Goal: Answer question/provide support

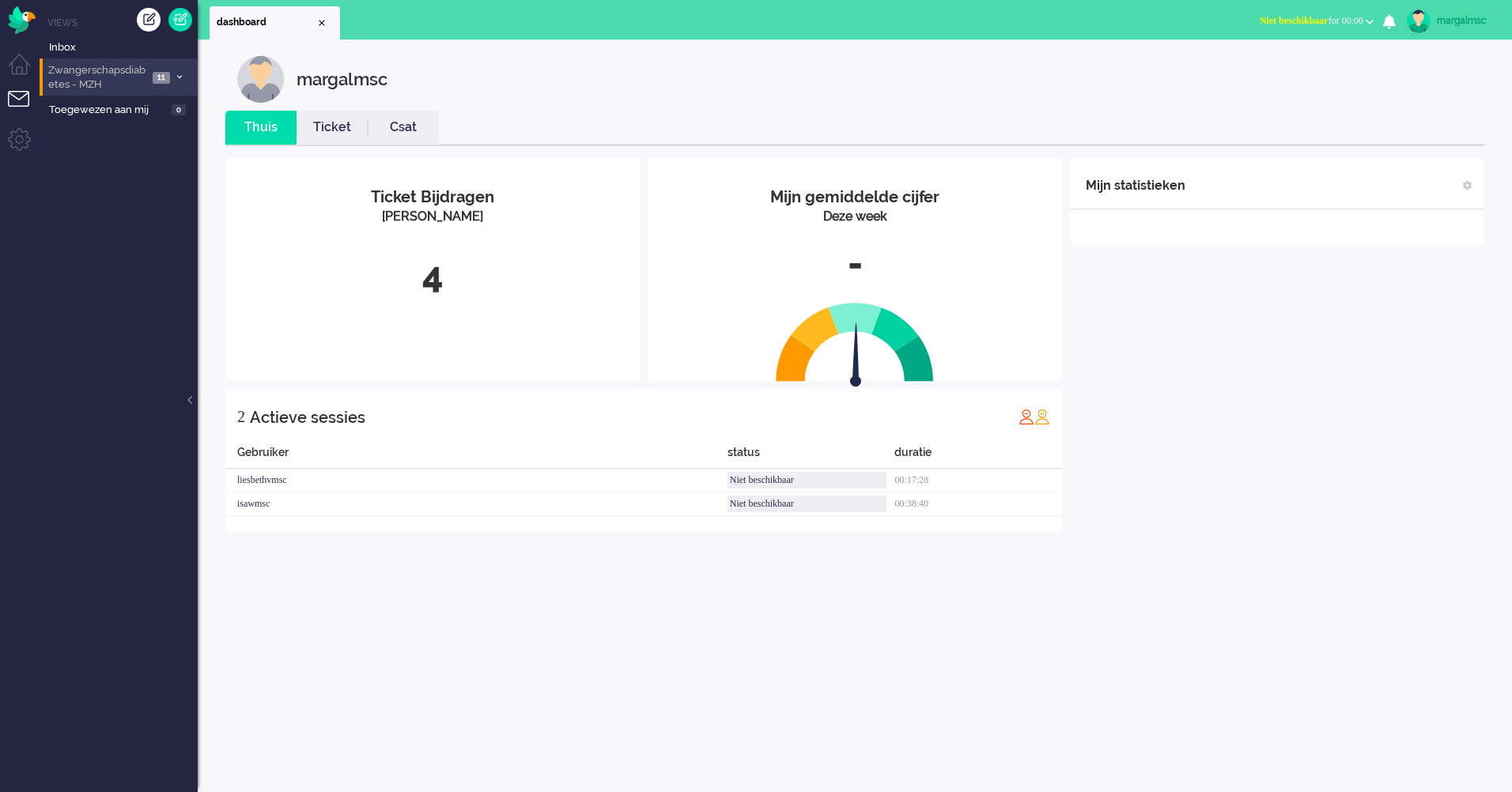
click at [128, 80] on span "Zwangerschapsdiabetes - MZH" at bounding box center [97, 78] width 102 height 29
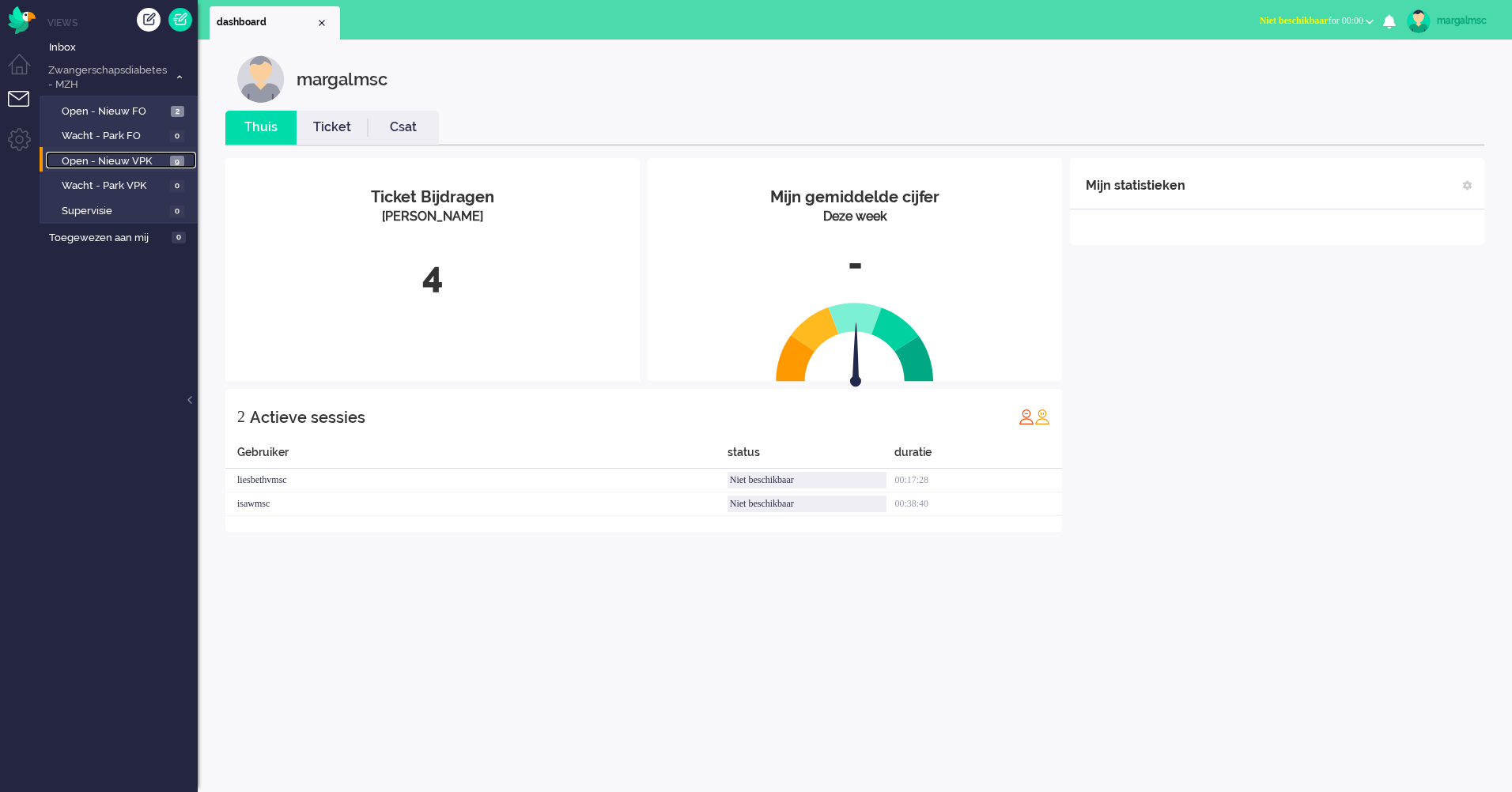
click at [130, 167] on span "Open - Nieuw VPK" at bounding box center [114, 162] width 104 height 15
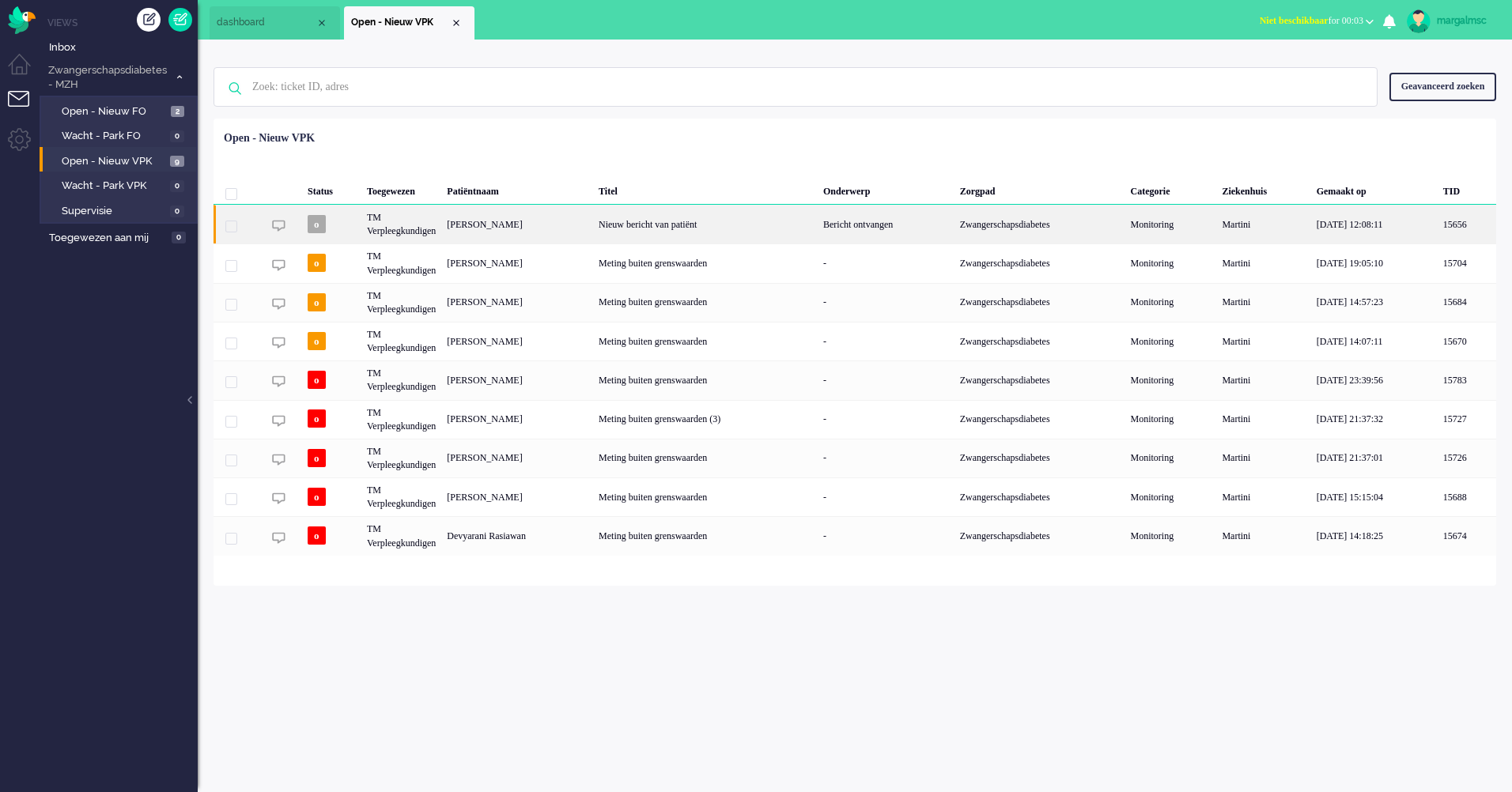
click at [577, 229] on div "[PERSON_NAME]" at bounding box center [516, 224] width 151 height 39
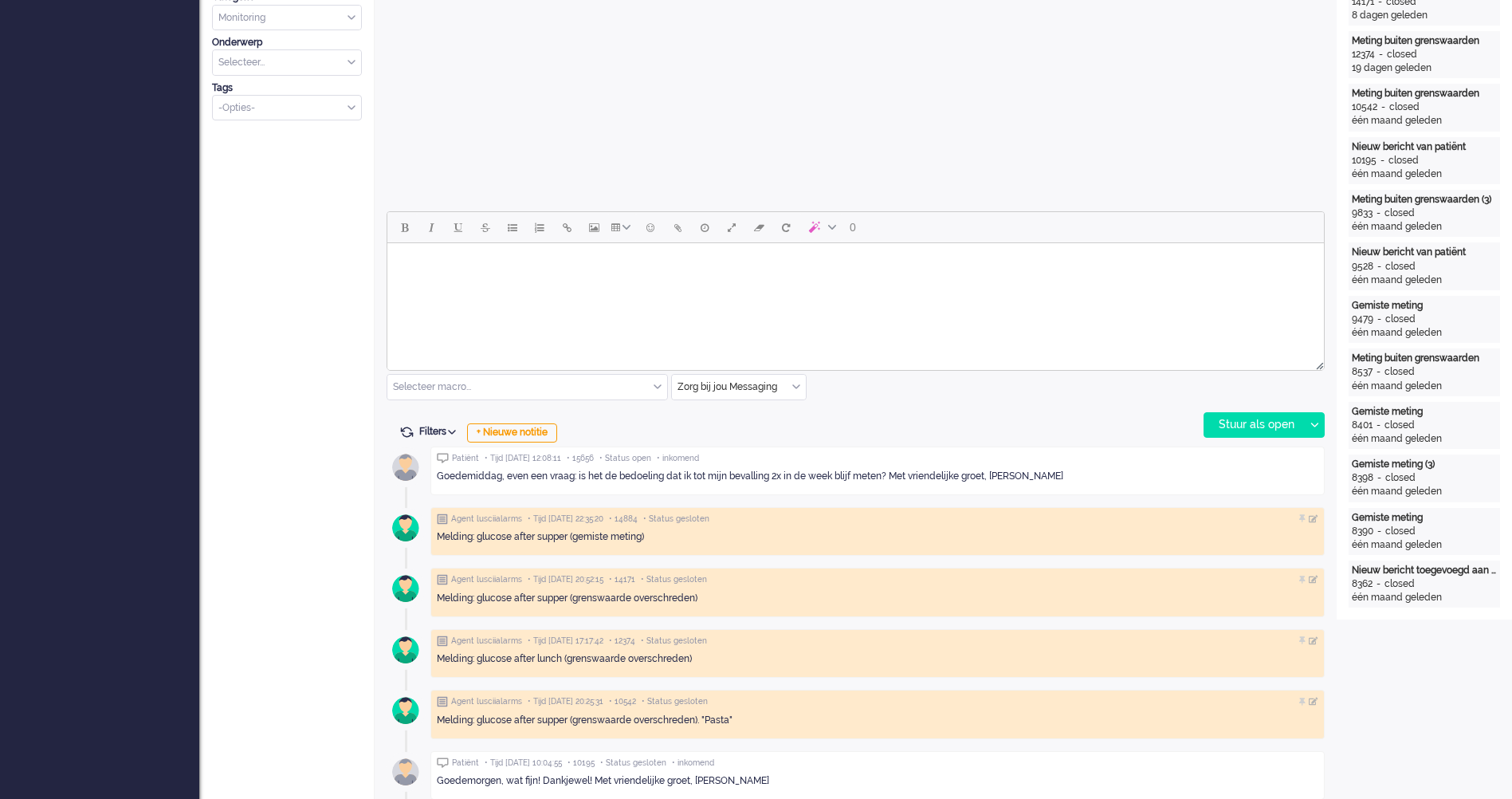
scroll to position [160, 0]
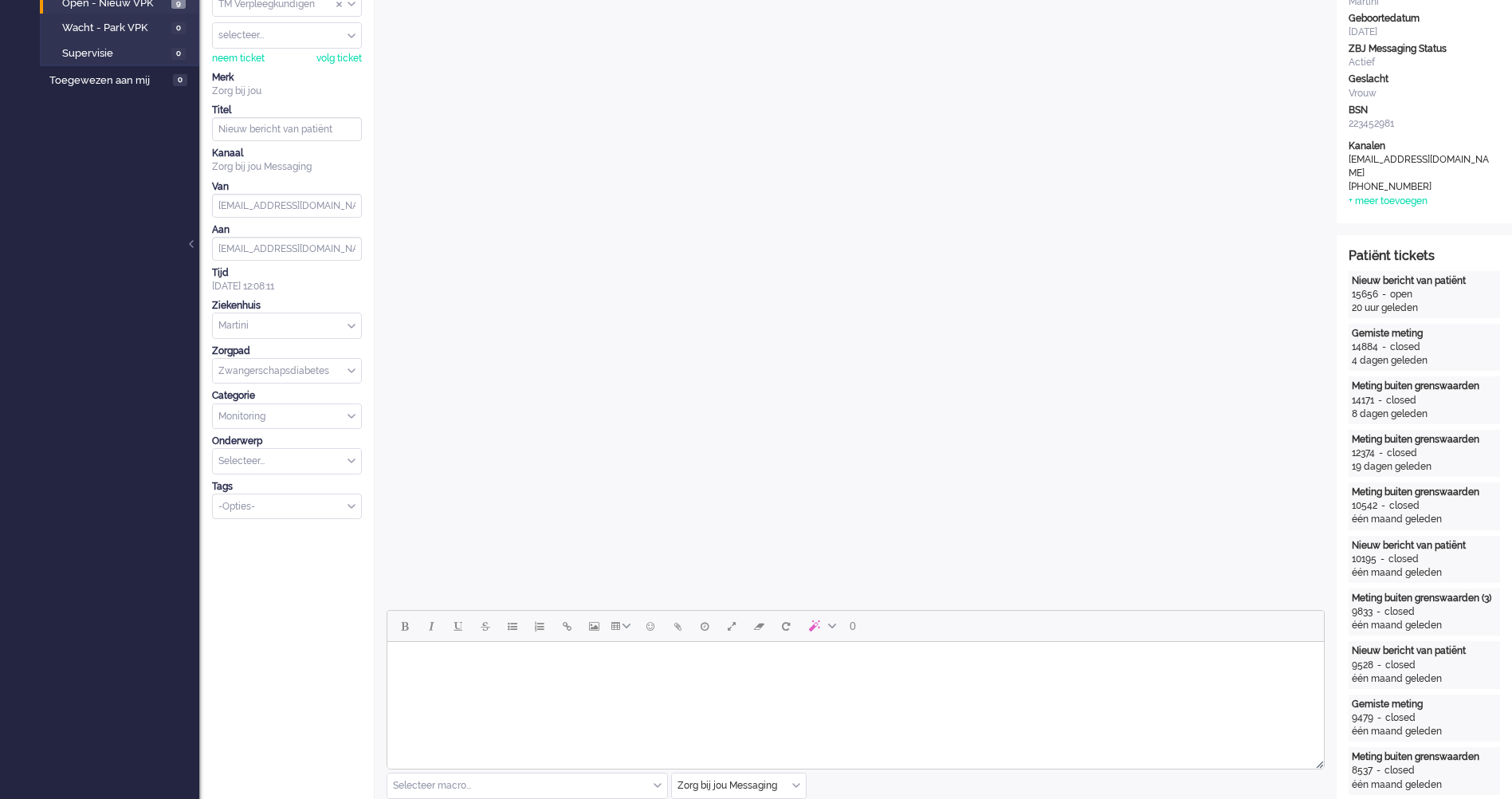
click at [514, 665] on body "Rich Text Area. Press ALT-0 for help." at bounding box center [856, 662] width 924 height 28
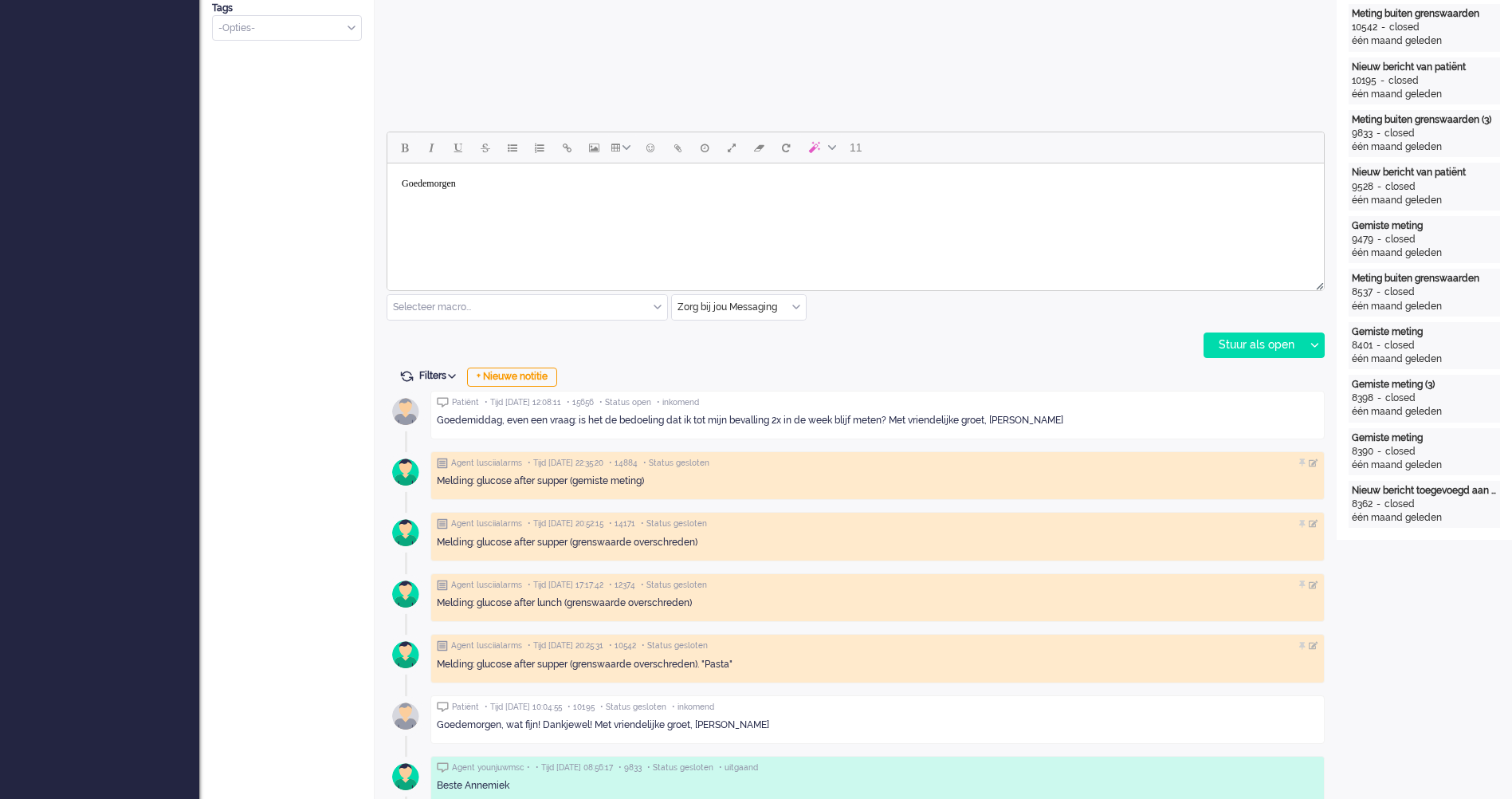
scroll to position [559, 0]
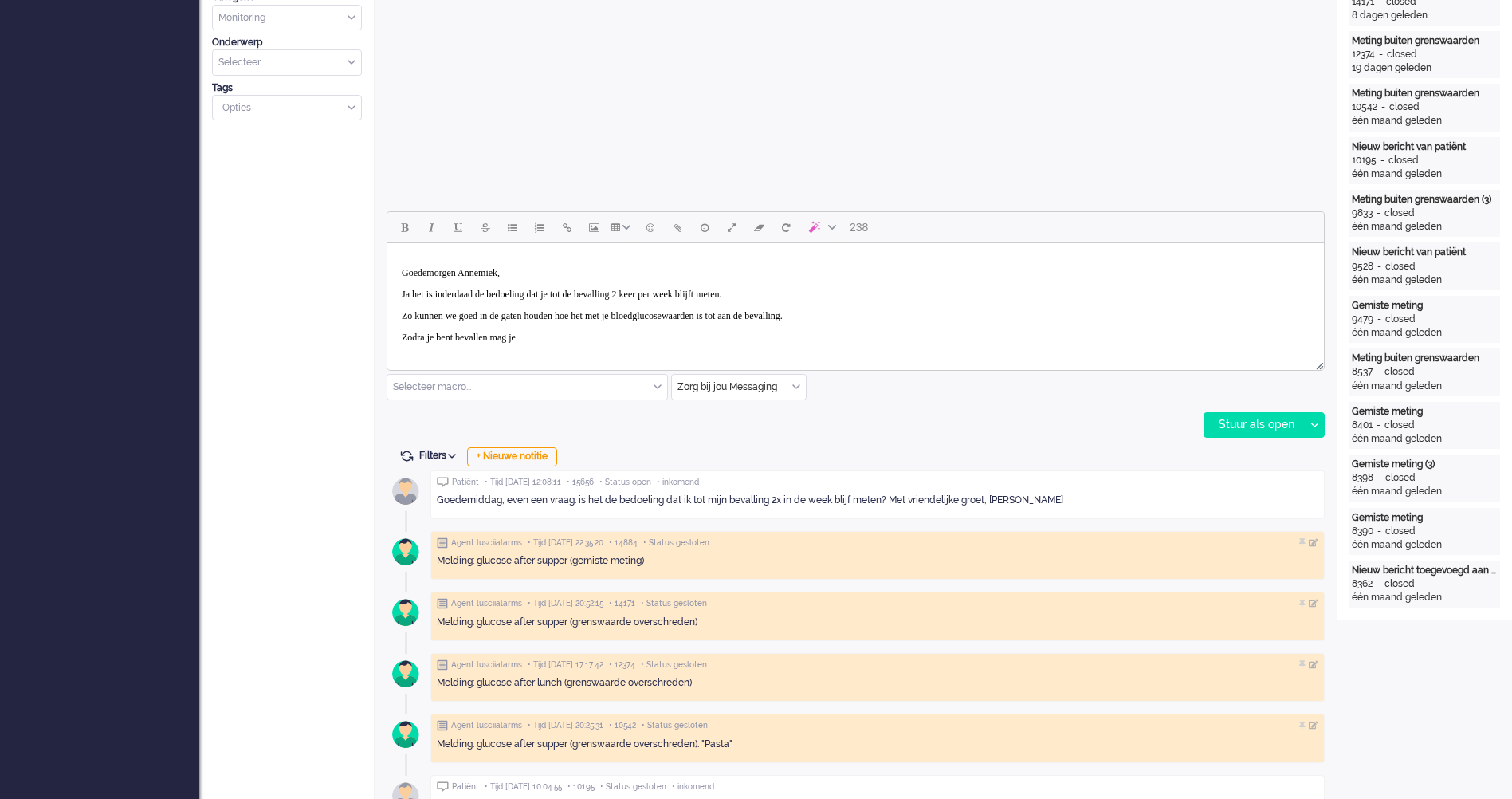
click at [575, 345] on body "Goedemorgen Annemiek, Ja het is inderdaad de bedoeling dat je tot de bevalling …" at bounding box center [856, 315] width 924 height 133
click at [551, 304] on body "Goedemorgen Annemiek, Ja het is inderdaad de bedoeling dat je tot de bevalling …" at bounding box center [856, 315] width 924 height 133
click at [541, 338] on p "Zodra je bent bevallen mag je" at bounding box center [855, 338] width 908 height 12
click at [515, 348] on body "Goedemorgen Annemiek, Ja het is inderdaad de bedoeling dat je tot de bevalling …" at bounding box center [856, 315] width 924 height 133
click at [591, 344] on body "Goedemorgen Annemiek, Ja het is inderdaad de bedoeling dat je tot de bevalling …" at bounding box center [856, 315] width 924 height 133
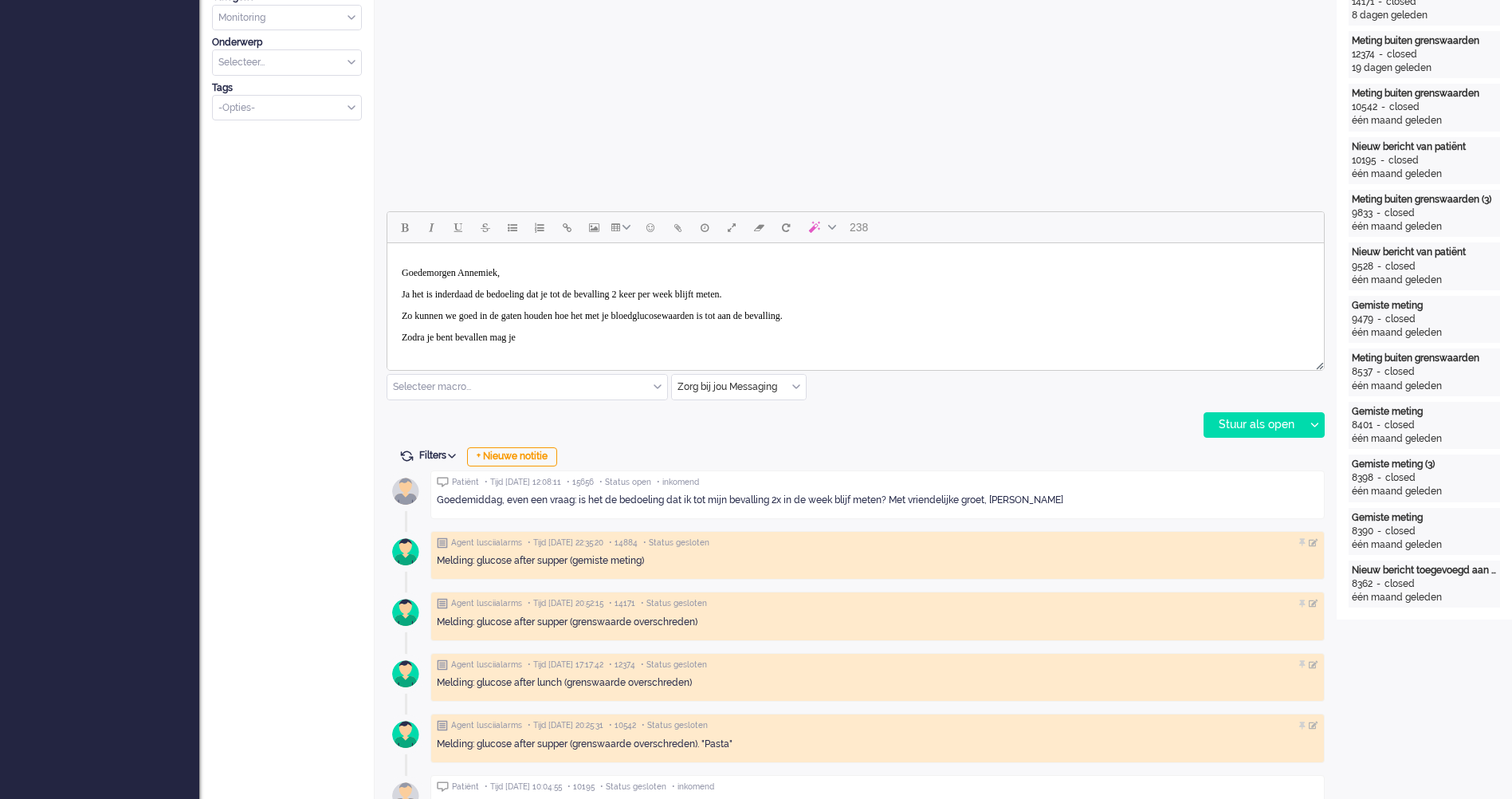
click at [530, 332] on p "Zodra je bent bevallen mag je" at bounding box center [855, 338] width 908 height 12
click at [569, 335] on p "Zodra je bent bevallen mag je" at bounding box center [855, 338] width 908 height 12
drag, startPoint x: 962, startPoint y: 346, endPoint x: 964, endPoint y: 339, distance: 7.3
click at [964, 345] on p "5 week na je bevalling wordt je gevraagd om nog 2 dagen metingen uit te voeren" at bounding box center [855, 349] width 908 height 12
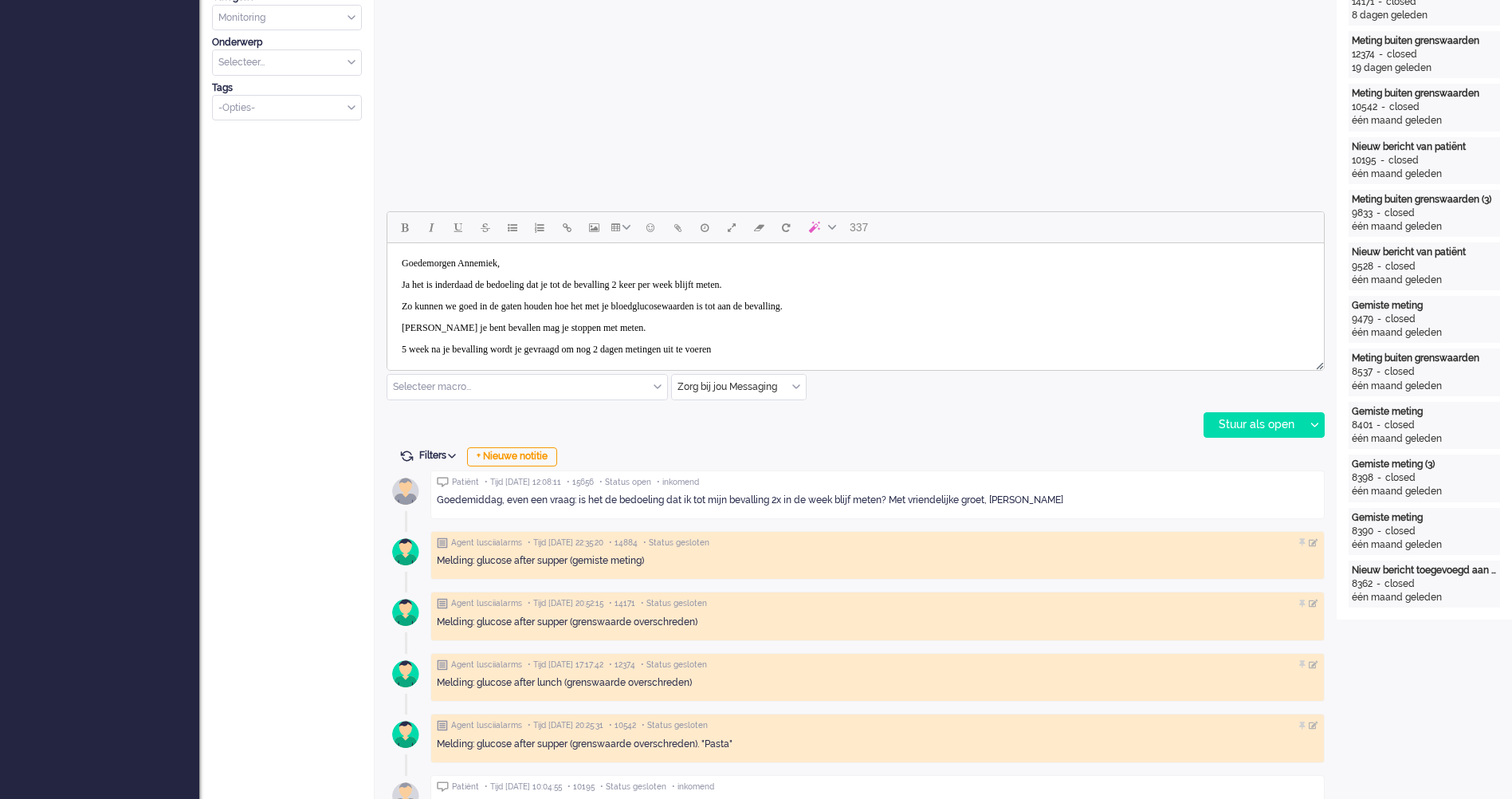
click at [985, 373] on div "337" at bounding box center [855, 292] width 938 height 163
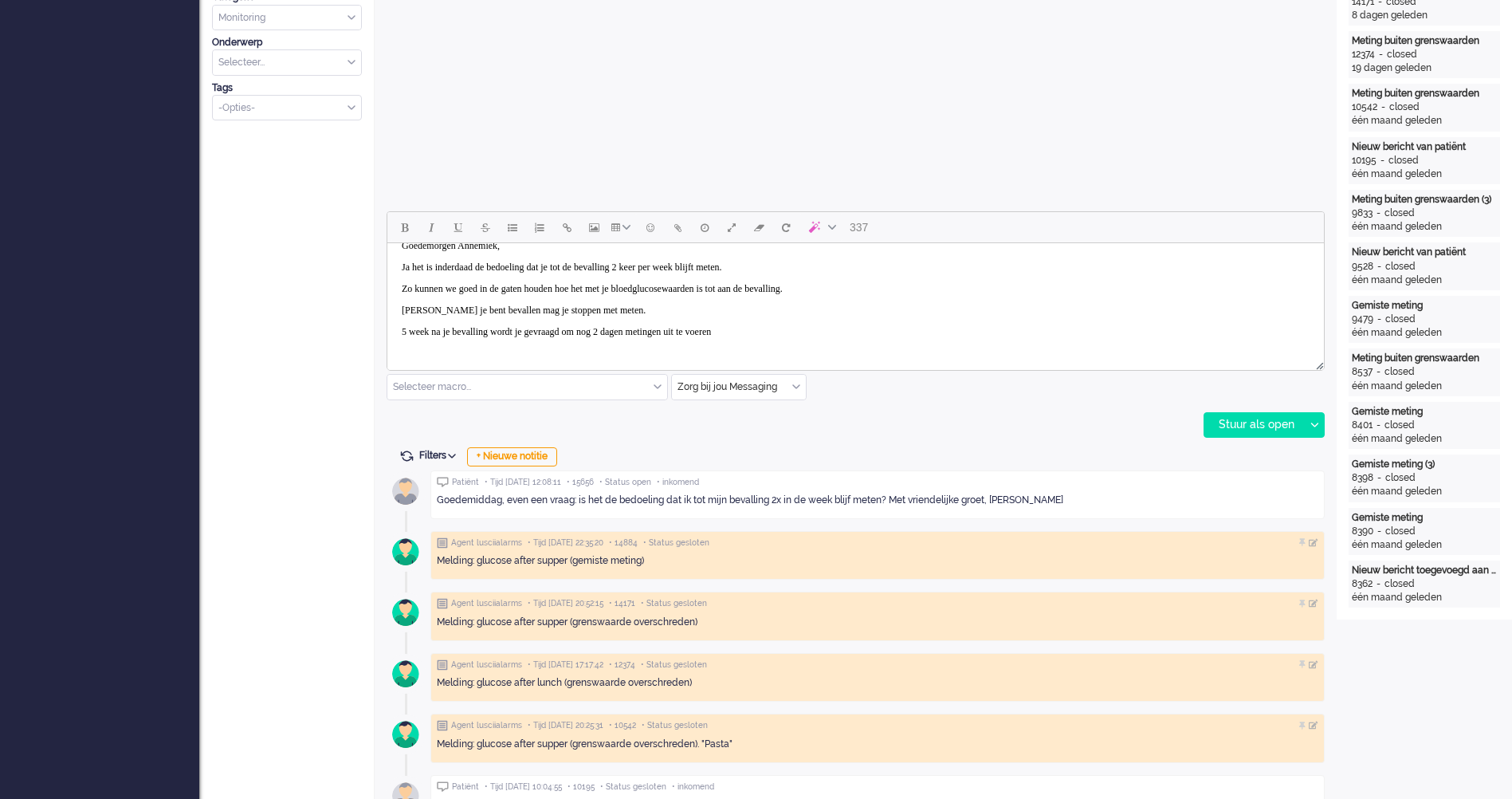
click at [855, 355] on html "Goedemorgen Annemiek, Ja het is inderdaad de bedoeling dat je tot de bevalling …" at bounding box center [855, 300] width 937 height 167
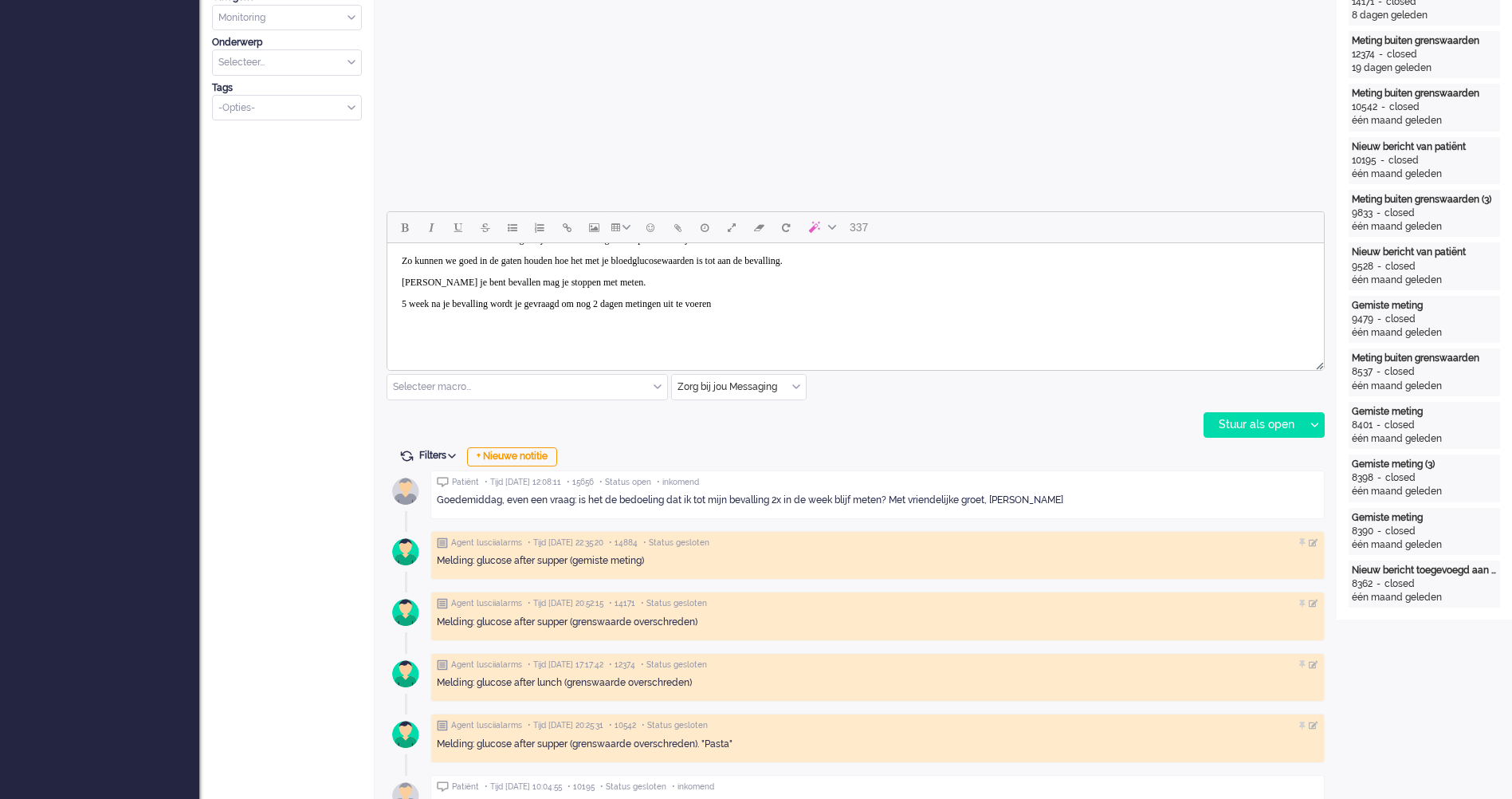
click at [851, 296] on body "Goedemorgen Annemiek, Ja het is inderdaad de bedoeling dat je tot de bevalling …" at bounding box center [856, 272] width 924 height 155
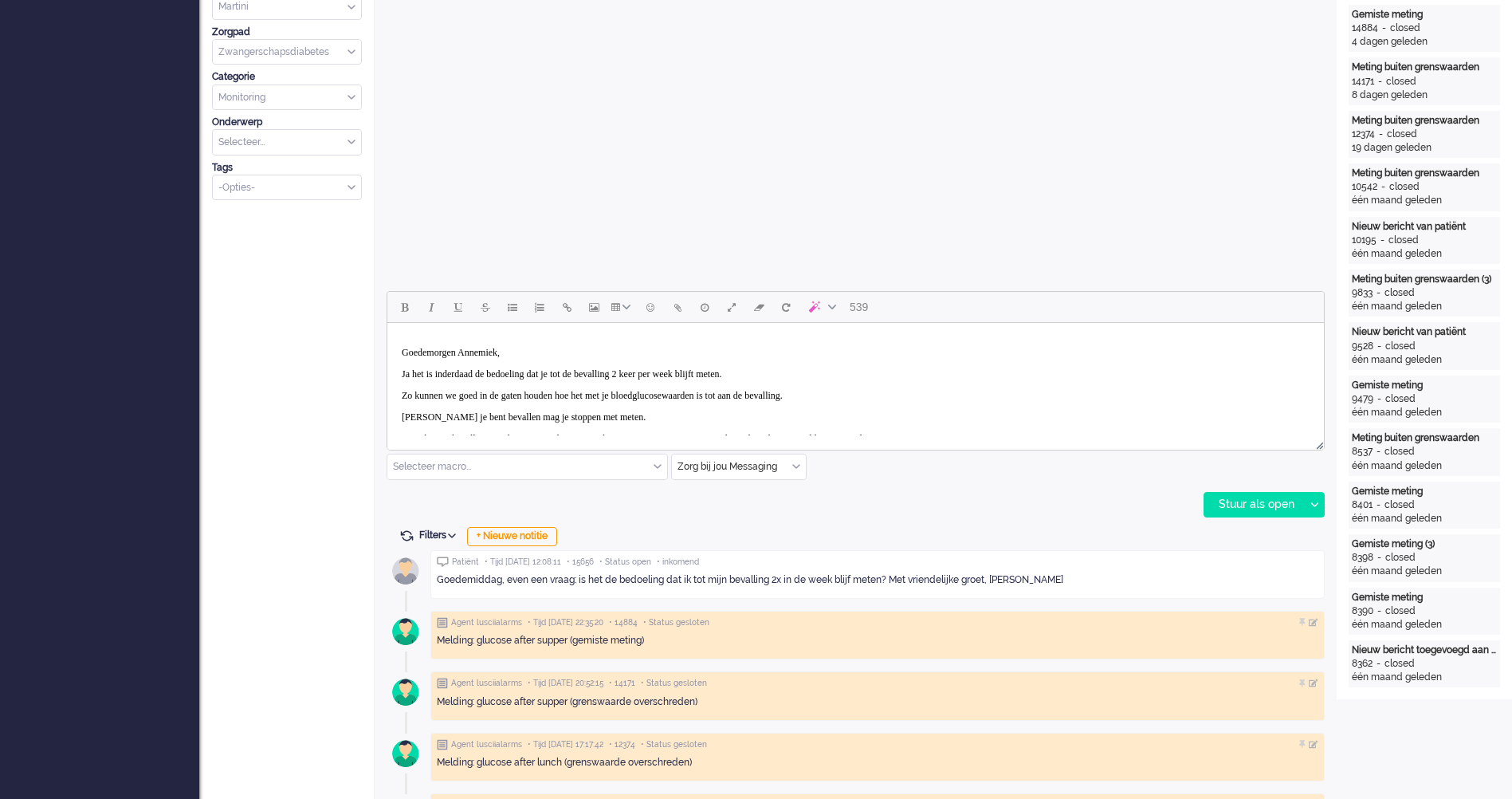
scroll to position [638, 0]
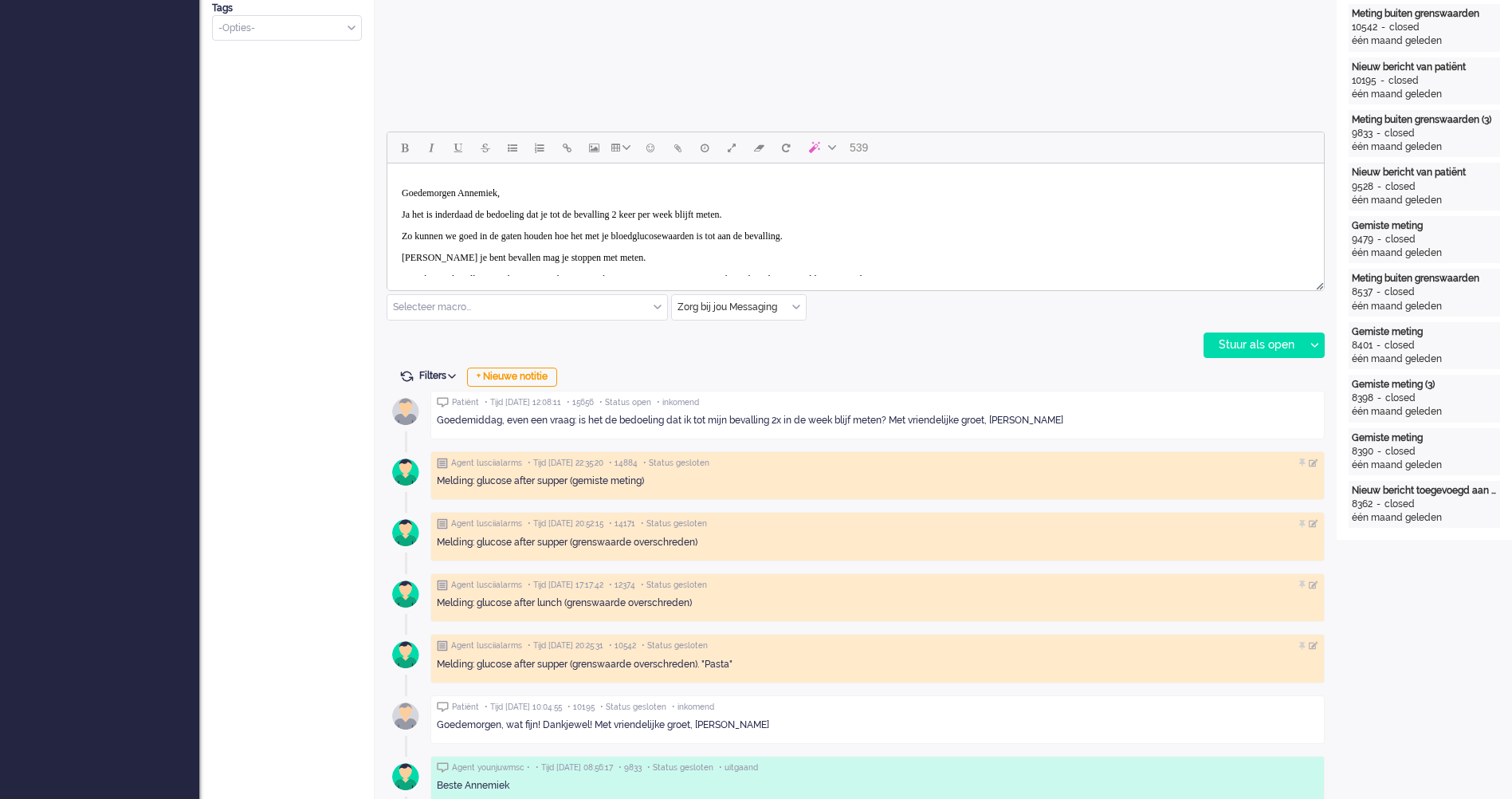
click at [887, 236] on p "Zo kunnen we goed in de gaten houden hoe het met je bloedglucosewaarden is tot …" at bounding box center [855, 236] width 908 height 12
click at [899, 234] on p "Zo kunnen we goed in de gaten houden hoe het met je bloedglucosewaarden is tot …" at bounding box center [855, 236] width 908 height 12
click at [974, 240] on p "Zo kunnen we goed in de gaten houden hoe het met je bloedglucosewaarden is tot …" at bounding box center [855, 242] width 908 height 24
drag, startPoint x: 790, startPoint y: 264, endPoint x: 782, endPoint y: 263, distance: 8.1
click at [788, 263] on body "Goedemorgen Annemiek, Ja het is inderdaad de bedoeling dat je tot de bevalling …" at bounding box center [856, 297] width 924 height 253
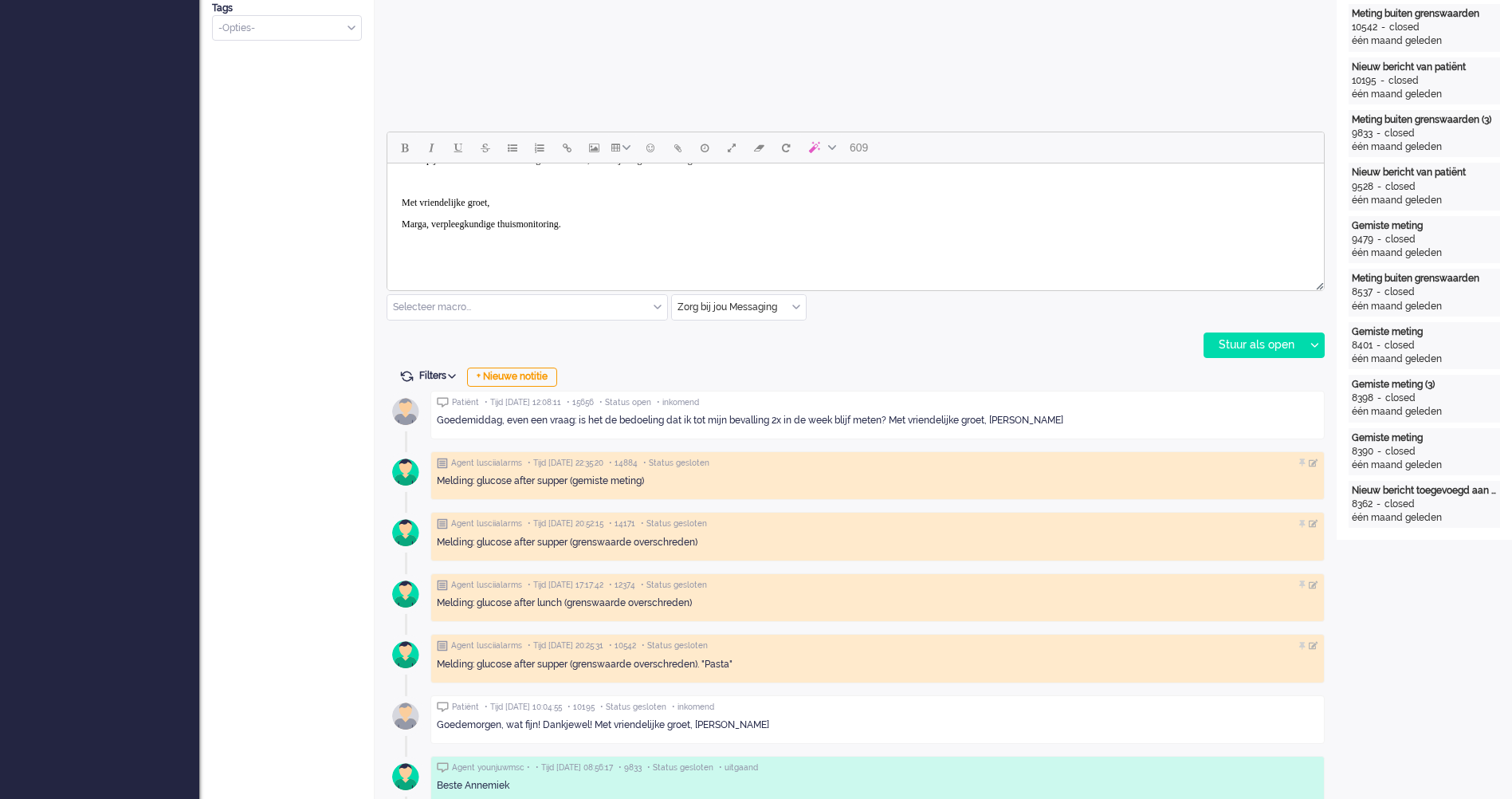
scroll to position [73, 0]
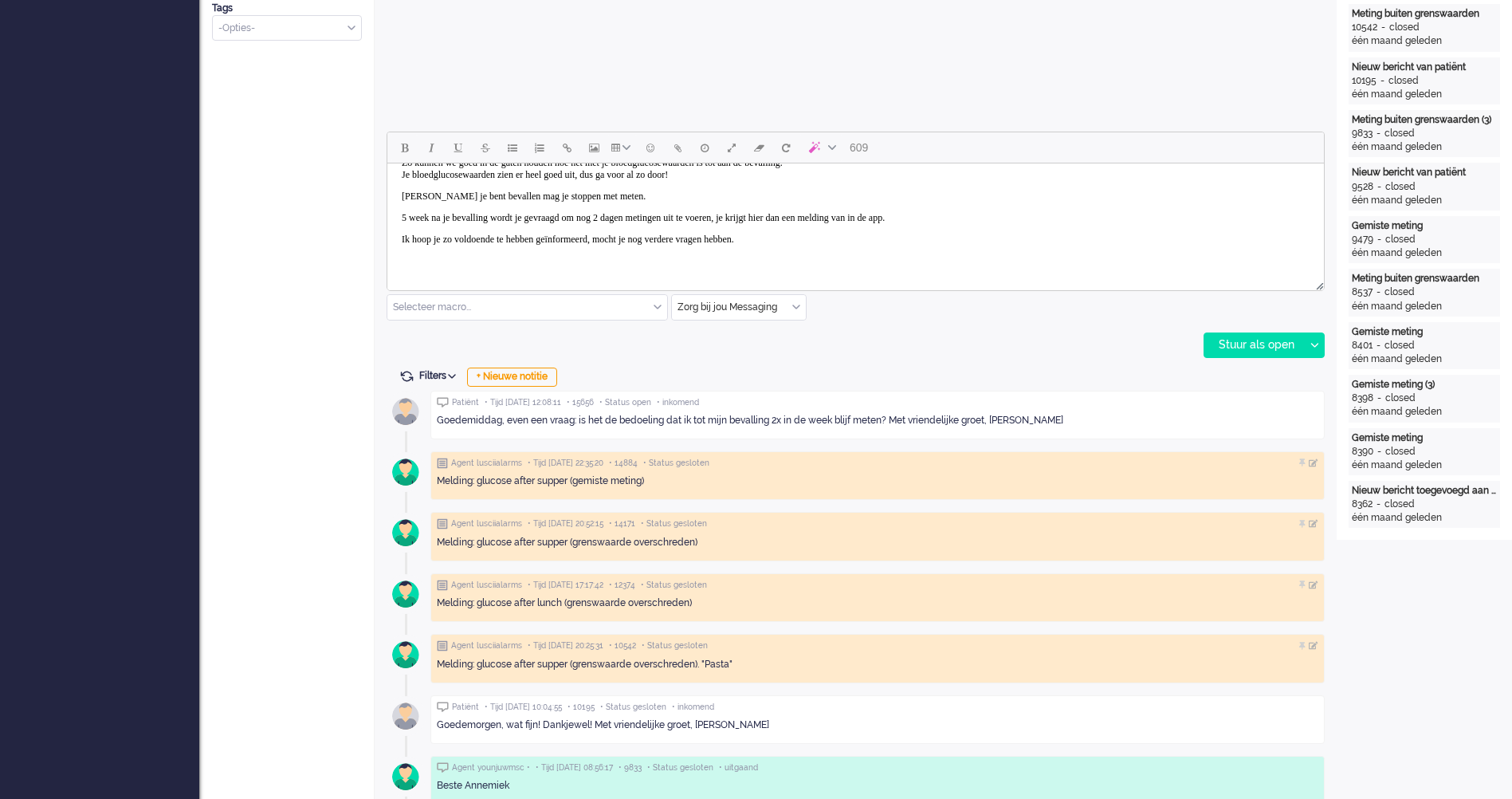
drag, startPoint x: 881, startPoint y: 237, endPoint x: 871, endPoint y: 239, distance: 10.2
click at [878, 239] on p "Ik hoop je zo voldoende te hebben geïnformeerd, mocht je nog verdere vragen heb…" at bounding box center [855, 239] width 908 height 12
click at [404, 253] on body "Goedemorgen Annemiek, Ja het is inderdaad de bedoeling dat je tot de bevalling …" at bounding box center [856, 223] width 924 height 253
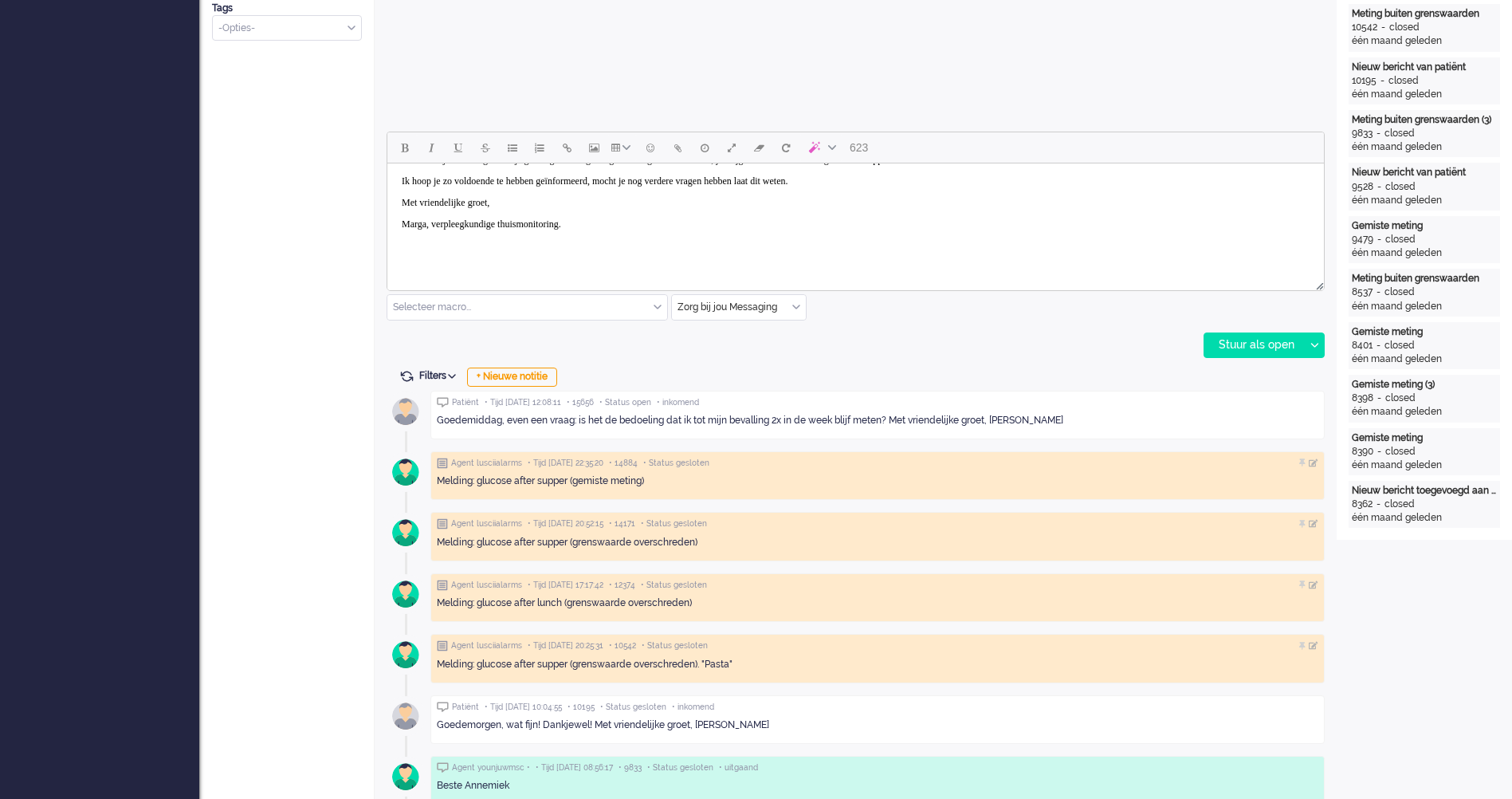
scroll to position [0, 0]
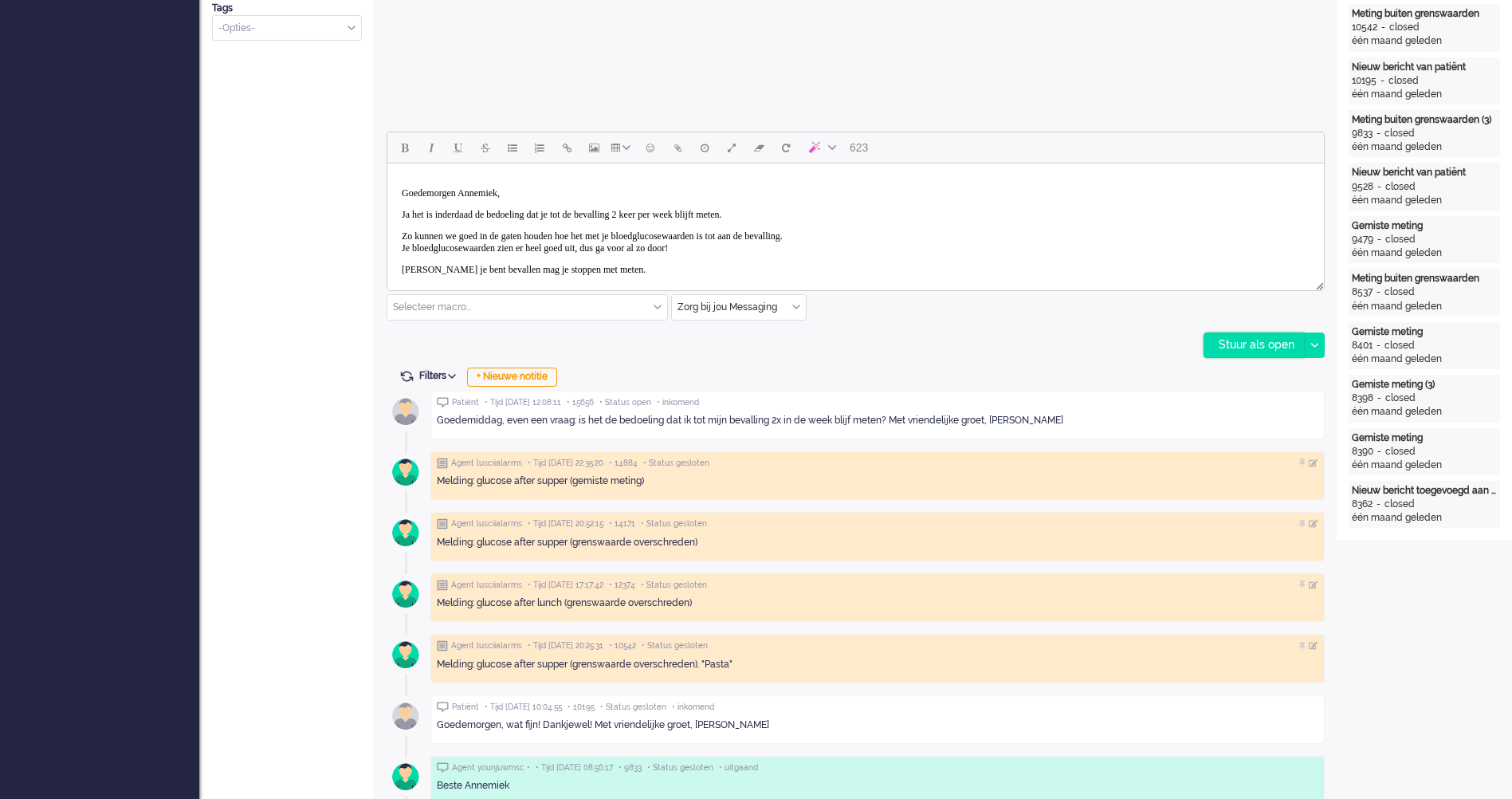
click at [1251, 344] on div "Stuur als open" at bounding box center [1254, 345] width 99 height 24
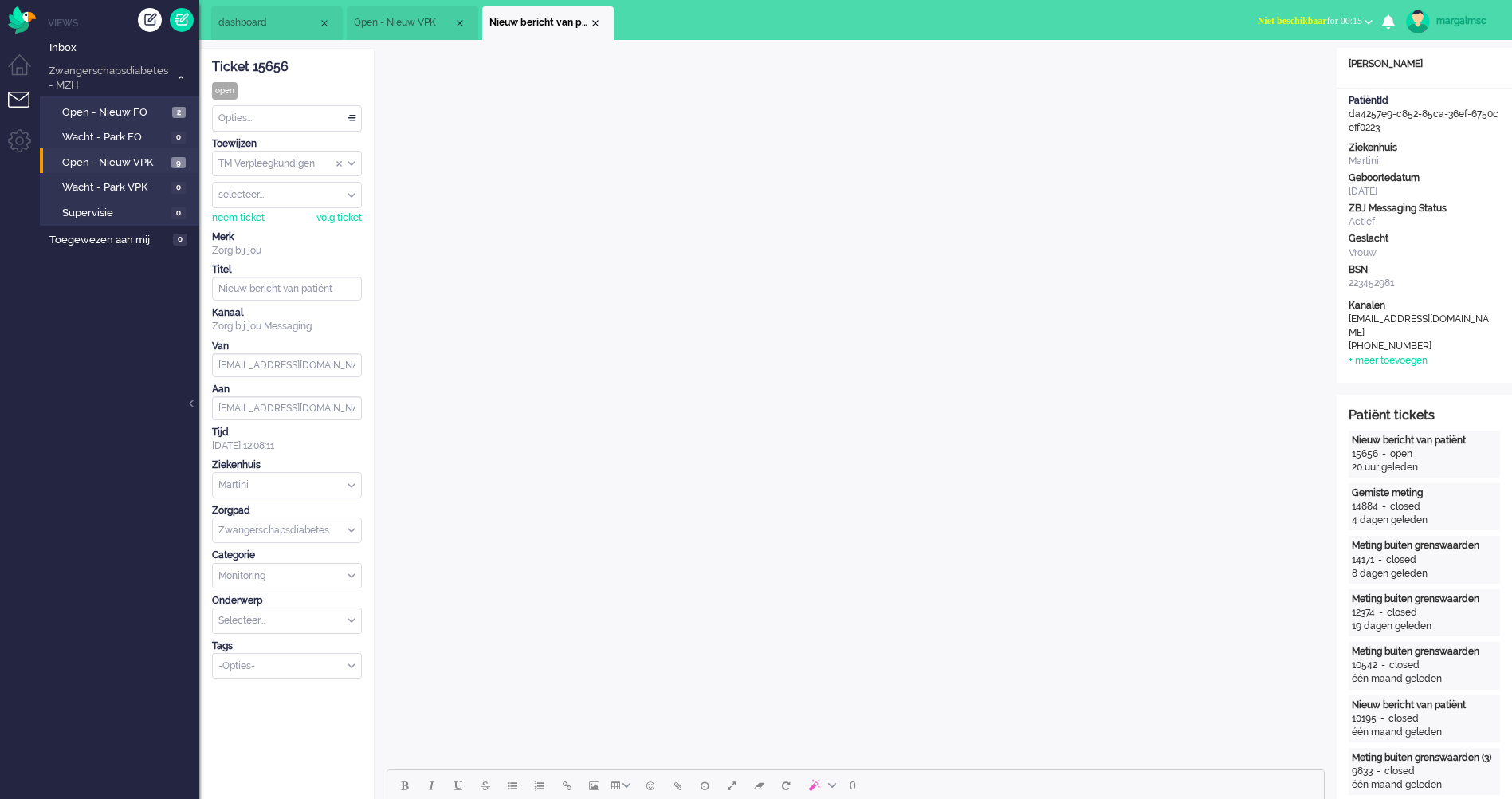
click at [285, 129] on div "Opties..." at bounding box center [287, 118] width 148 height 24
click at [253, 225] on span "Opgelost" at bounding box center [239, 232] width 40 height 14
click at [128, 158] on span "Open - Nieuw VPK" at bounding box center [115, 163] width 105 height 16
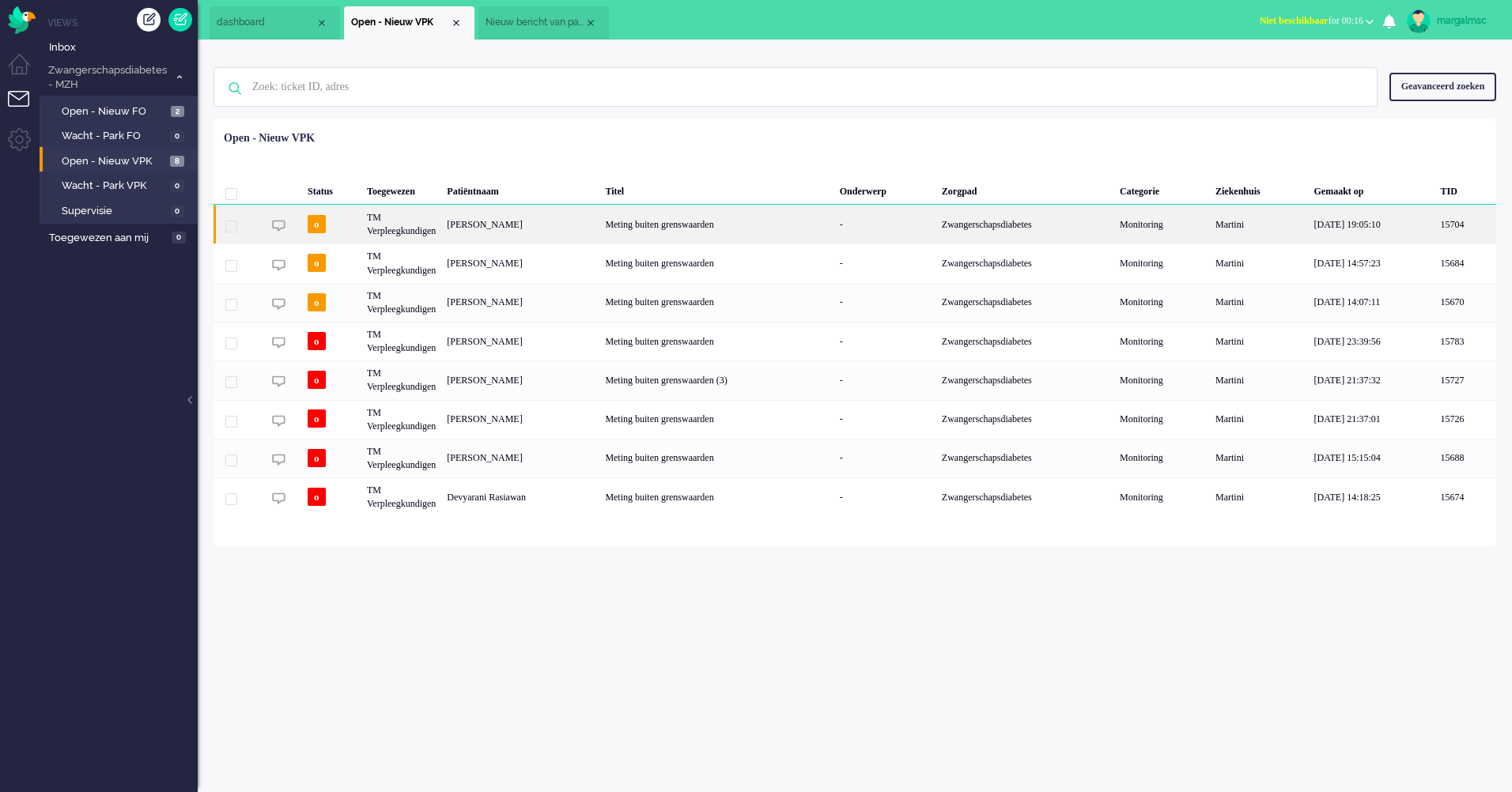
click at [504, 217] on div "[PERSON_NAME]" at bounding box center [520, 224] width 158 height 39
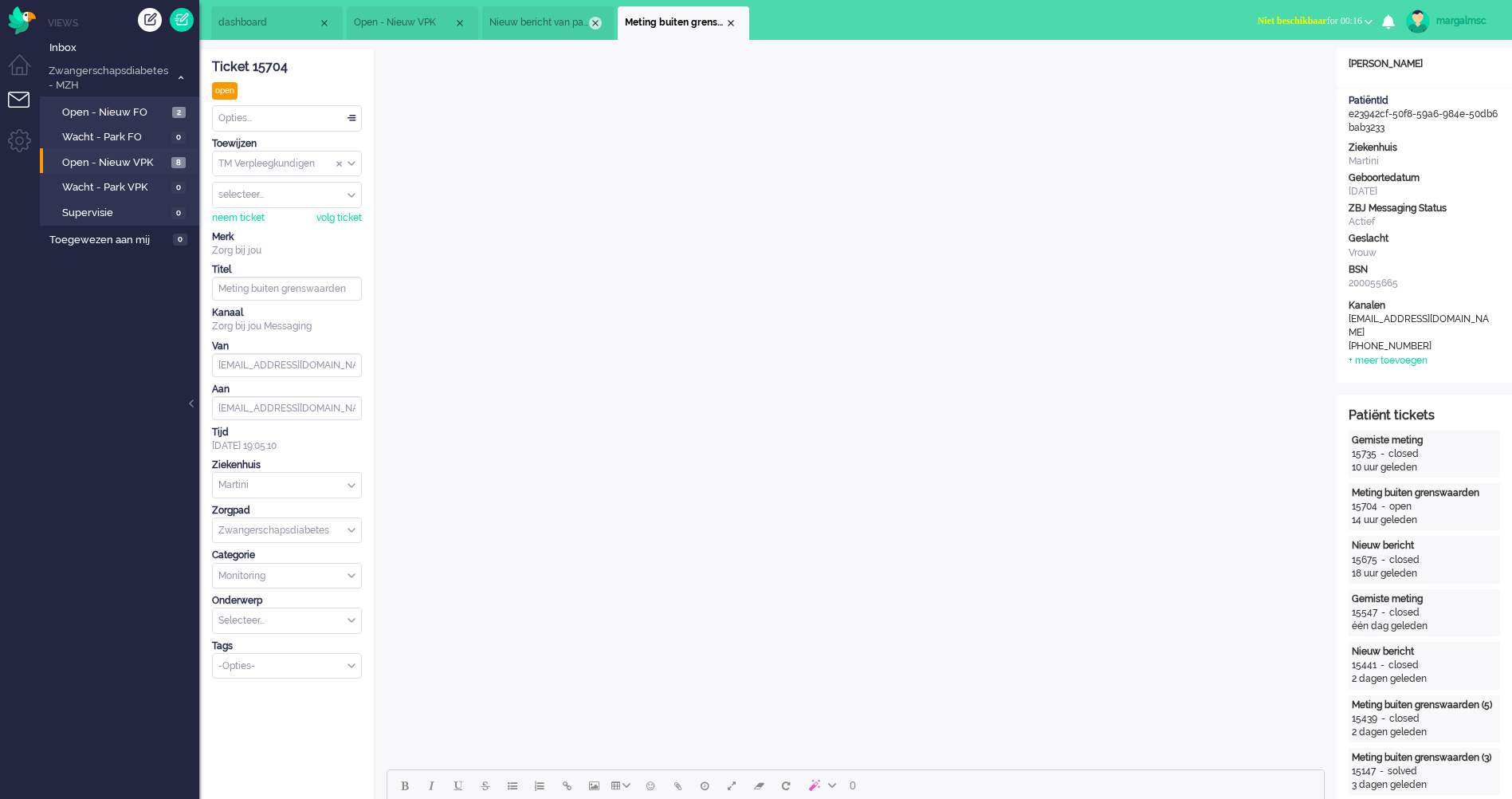
click at [598, 19] on div "Close tab" at bounding box center [595, 22] width 13 height 13
click at [110, 162] on span "Open - Nieuw VPK" at bounding box center [115, 163] width 105 height 16
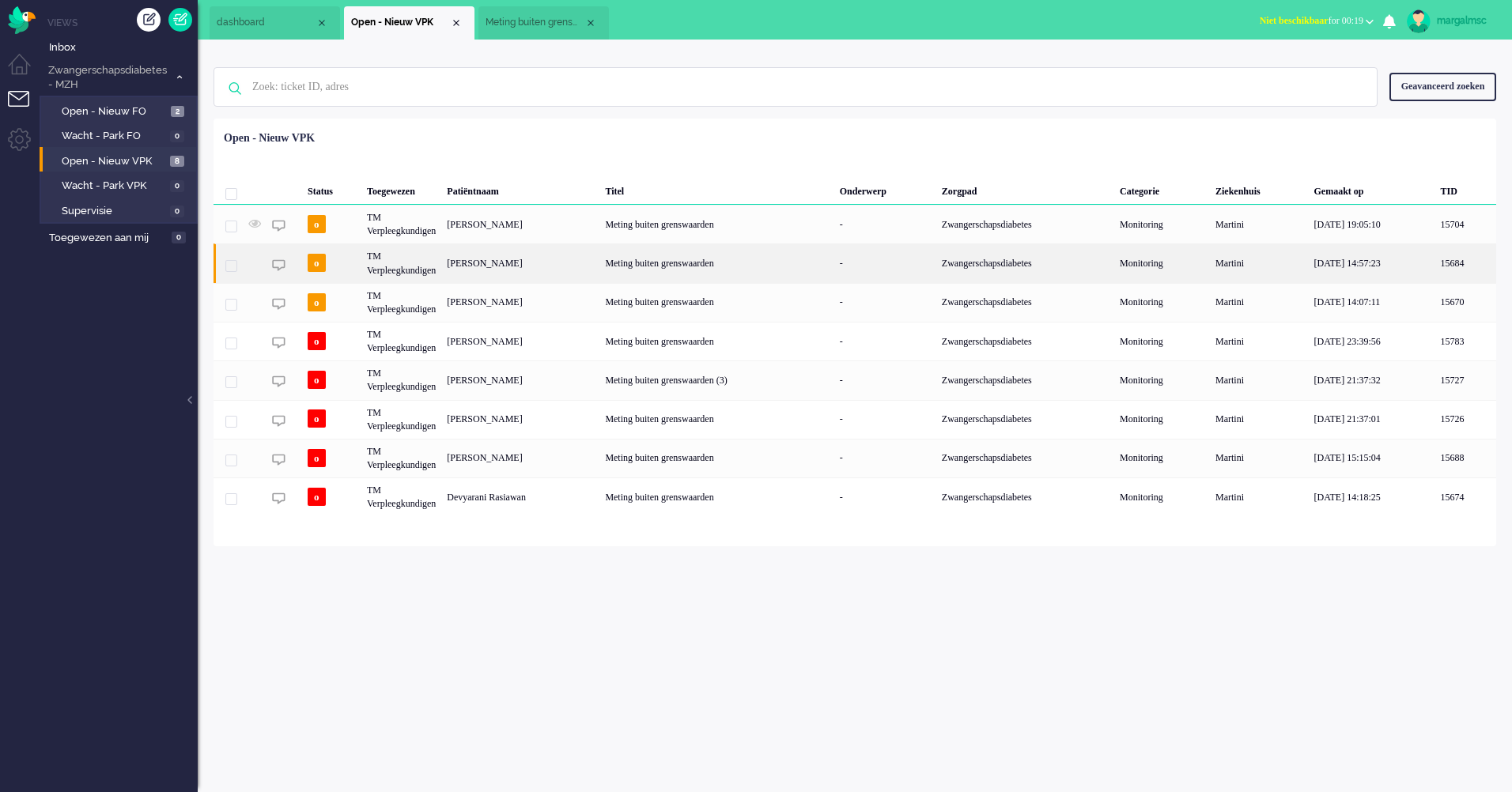
click at [587, 256] on div "[PERSON_NAME]" at bounding box center [520, 262] width 158 height 39
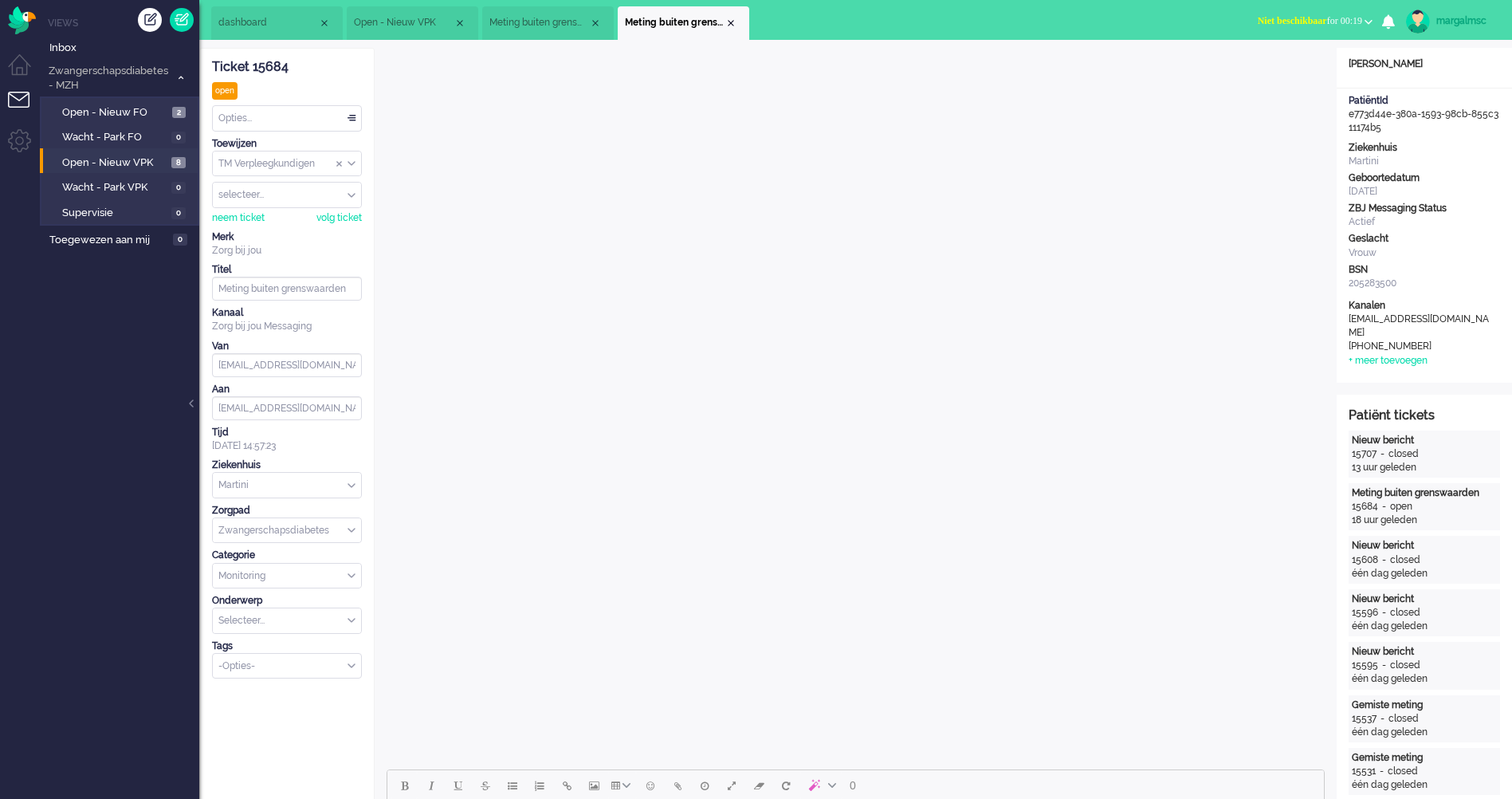
drag, startPoint x: 599, startPoint y: 19, endPoint x: 33, endPoint y: 102, distance: 572.1
click at [598, 19] on div "Close tab" at bounding box center [595, 22] width 13 height 13
click at [123, 162] on span "Open - Nieuw VPK" at bounding box center [115, 163] width 106 height 16
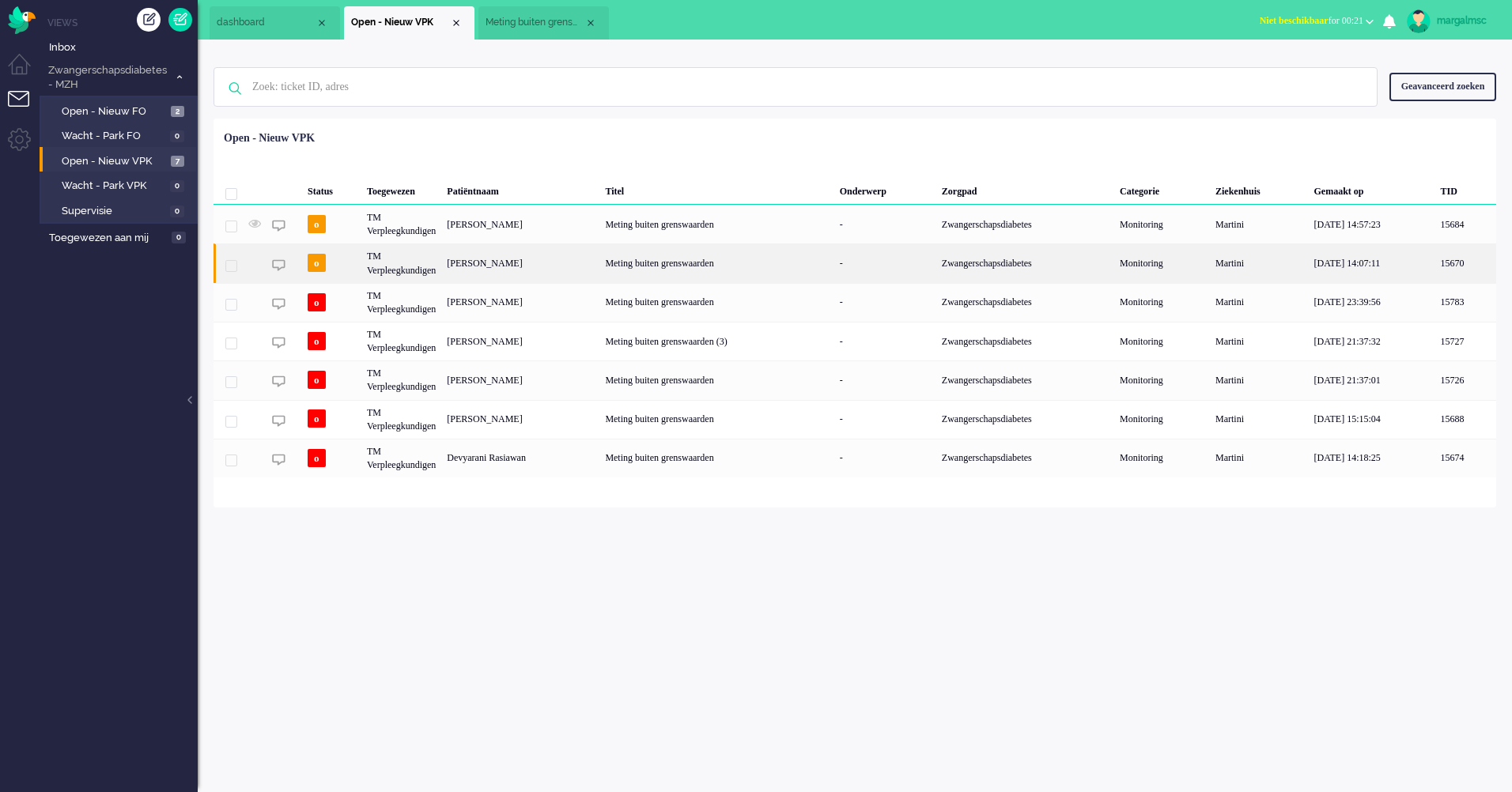
drag, startPoint x: 516, startPoint y: 256, endPoint x: 509, endPoint y: 260, distance: 8.1
click at [509, 260] on div "[PERSON_NAME]" at bounding box center [520, 262] width 158 height 39
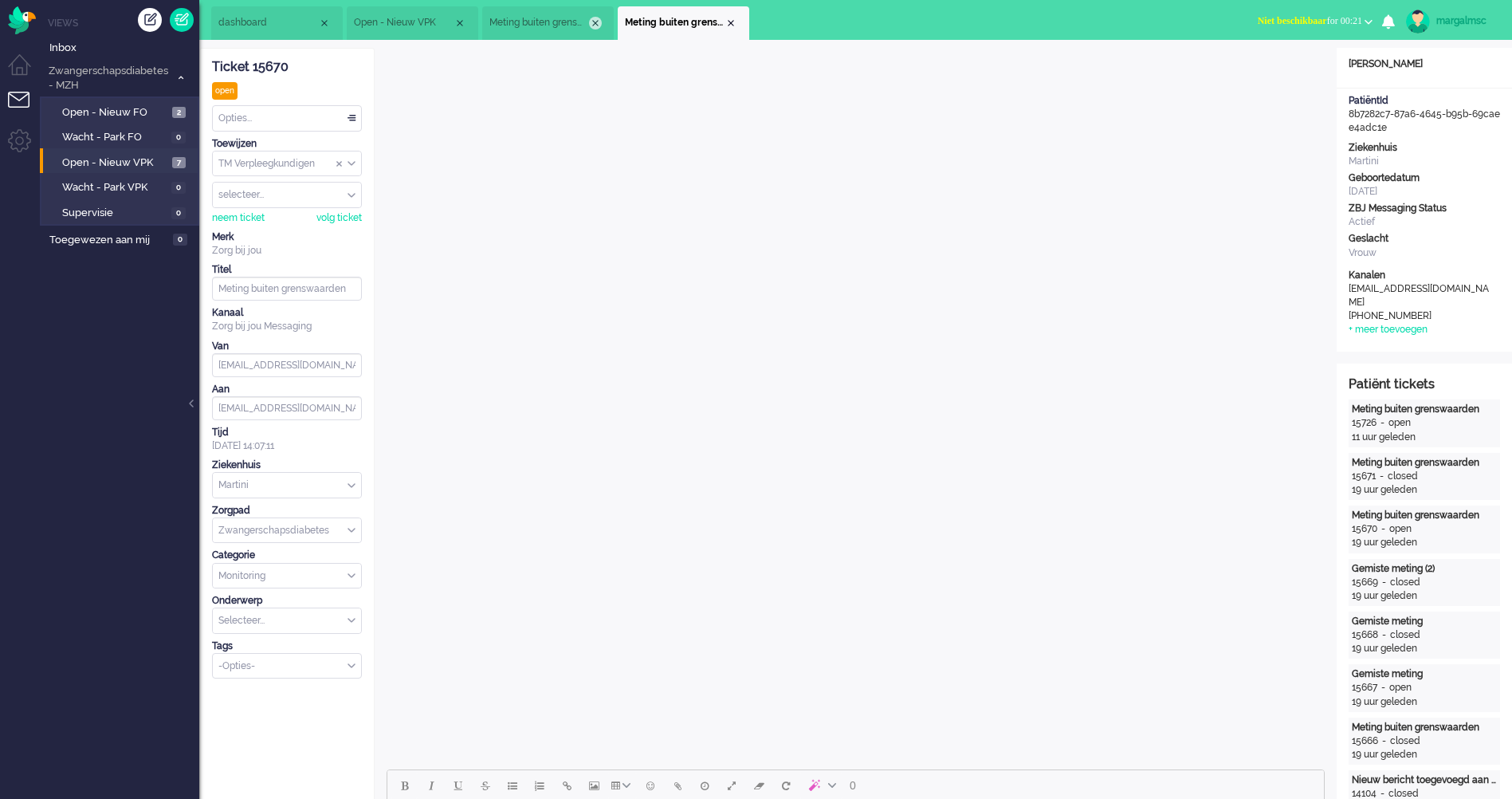
click at [594, 23] on div "Close tab" at bounding box center [595, 22] width 13 height 13
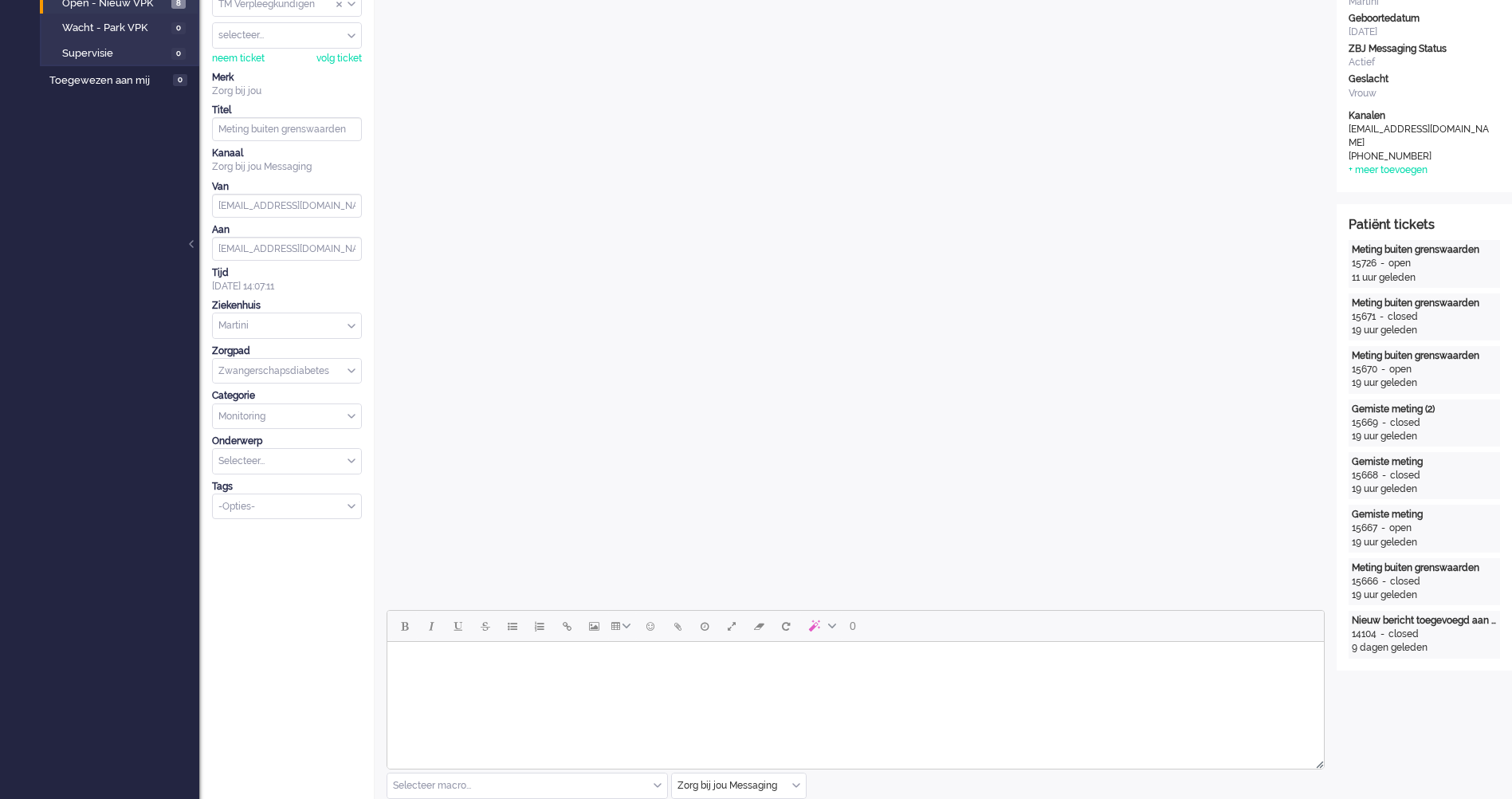
scroll to position [479, 0]
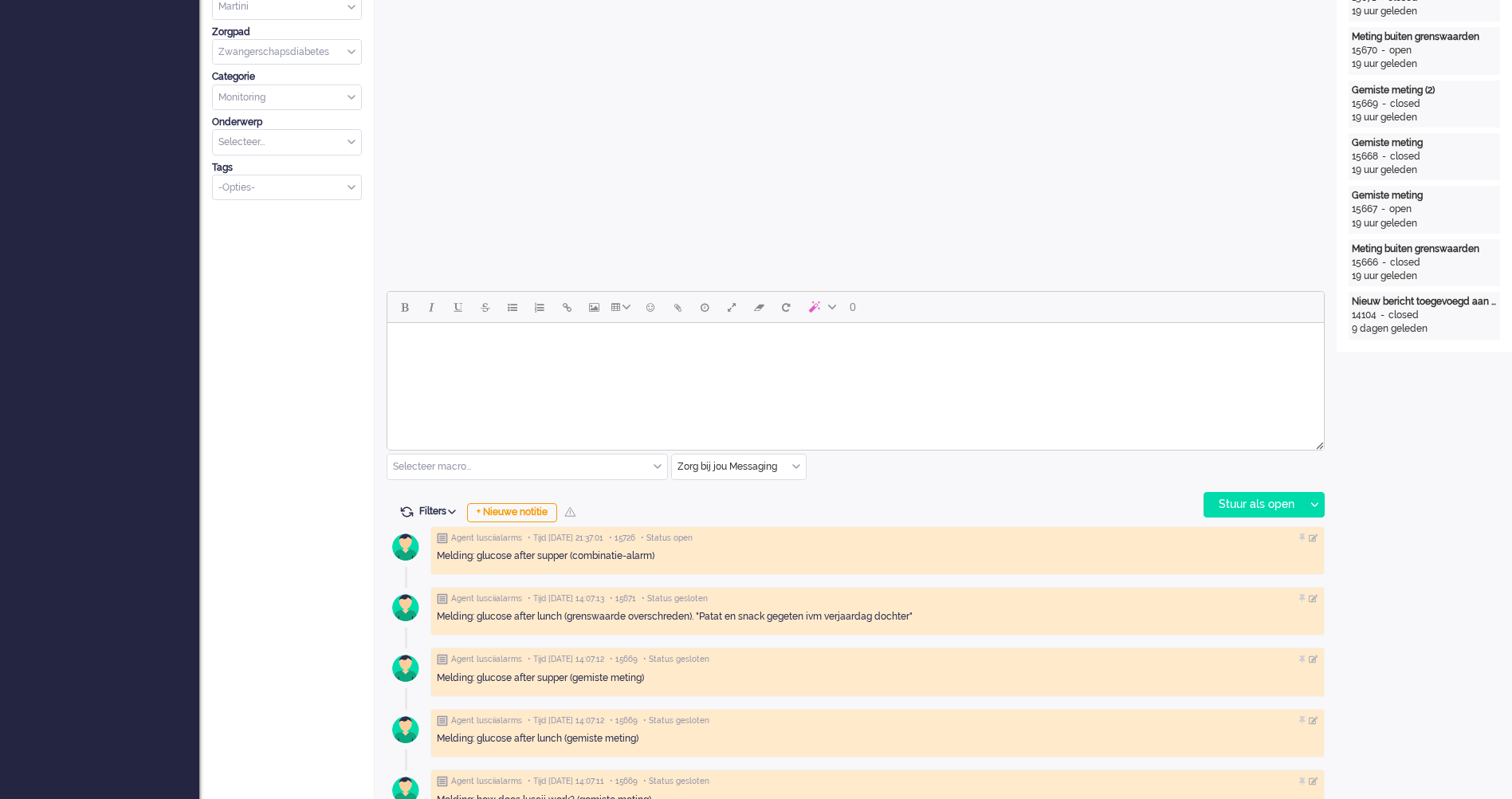
click at [467, 364] on html at bounding box center [855, 344] width 937 height 41
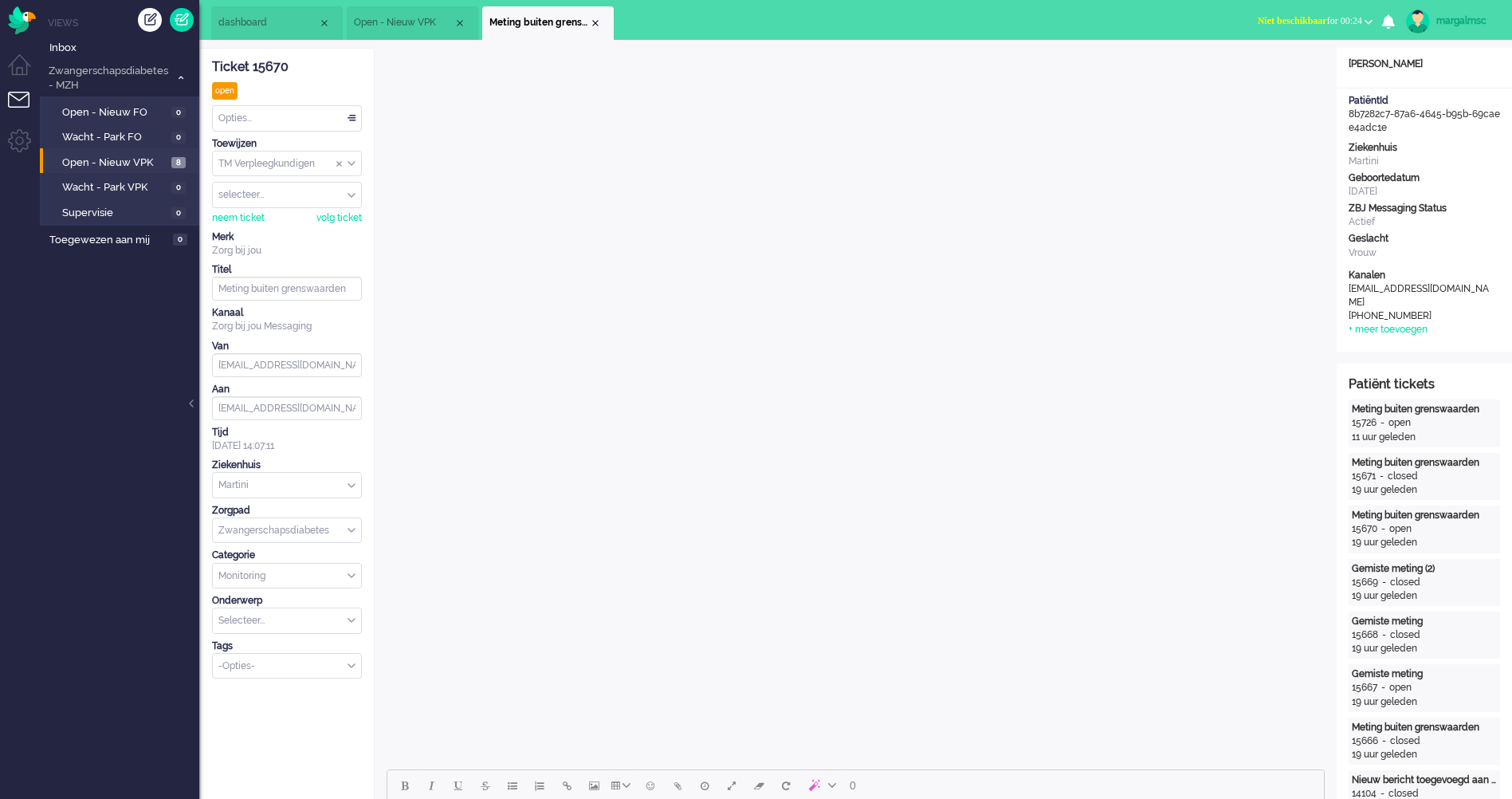
scroll to position [399, 0]
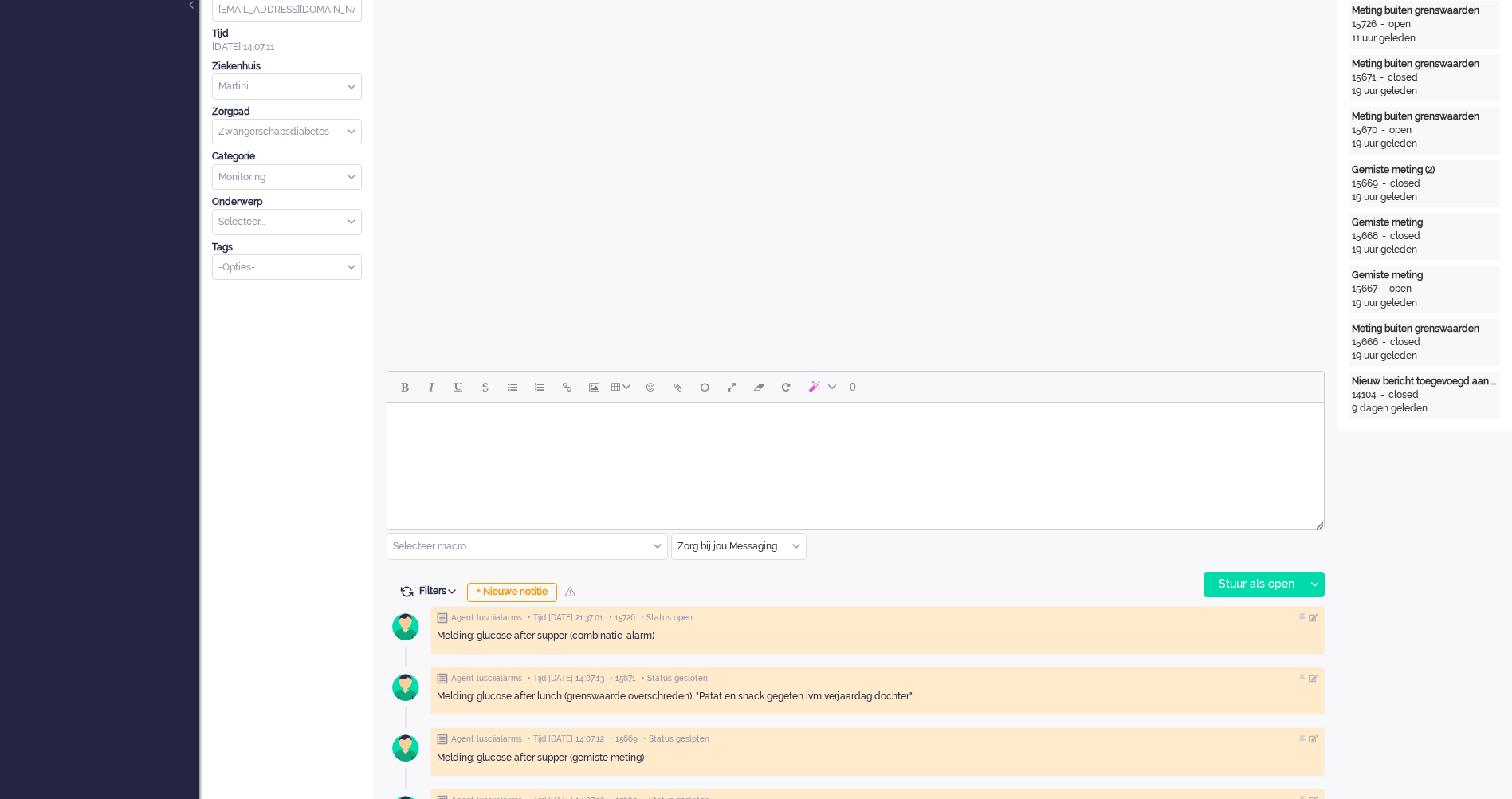
click at [486, 552] on input "text" at bounding box center [527, 546] width 280 height 24
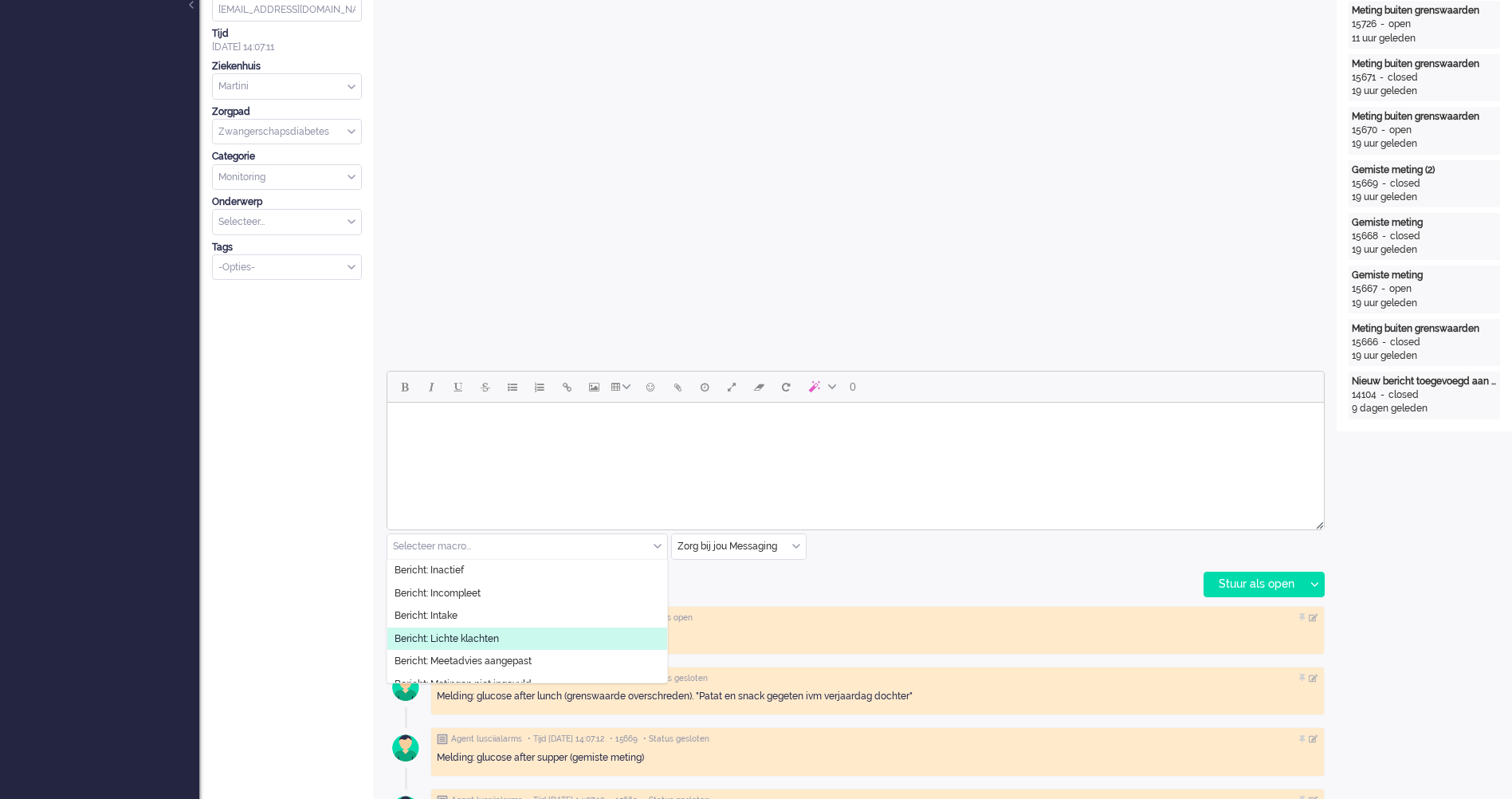
scroll to position [239, 0]
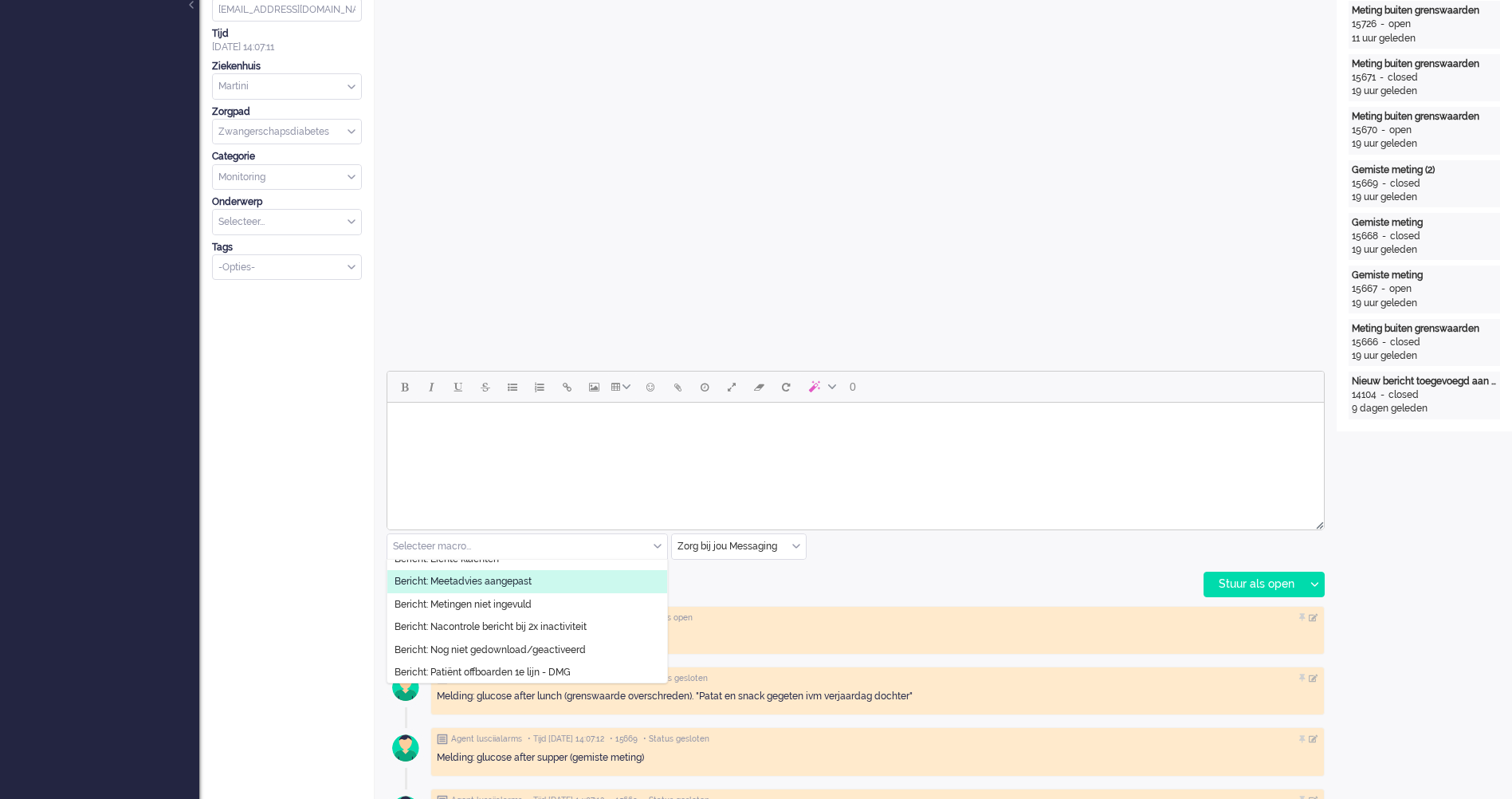
click at [477, 582] on span "Bericht: Meetadvies aangepast" at bounding box center [463, 582] width 137 height 14
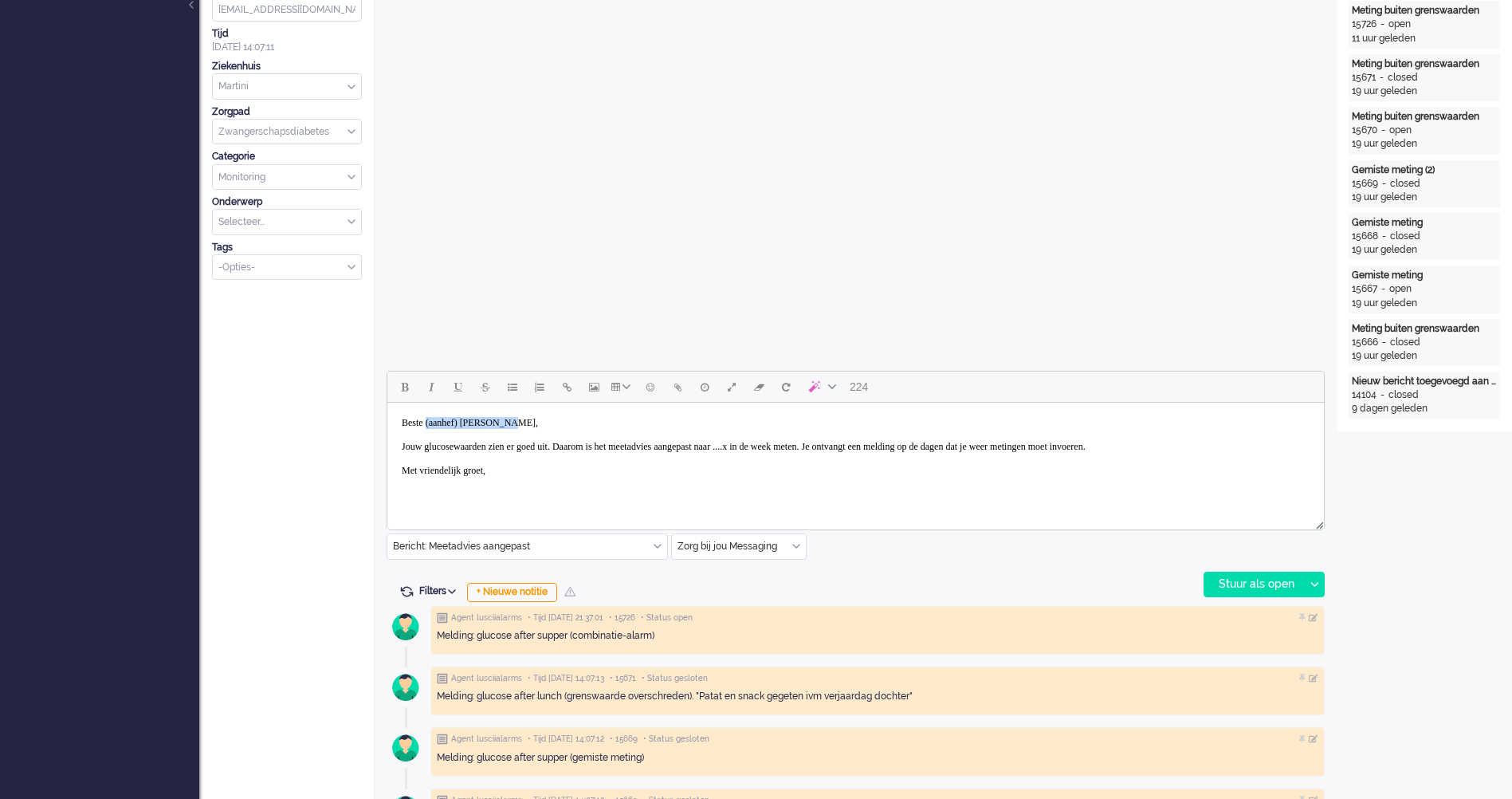
drag, startPoint x: 521, startPoint y: 419, endPoint x: 430, endPoint y: 419, distance: 91.0
click at [430, 419] on body "Beste (aanhef) [PERSON_NAME], Jouw glucosewaarden zien er goed uit. Daarom is h…" at bounding box center [856, 447] width 924 height 76
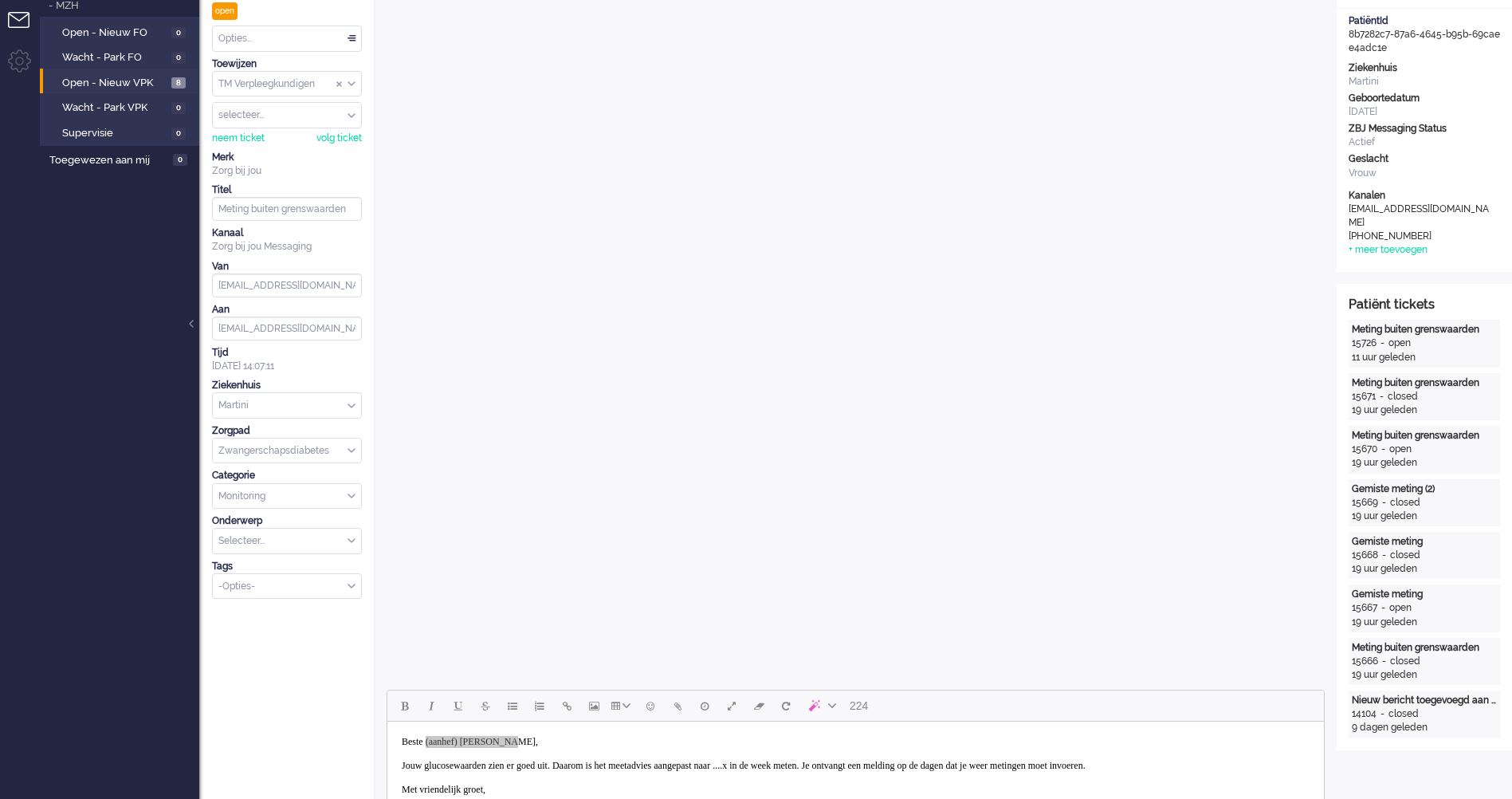
scroll to position [559, 0]
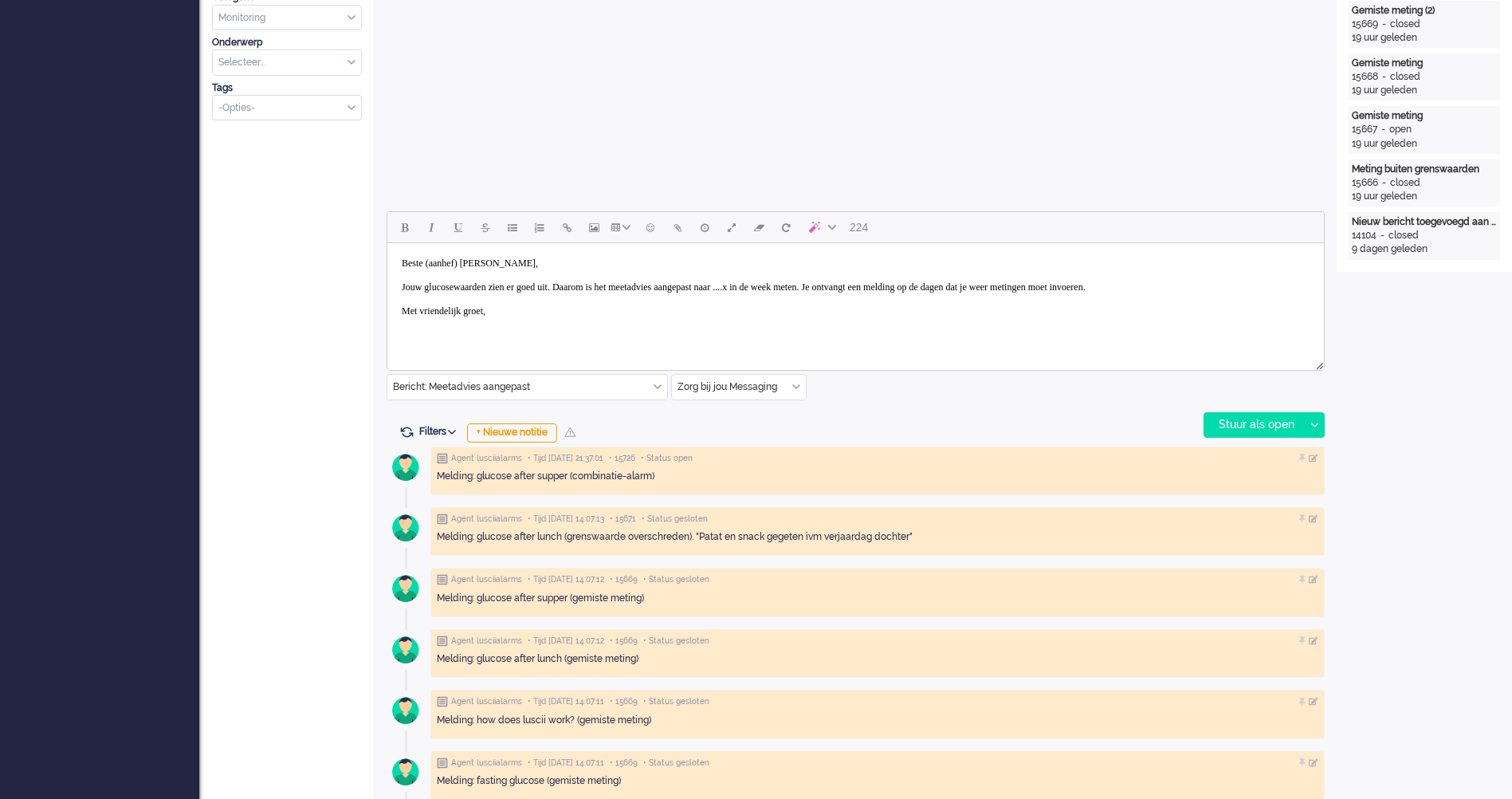
click at [673, 303] on body "Beste (aanhef) [PERSON_NAME], Jouw glucosewaarden zien er goed uit. Daarom is h…" at bounding box center [856, 287] width 924 height 76
drag, startPoint x: 536, startPoint y: 258, endPoint x: 433, endPoint y: 266, distance: 103.3
click at [433, 266] on body "Beste (aanhef) [PERSON_NAME], Jouw glucosewaarden zien er goed uit. Daarom is h…" at bounding box center [856, 287] width 924 height 76
click at [813, 285] on body "Beste [PERSON_NAME] Jouw glucosewaarden zien er goed uit. Daarom is het meetadv…" at bounding box center [856, 287] width 924 height 76
drag, startPoint x: 1000, startPoint y: 355, endPoint x: 542, endPoint y: 89, distance: 529.6
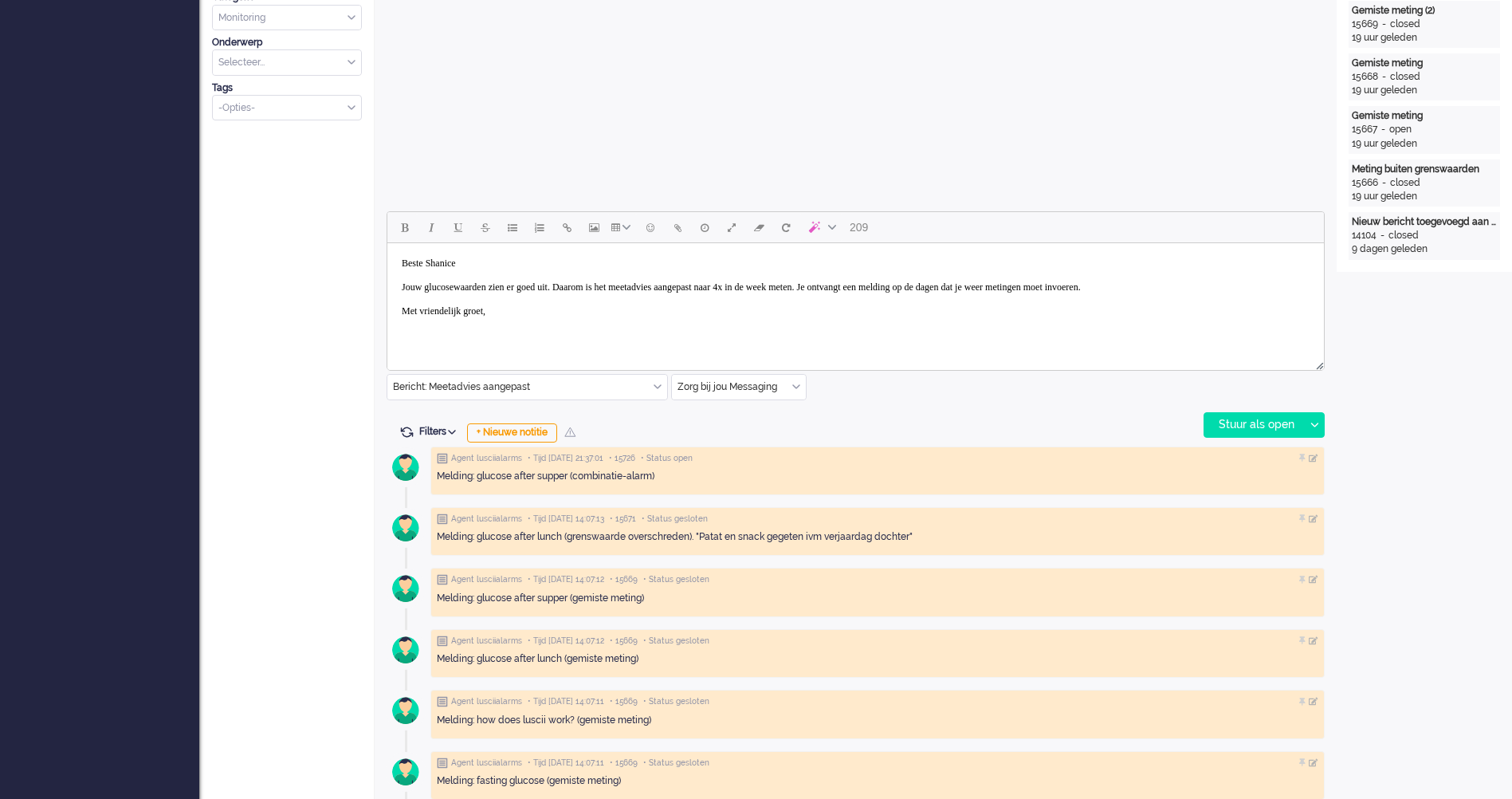
click at [1000, 355] on div at bounding box center [855, 362] width 937 height 15
drag, startPoint x: 841, startPoint y: 318, endPoint x: 834, endPoint y: 314, distance: 8.1
click at [839, 316] on body "Beste [PERSON_NAME] Jouw glucosewaarden zien er goed uit. Daarom is het meetadv…" at bounding box center [856, 287] width 924 height 76
click at [1251, 417] on div "Stuur als open" at bounding box center [1254, 424] width 99 height 24
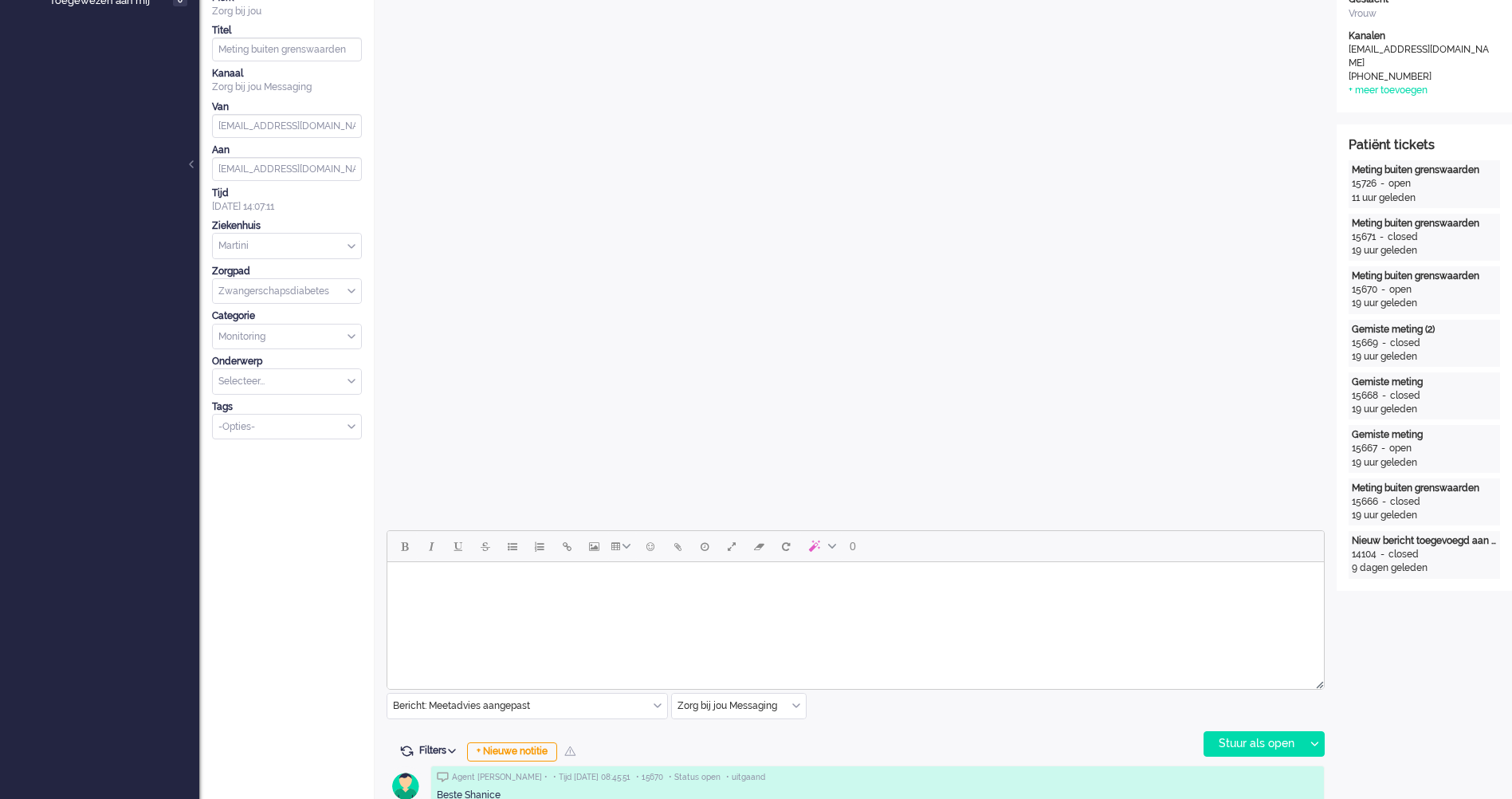
scroll to position [0, 0]
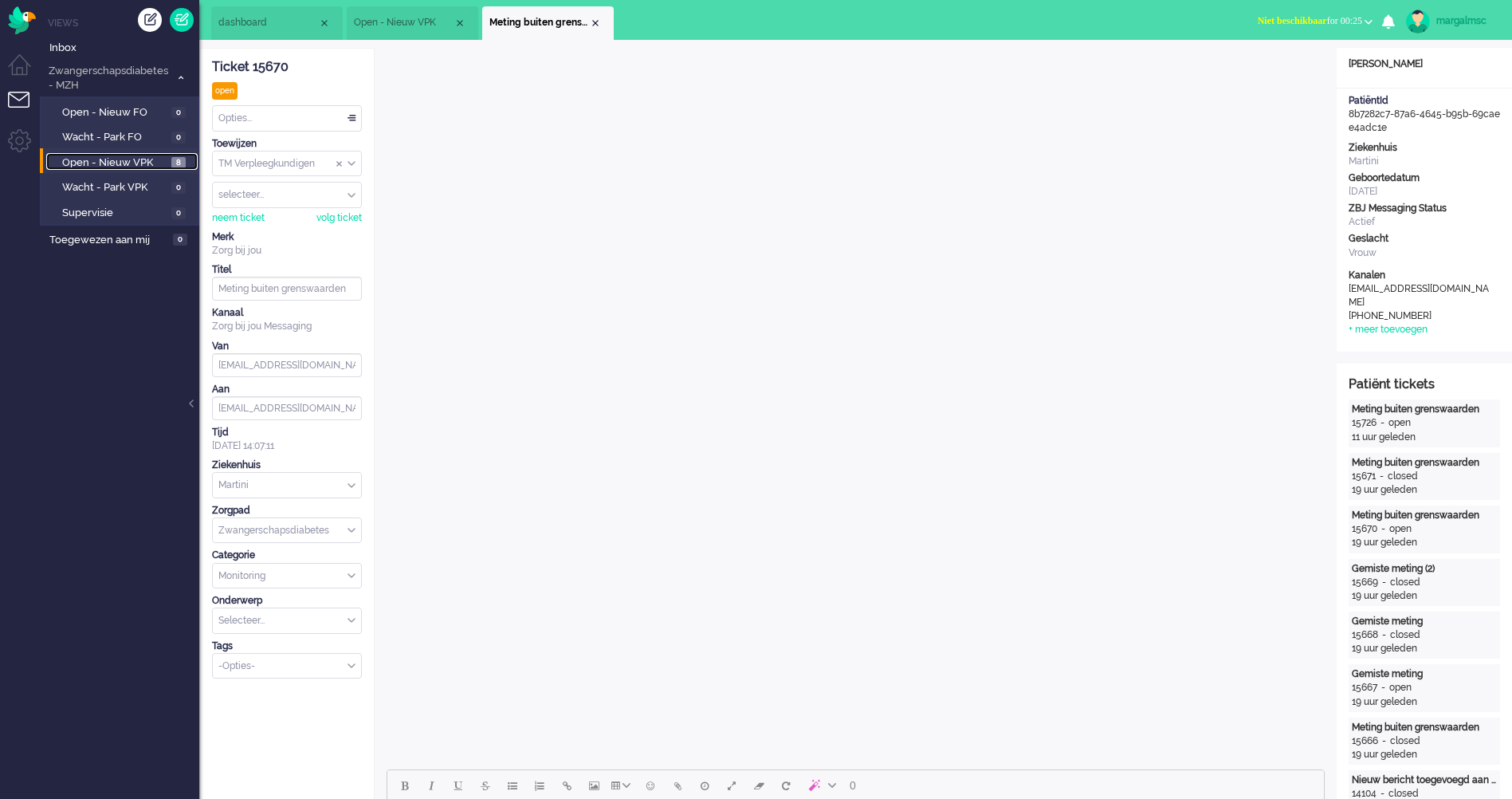
click at [124, 160] on span "Open - Nieuw VPK" at bounding box center [115, 163] width 105 height 16
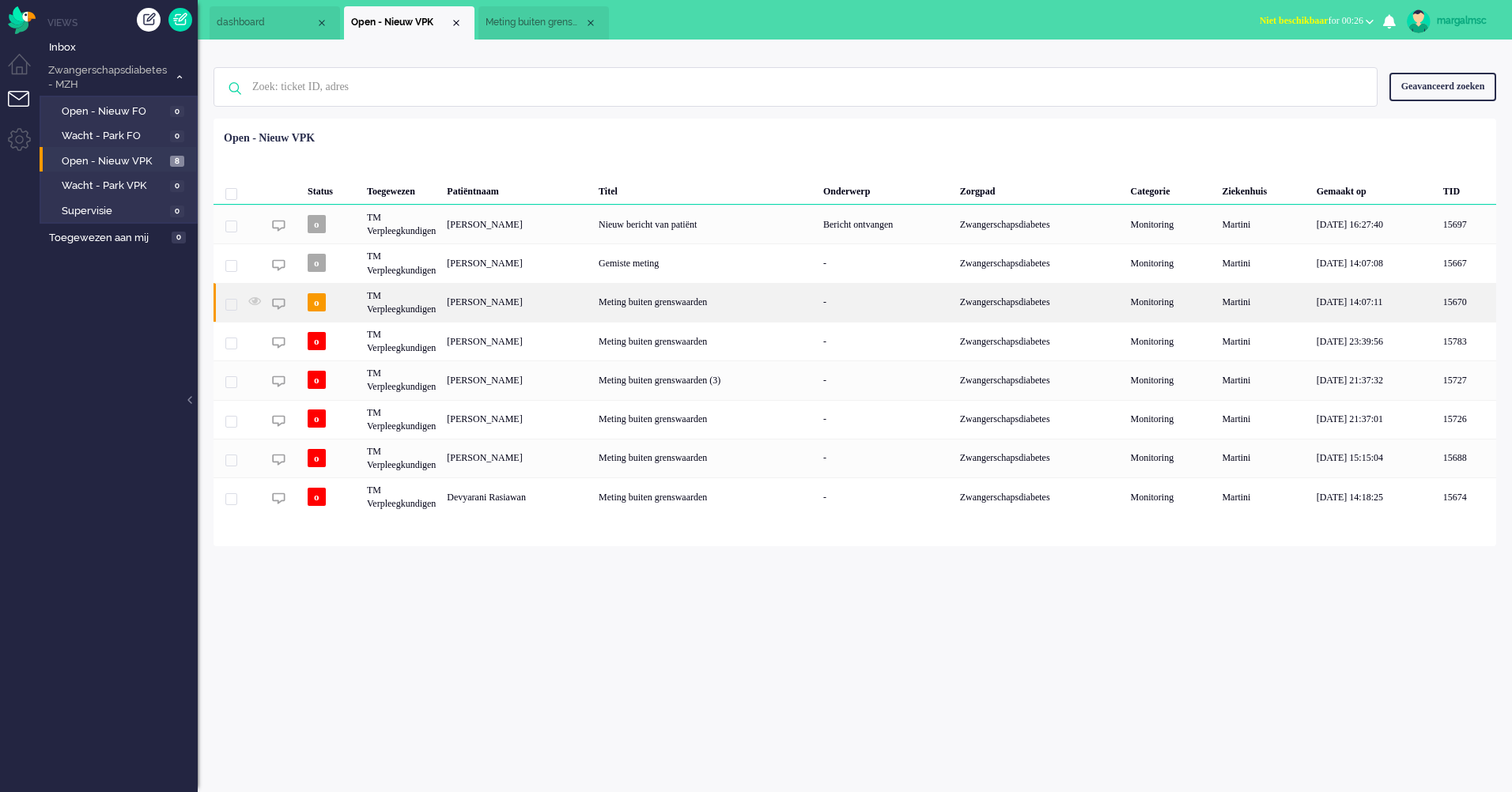
click at [557, 305] on div "[PERSON_NAME]" at bounding box center [516, 302] width 151 height 39
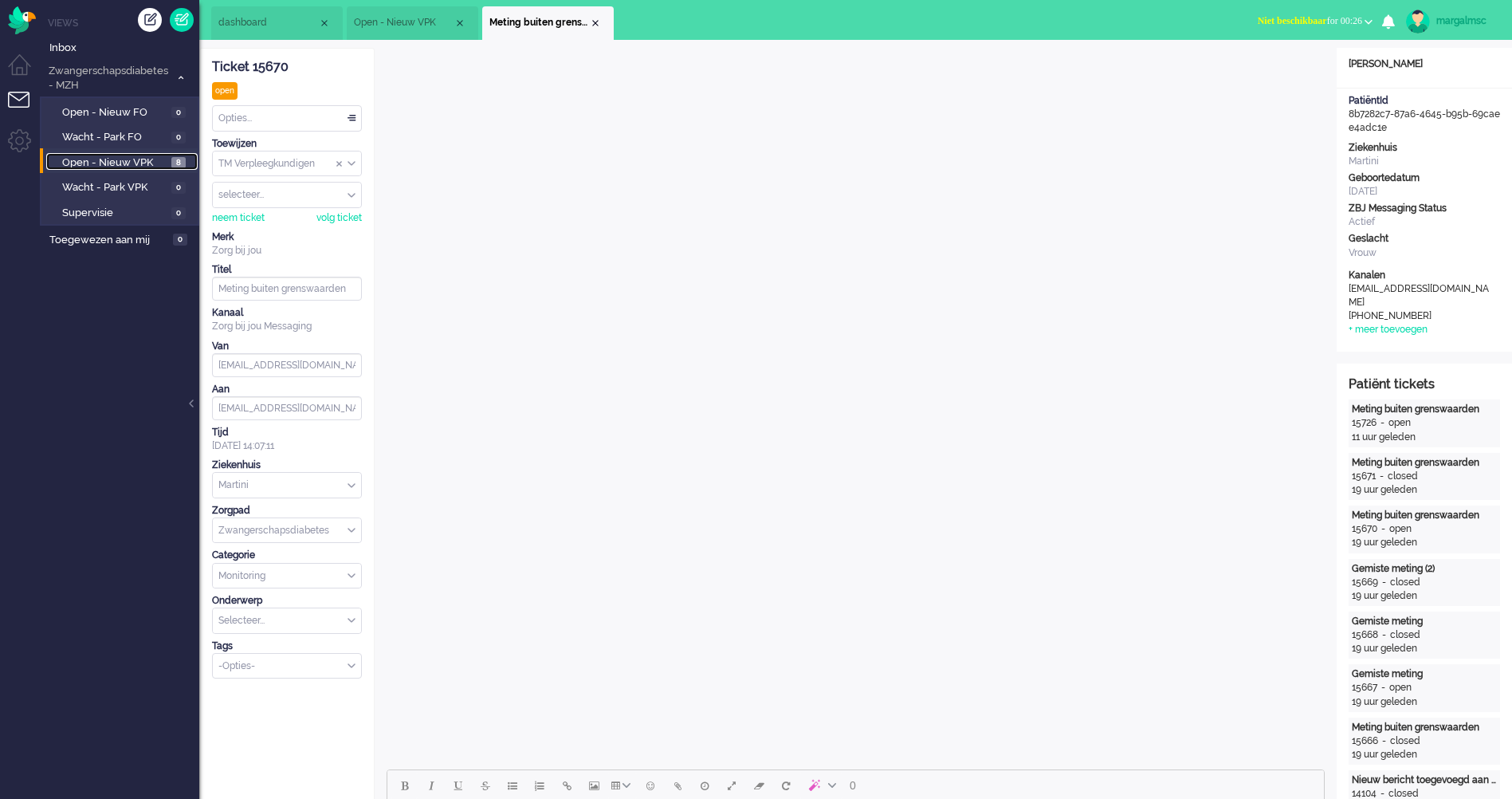
click at [80, 159] on span "Open - Nieuw VPK" at bounding box center [115, 163] width 105 height 16
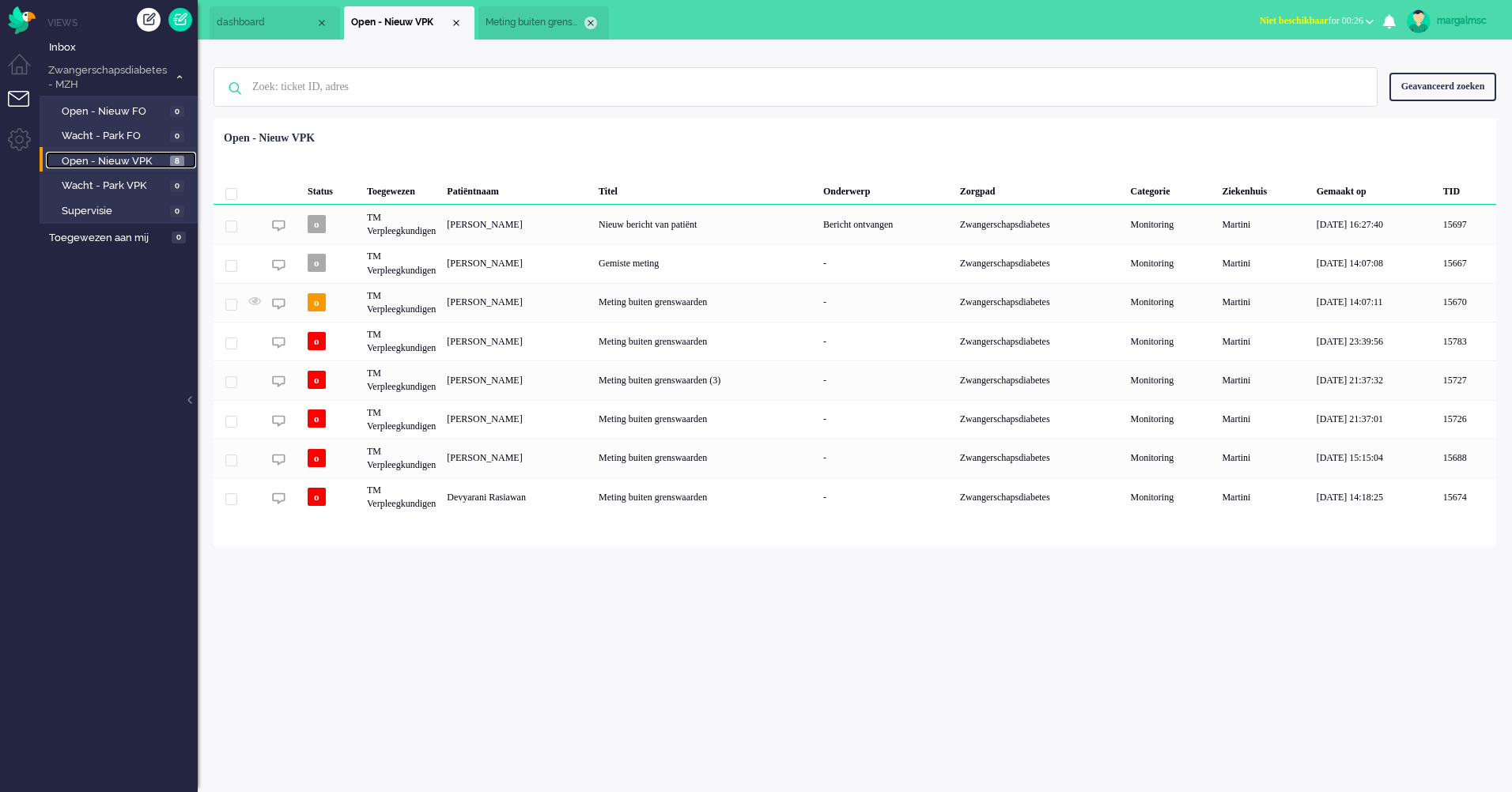
click at [594, 18] on div "Close tab" at bounding box center [591, 22] width 13 height 13
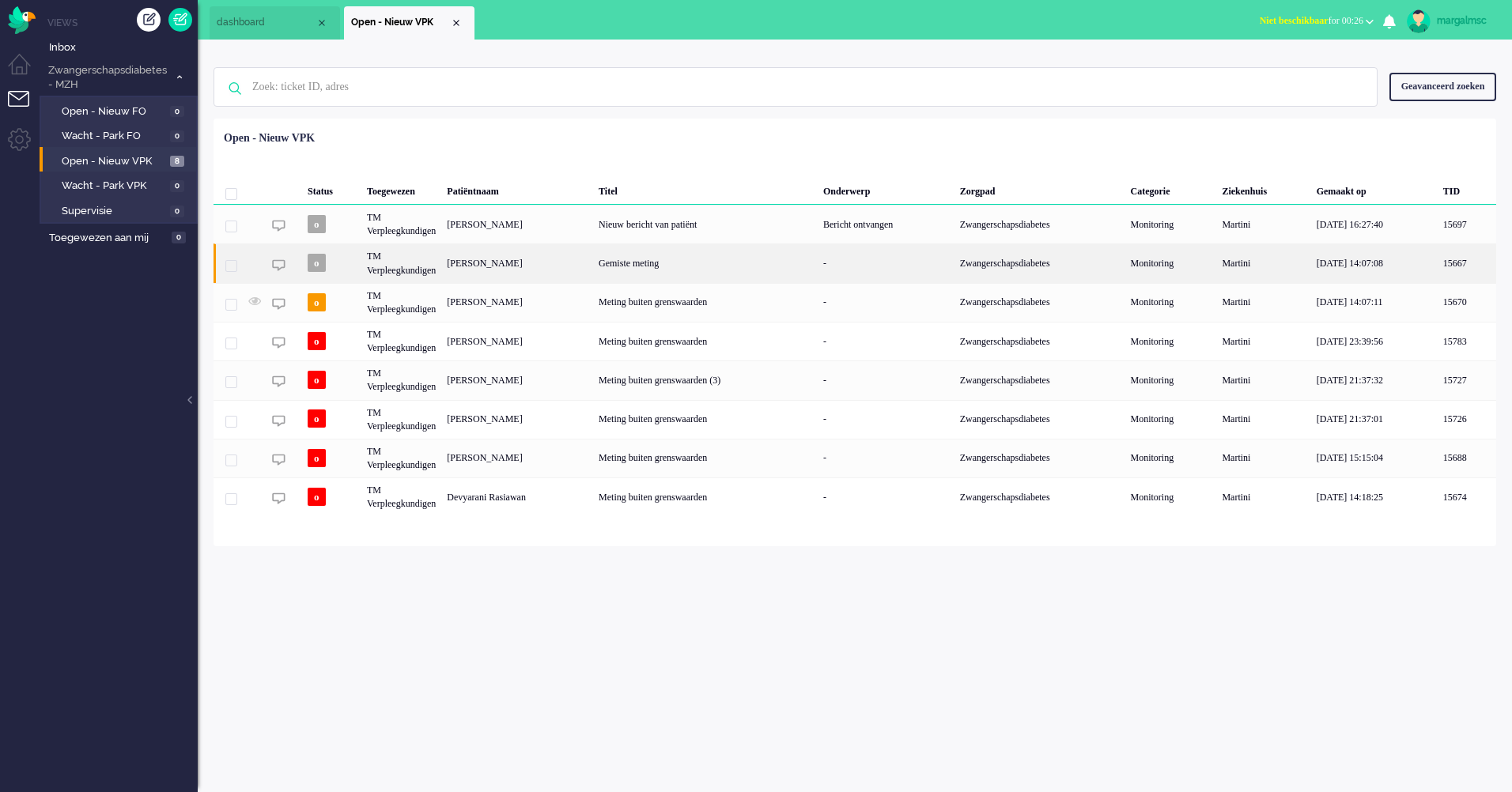
click at [568, 260] on div "[PERSON_NAME]" at bounding box center [516, 262] width 151 height 39
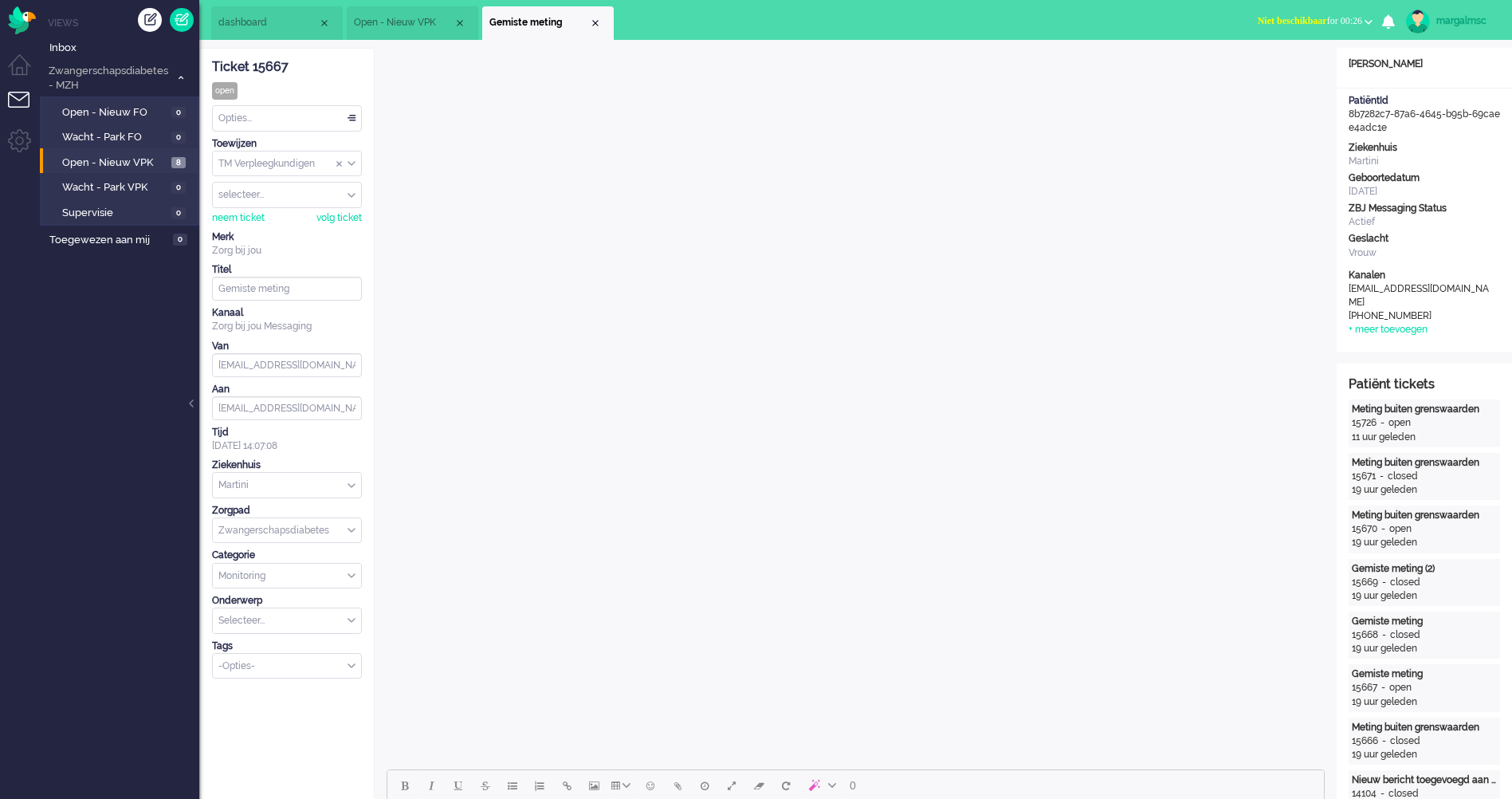
click at [297, 125] on div "Opties..." at bounding box center [287, 118] width 148 height 24
click at [288, 225] on li "Opgelost" at bounding box center [287, 232] width 148 height 23
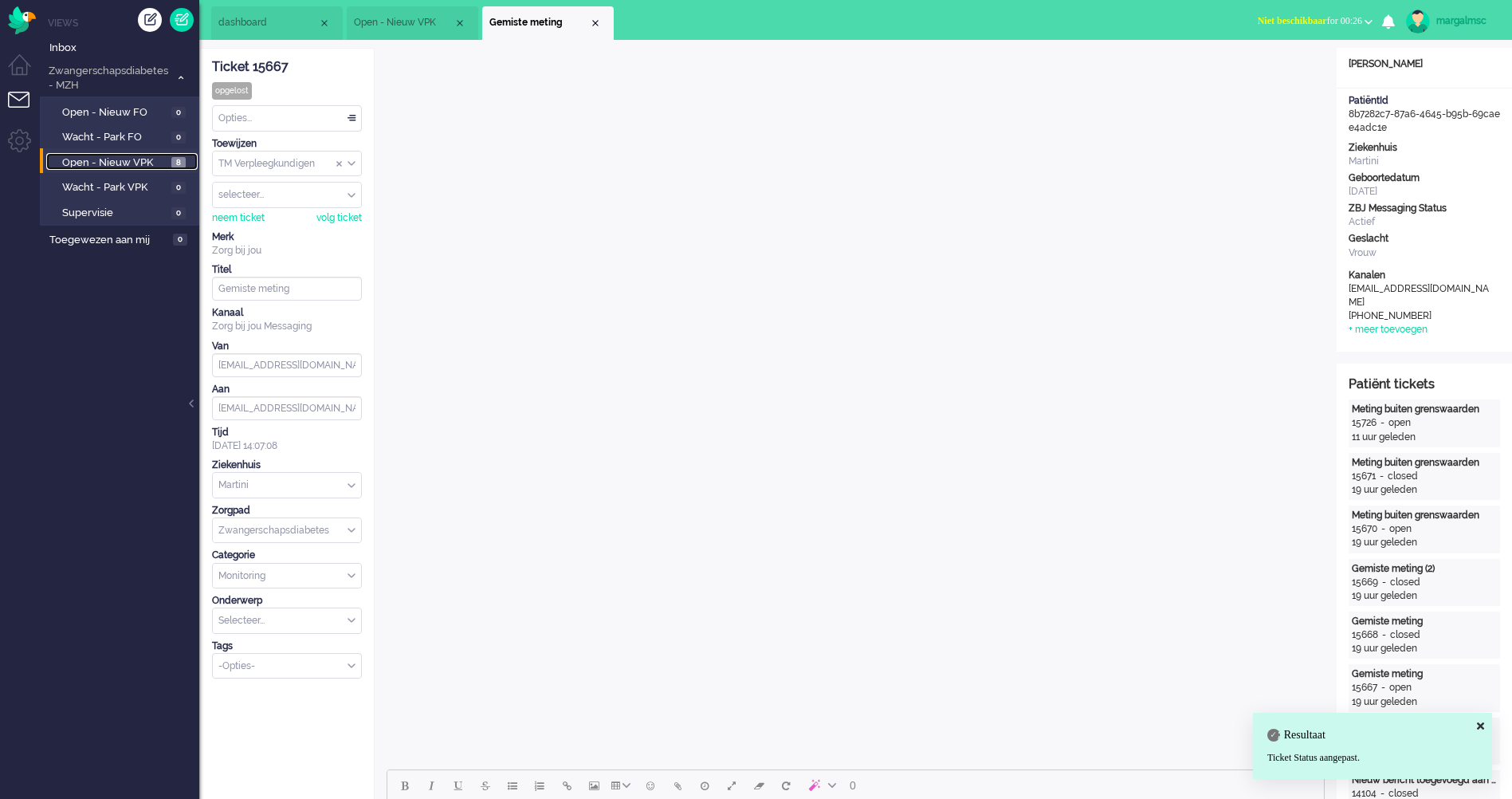
click at [143, 163] on span "Open - Nieuw VPK" at bounding box center [115, 163] width 105 height 16
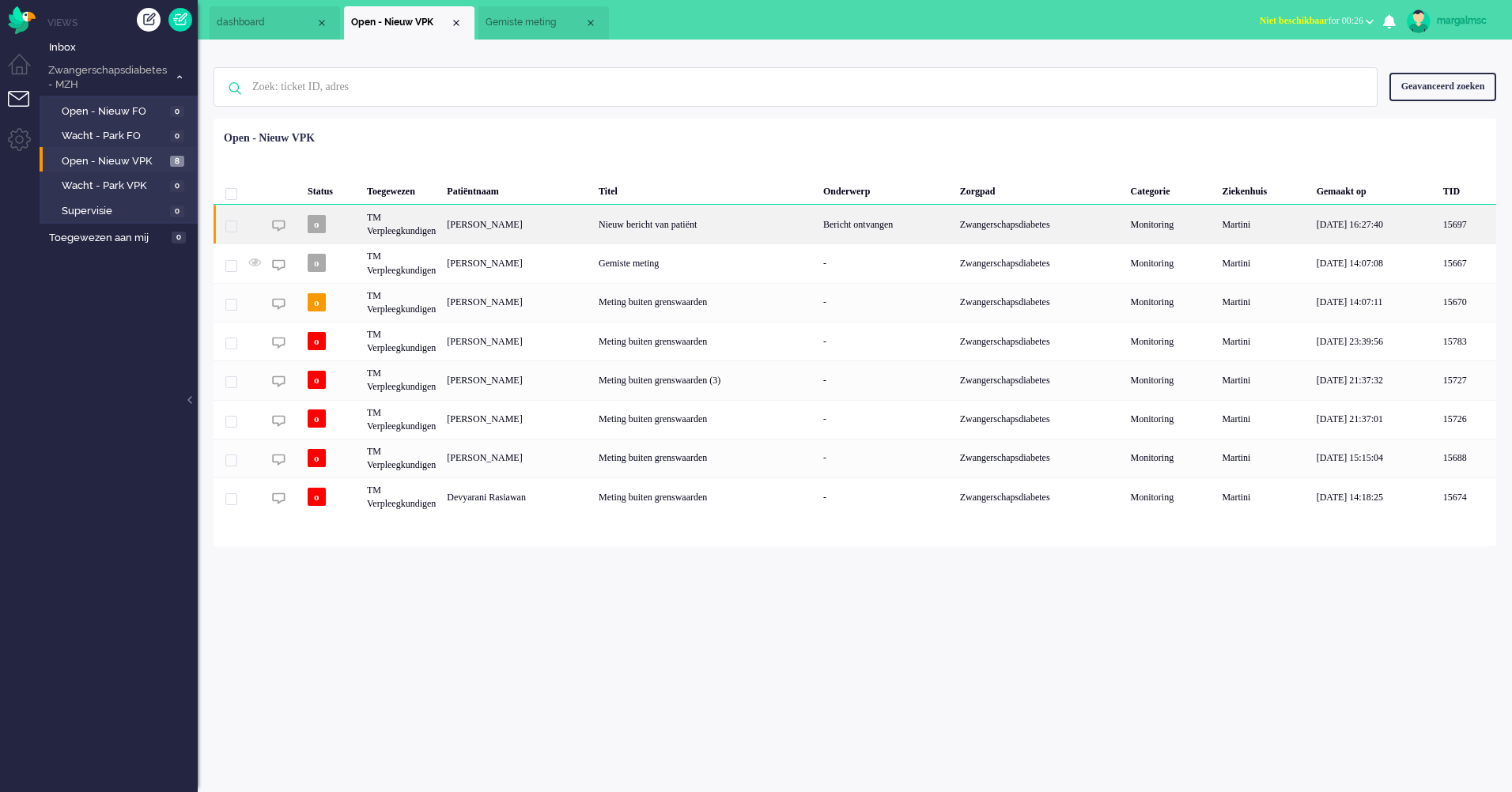
click at [541, 237] on div "[PERSON_NAME]" at bounding box center [516, 224] width 151 height 39
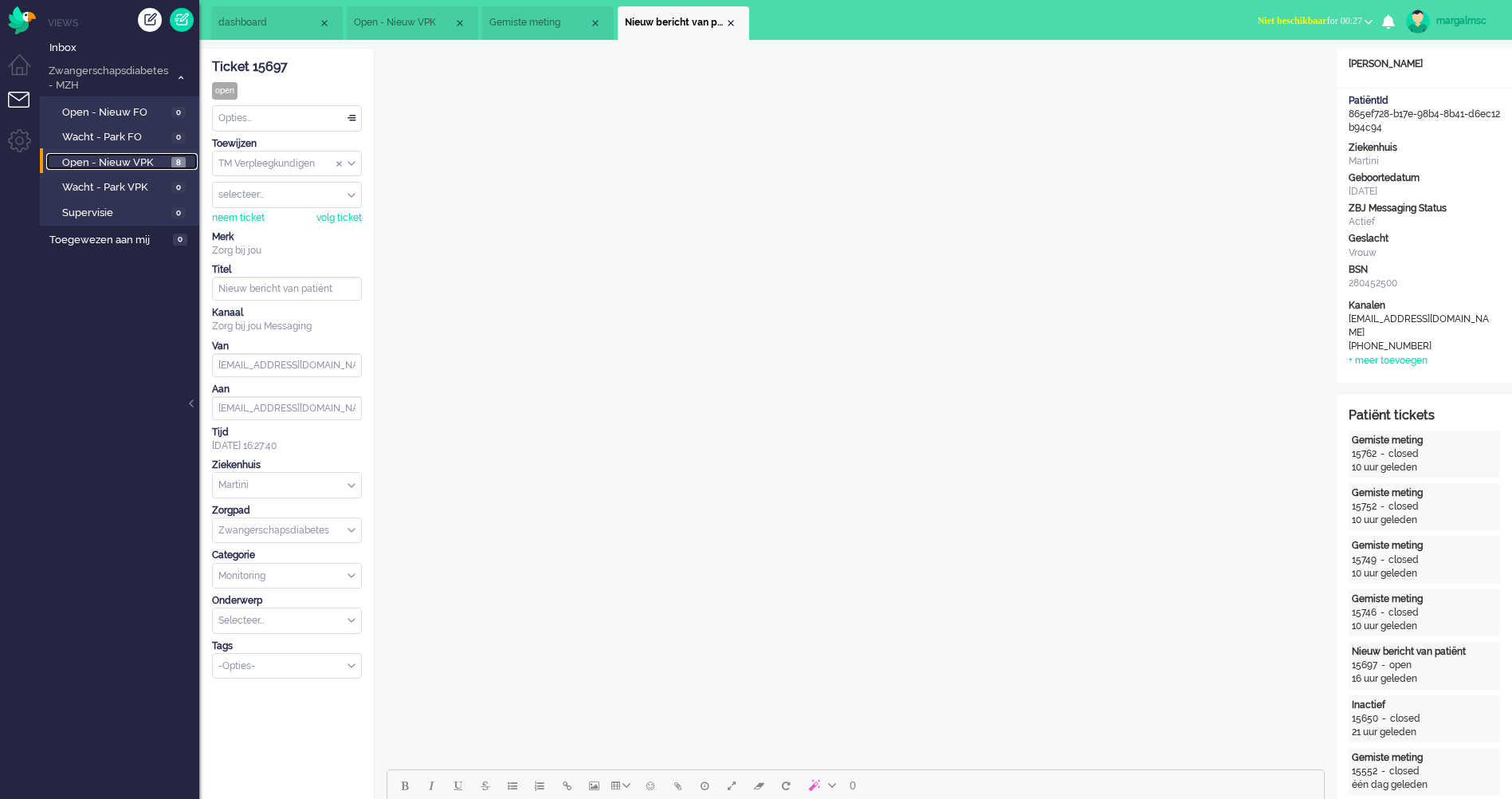
click at [126, 163] on span "Open - Nieuw VPK" at bounding box center [115, 163] width 105 height 16
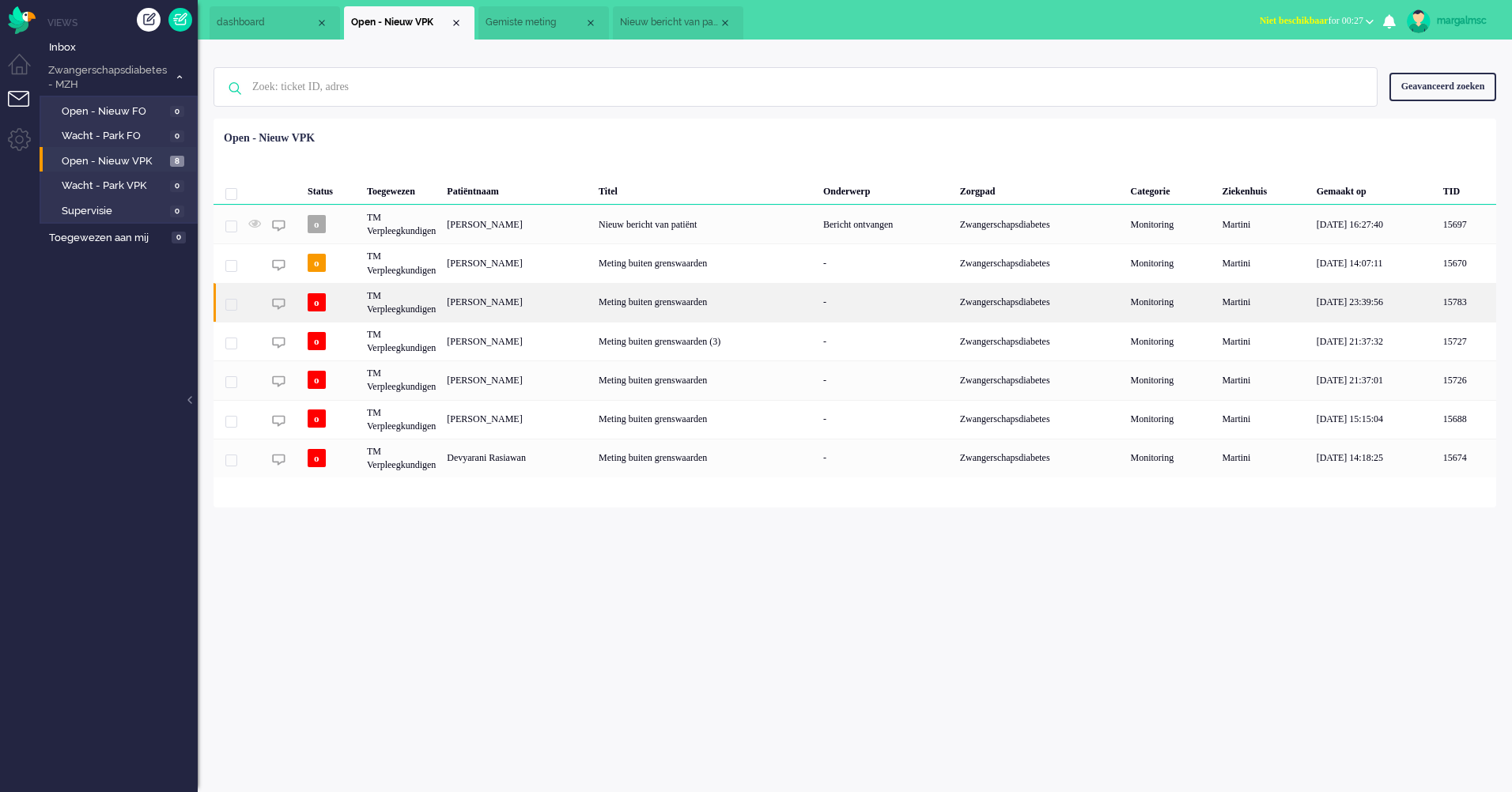
click at [520, 311] on div "[PERSON_NAME]" at bounding box center [516, 302] width 151 height 39
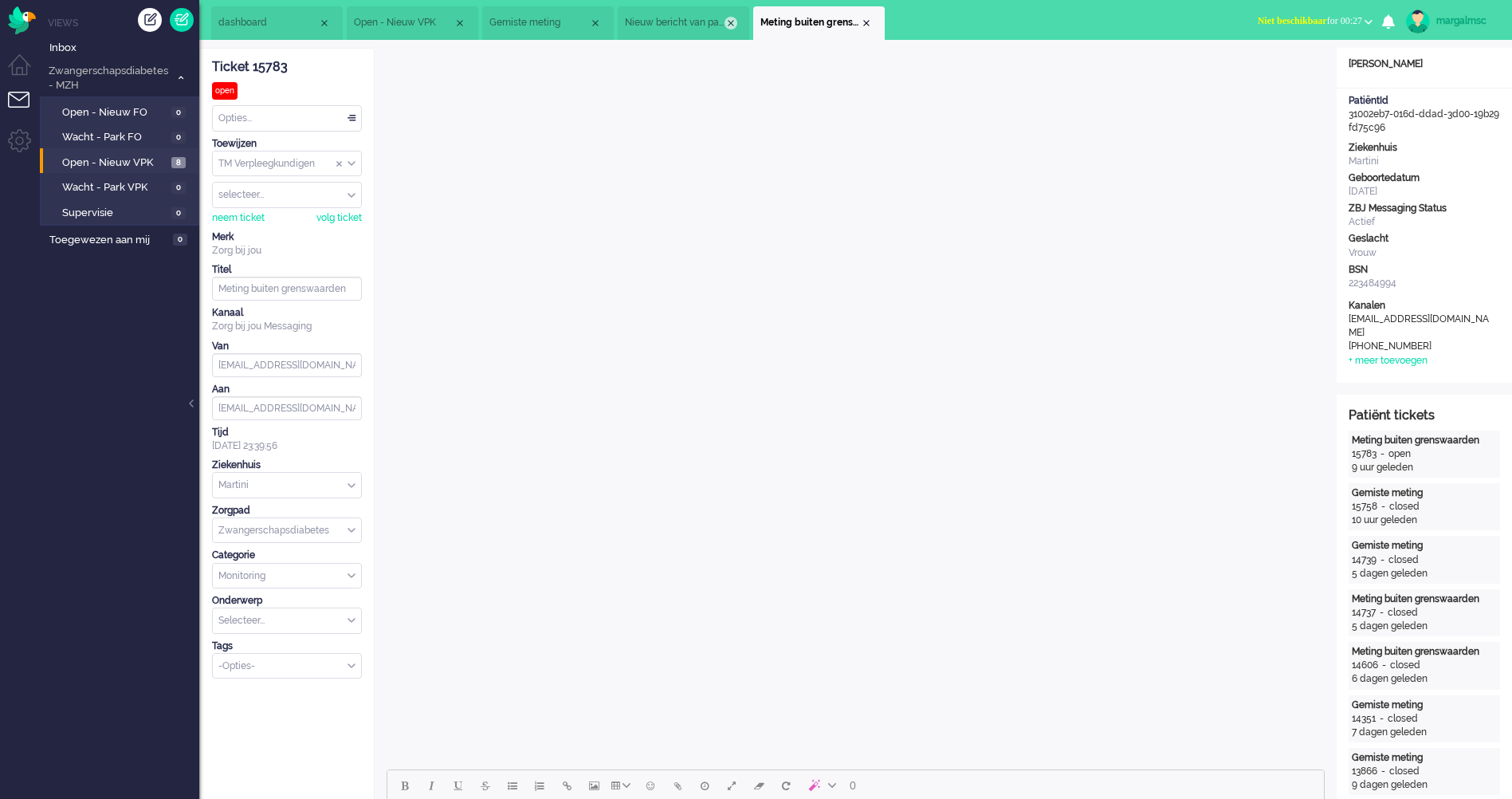
click at [733, 26] on div "Close tab" at bounding box center [731, 22] width 13 height 13
click at [594, 21] on div "Close tab" at bounding box center [595, 22] width 13 height 13
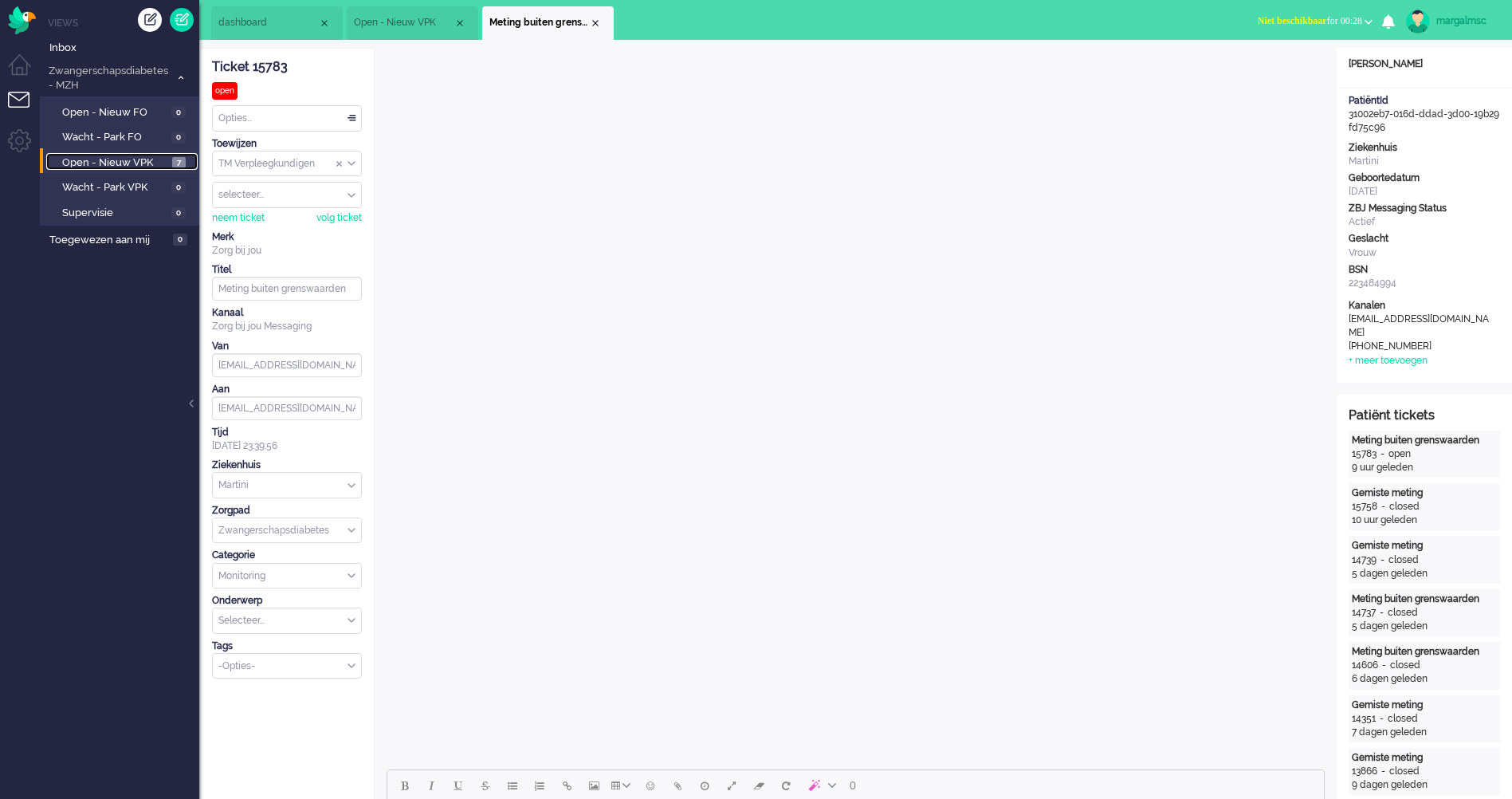
click at [104, 161] on span "Open - Nieuw VPK" at bounding box center [115, 163] width 106 height 16
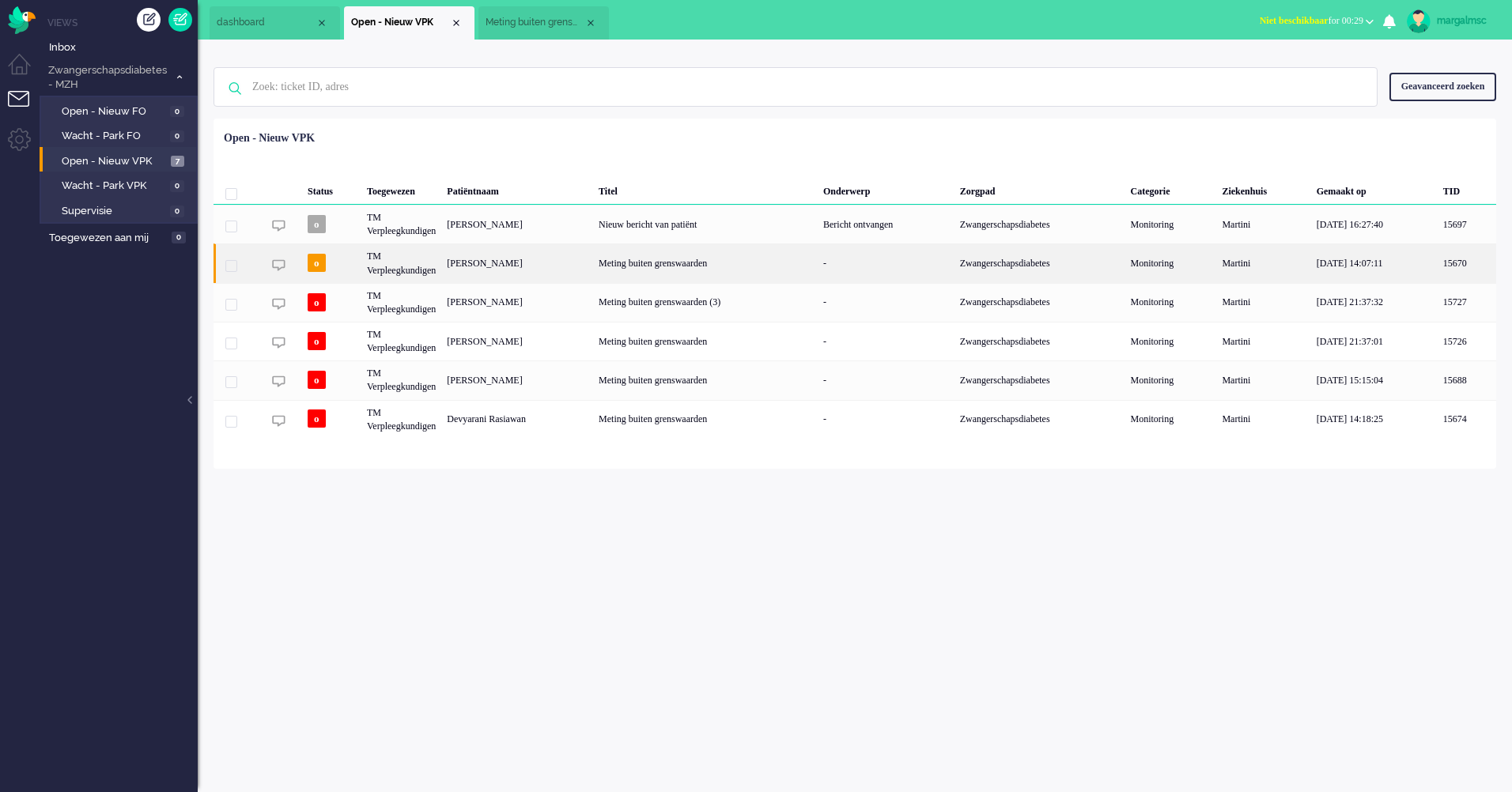
click at [532, 269] on div "[PERSON_NAME]" at bounding box center [516, 262] width 151 height 39
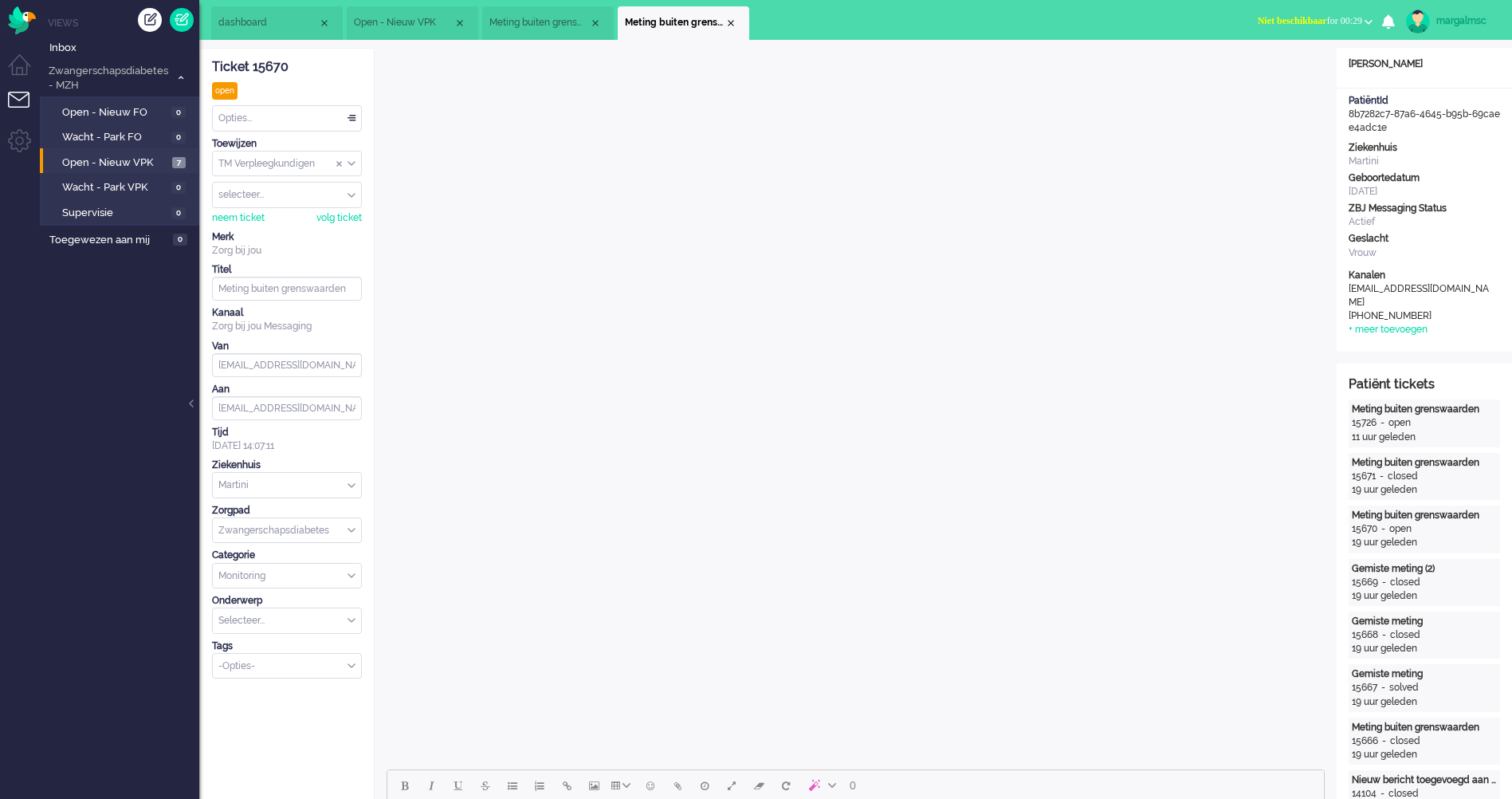
click at [289, 117] on div "Opties..." at bounding box center [287, 118] width 148 height 24
click at [305, 229] on li "Opgelost" at bounding box center [287, 232] width 148 height 23
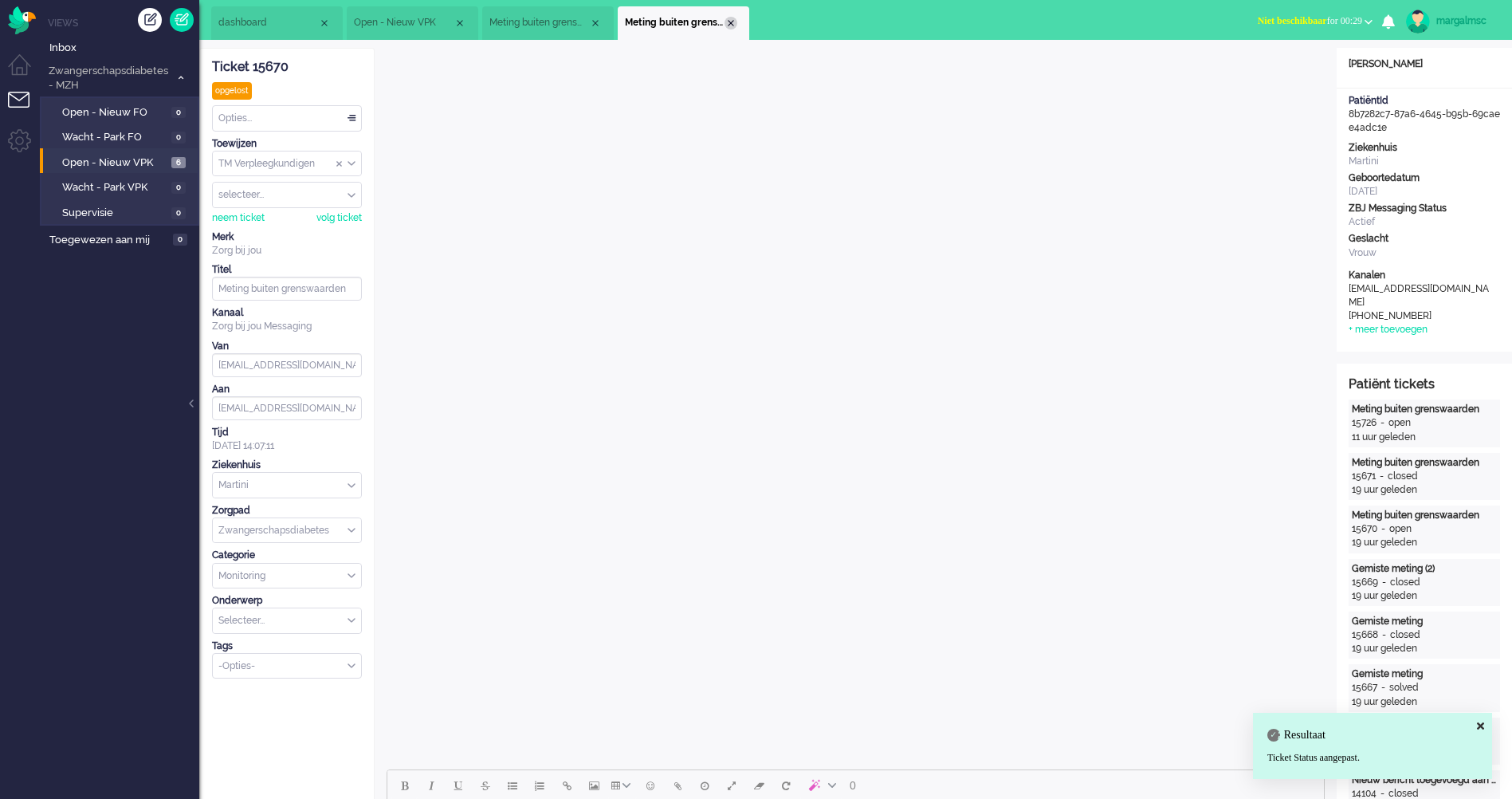
click at [731, 18] on div "Close tab" at bounding box center [731, 22] width 13 height 13
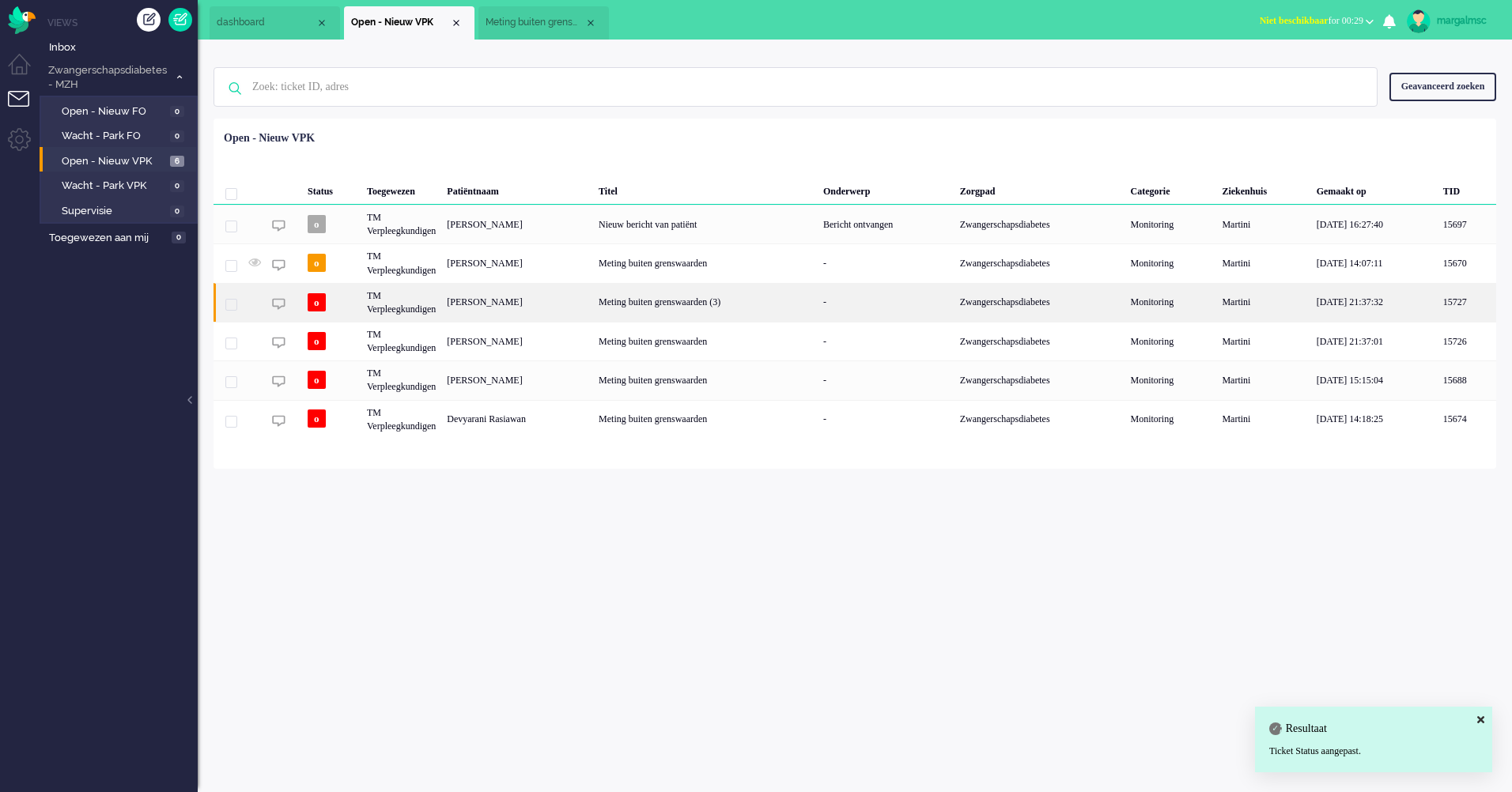
click at [564, 295] on div "[PERSON_NAME]" at bounding box center [516, 302] width 151 height 39
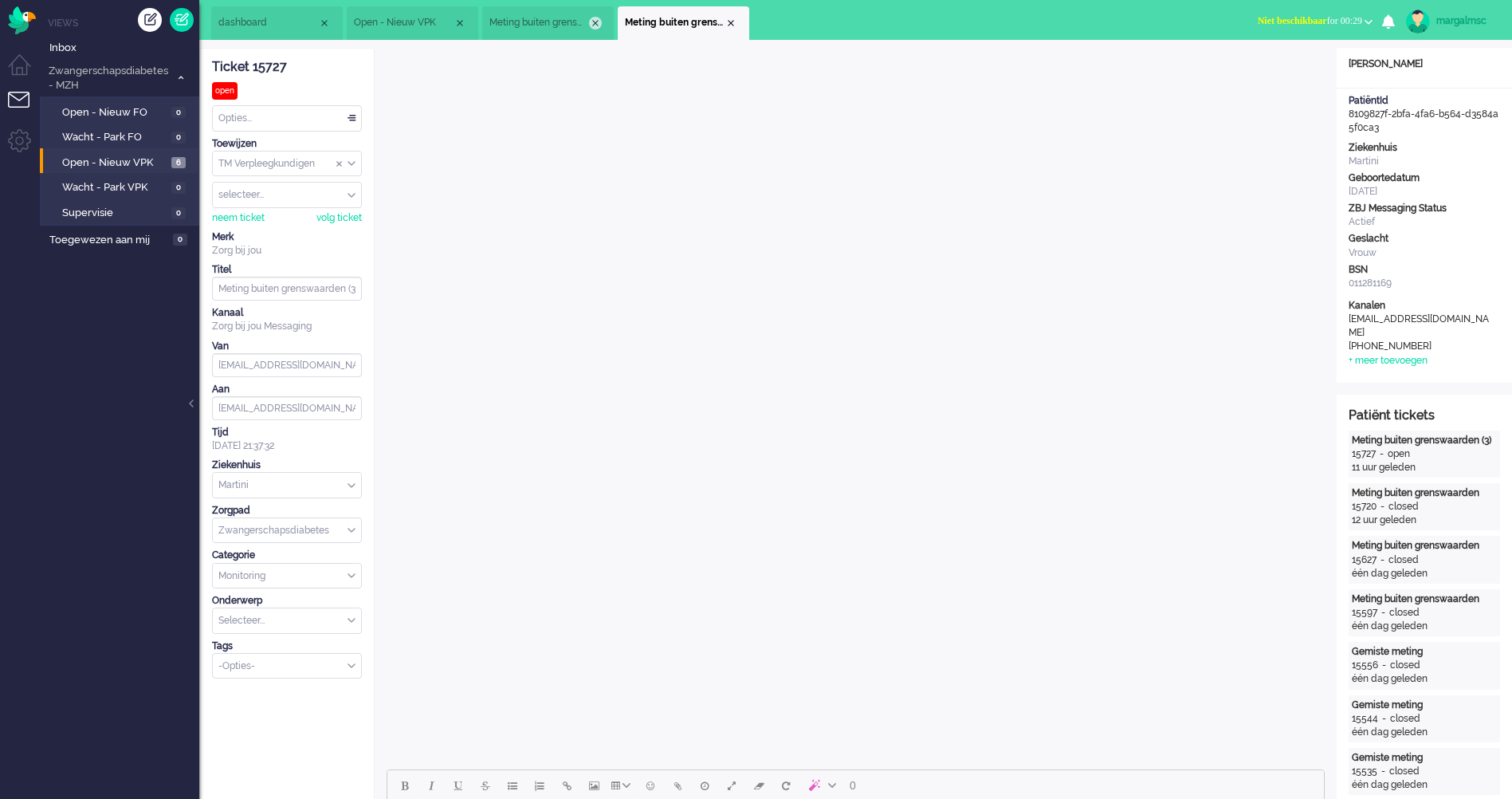
click at [594, 20] on div "Close tab" at bounding box center [595, 22] width 13 height 13
click at [117, 162] on span "Open - Nieuw VPK" at bounding box center [115, 163] width 106 height 16
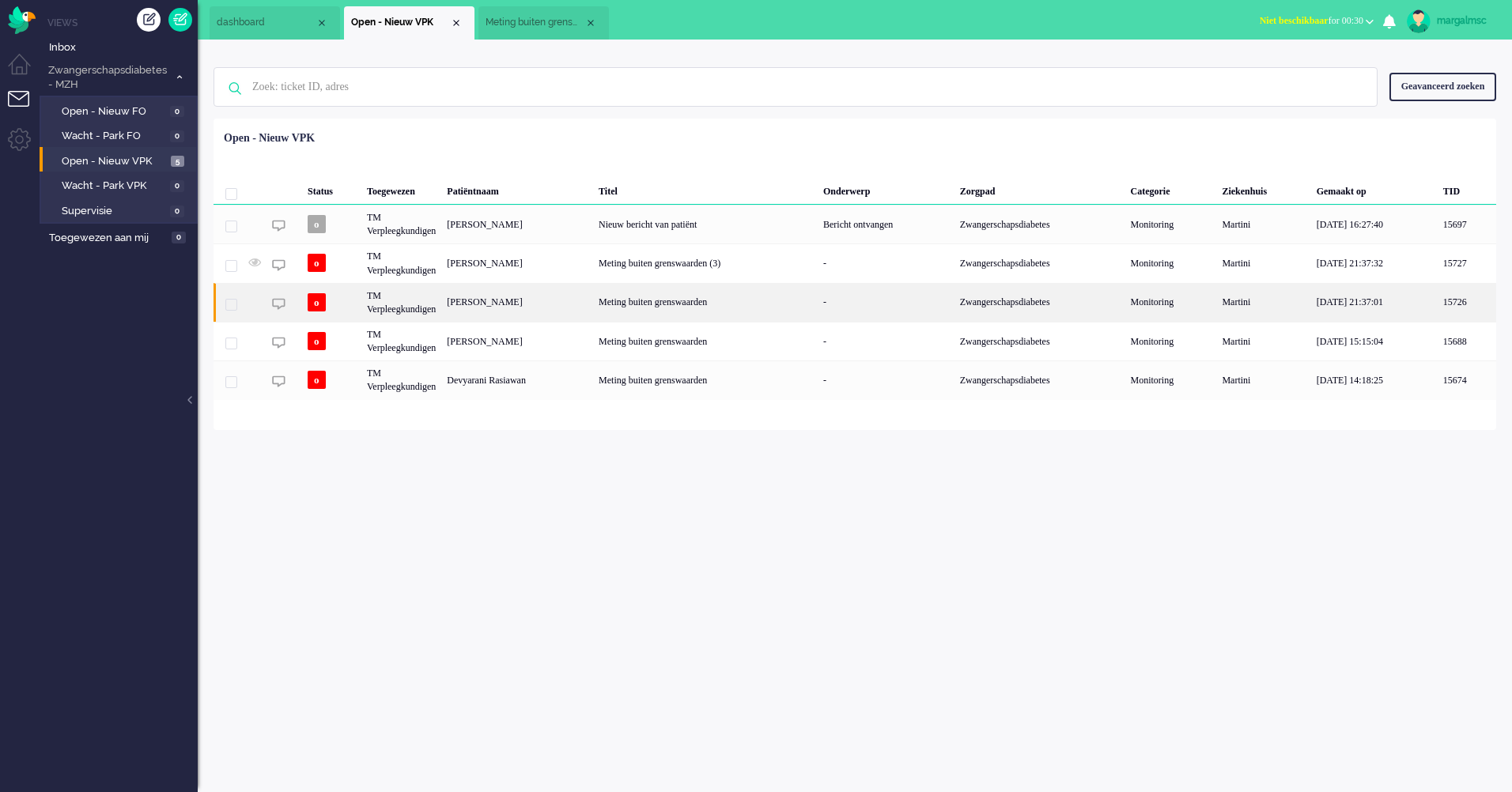
click at [497, 312] on div "[PERSON_NAME]" at bounding box center [516, 302] width 151 height 39
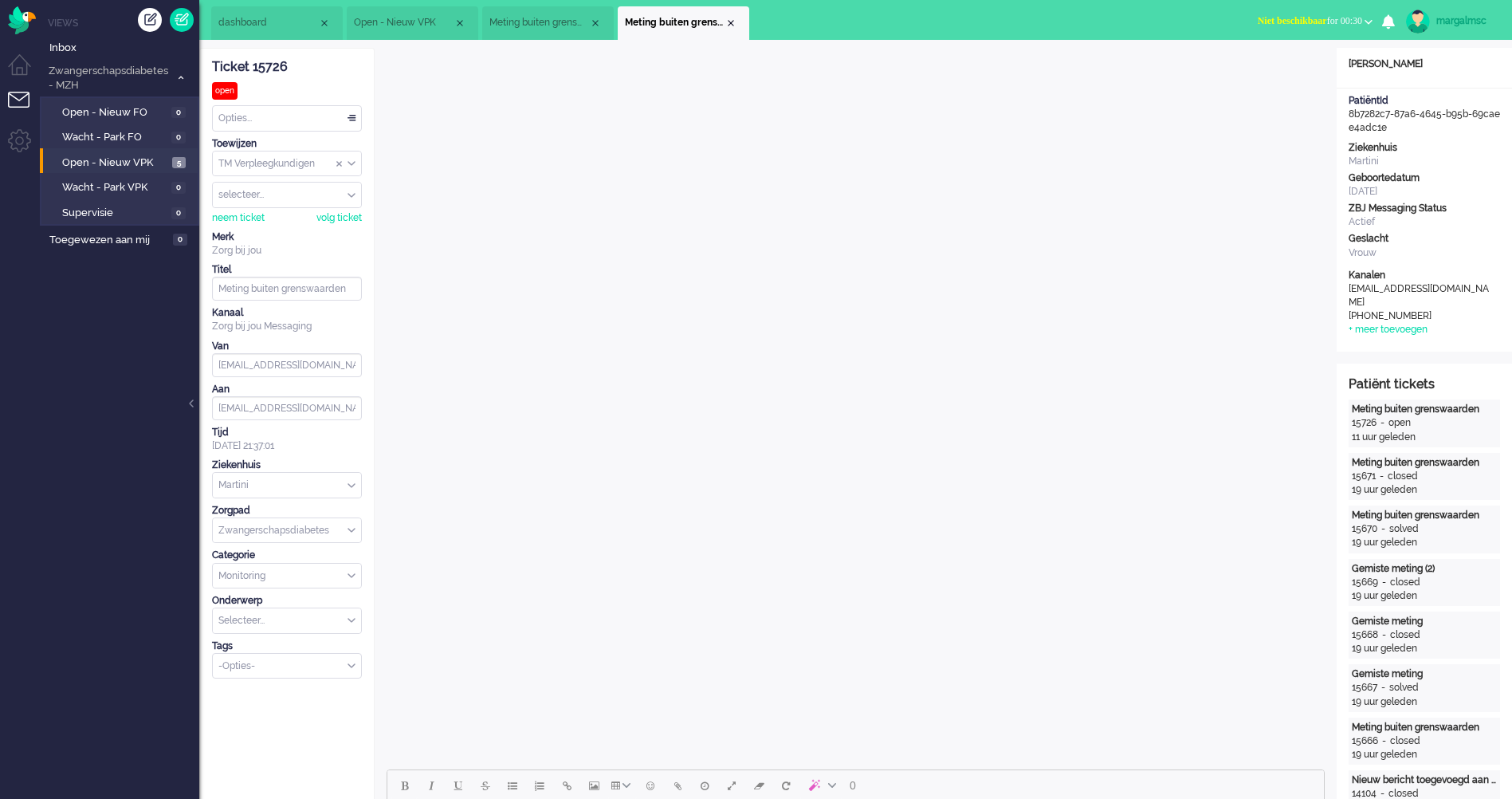
click at [272, 119] on div "Opties..." at bounding box center [287, 118] width 148 height 24
click at [290, 226] on li "Opgelost" at bounding box center [287, 232] width 148 height 23
click at [130, 166] on span "Open - Nieuw VPK" at bounding box center [115, 163] width 106 height 16
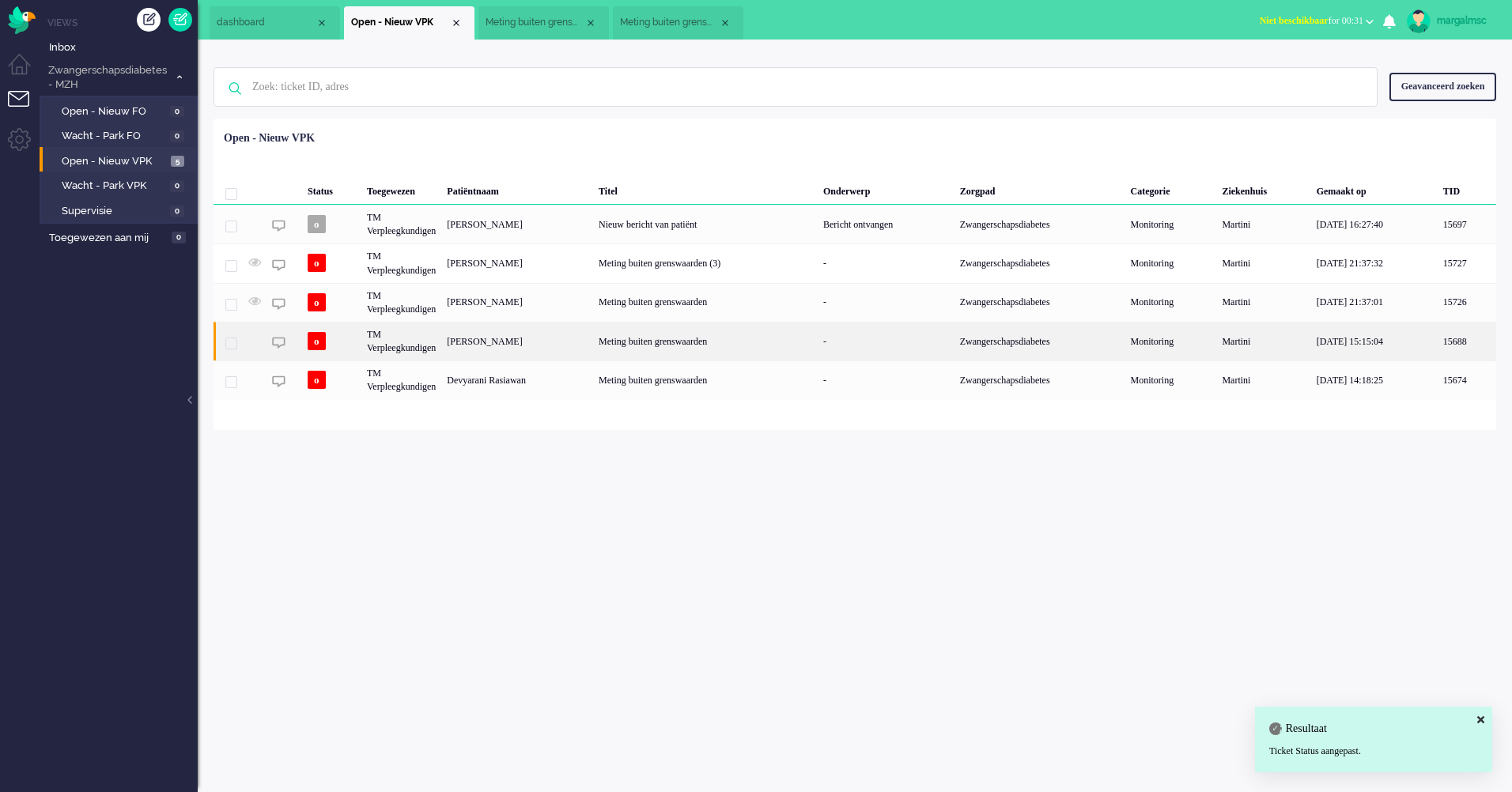
click at [509, 343] on div "[PERSON_NAME]" at bounding box center [516, 341] width 151 height 39
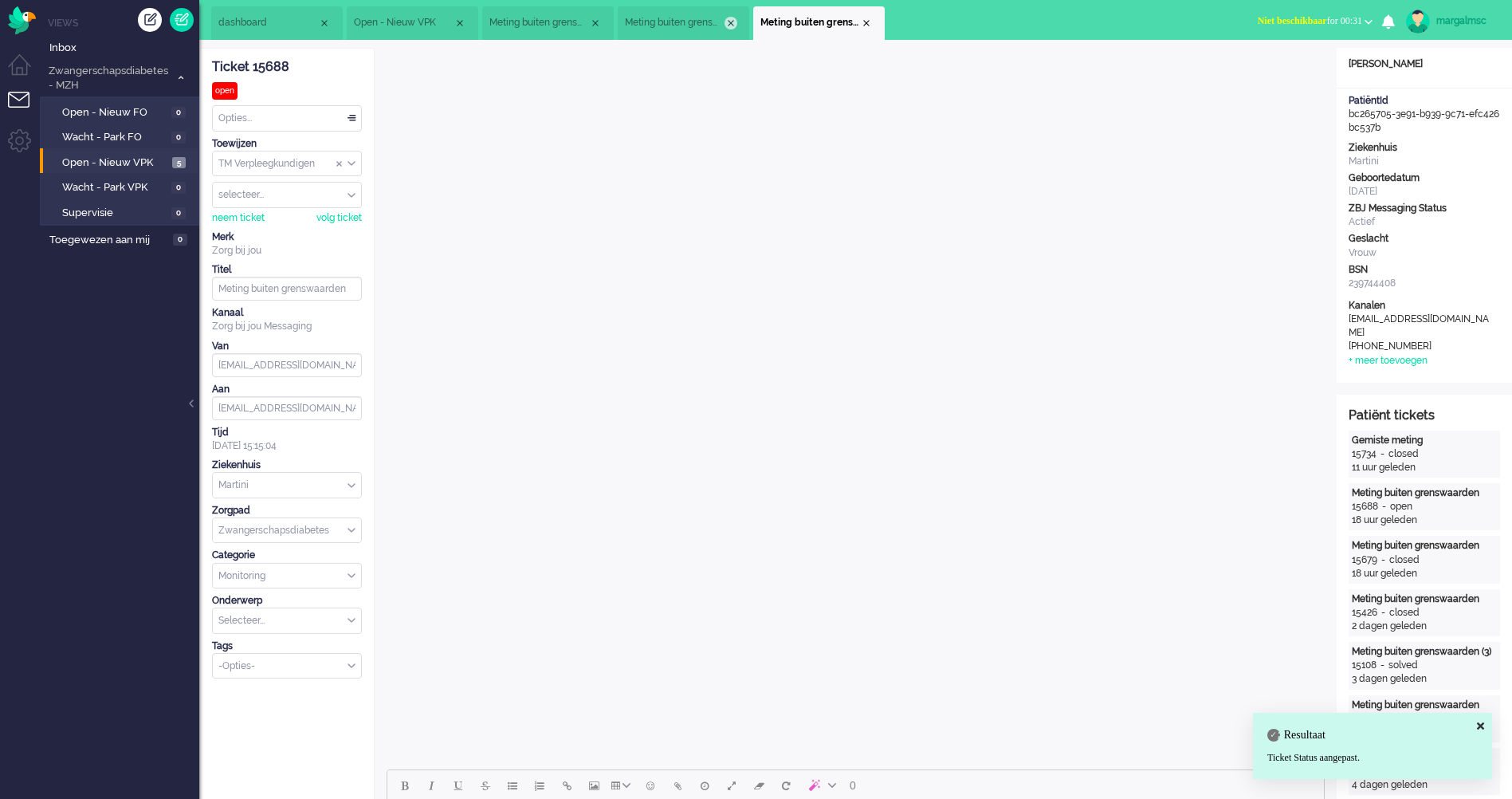
click at [734, 23] on div "Close tab" at bounding box center [731, 22] width 13 height 13
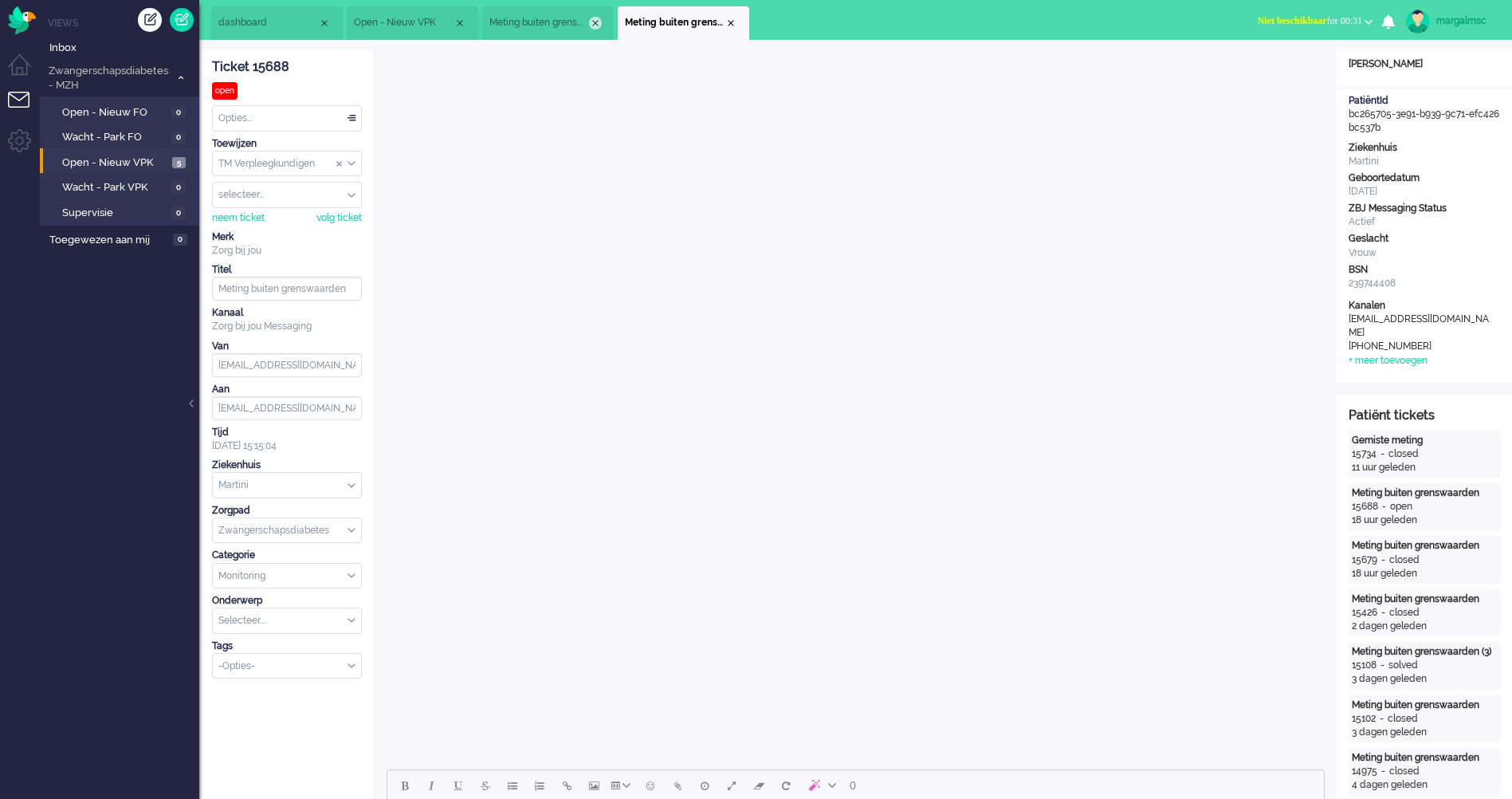
click at [591, 24] on div "Close tab" at bounding box center [595, 22] width 13 height 13
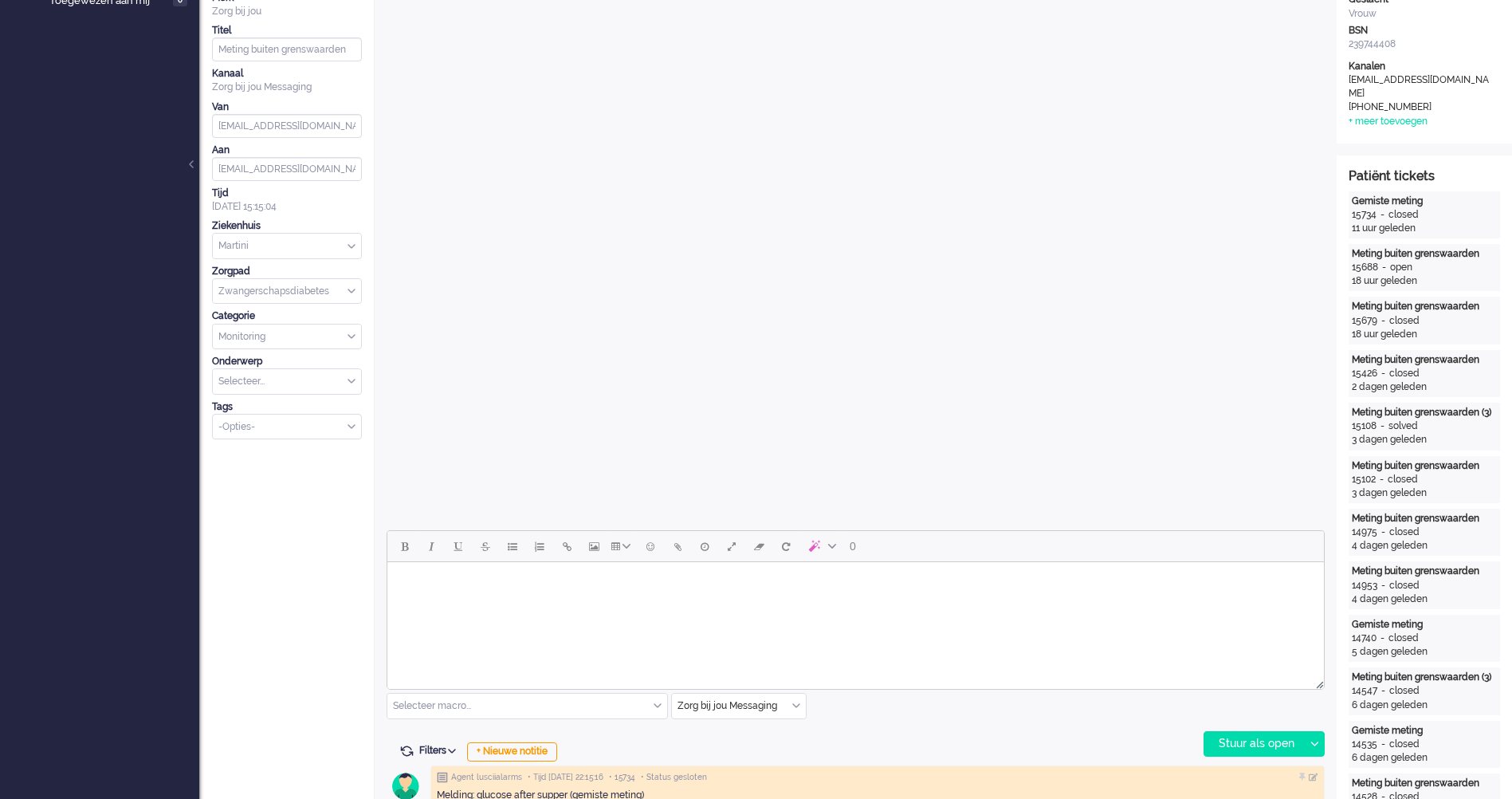
scroll to position [559, 0]
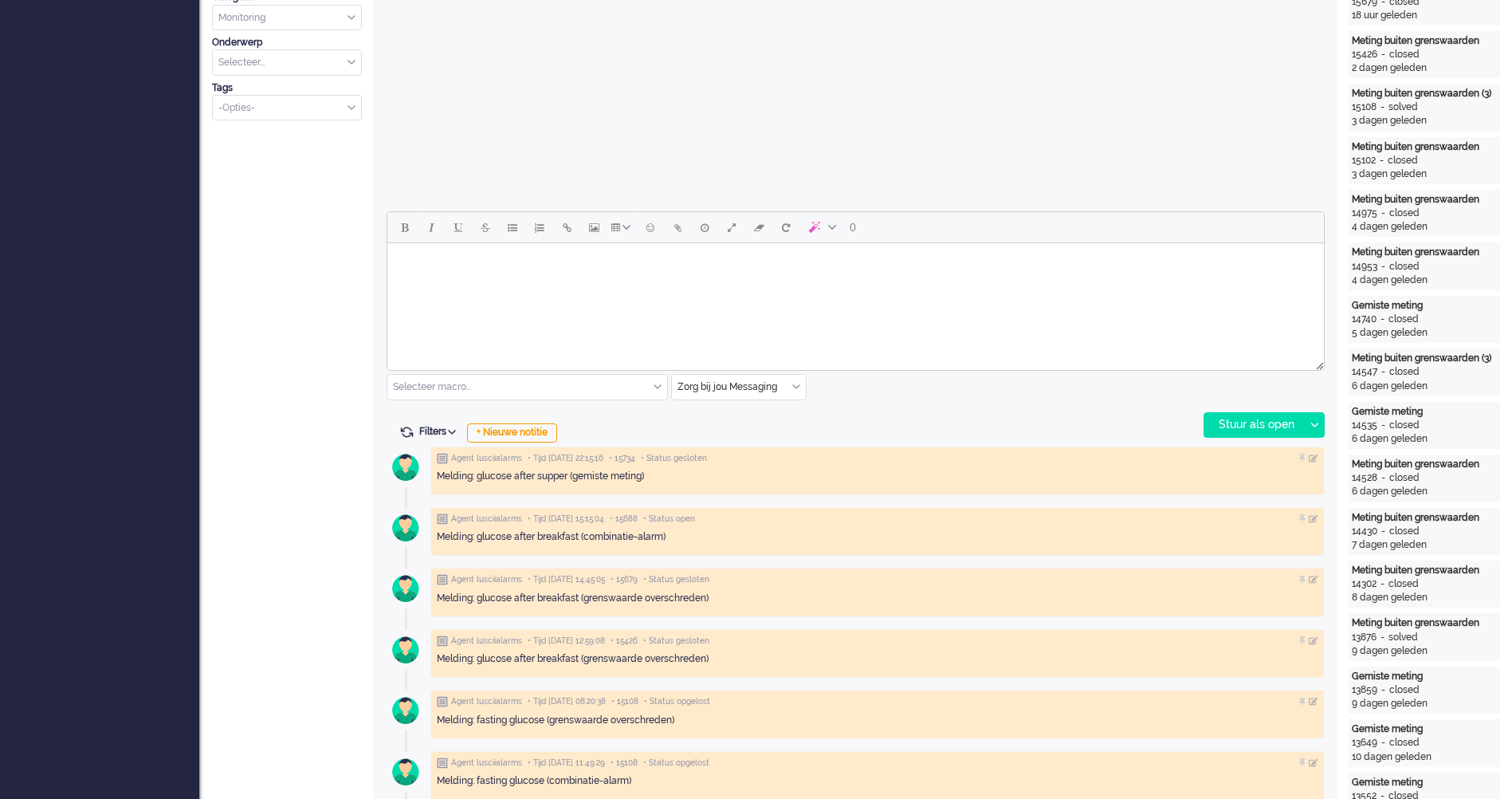
click at [539, 284] on html at bounding box center [855, 264] width 937 height 41
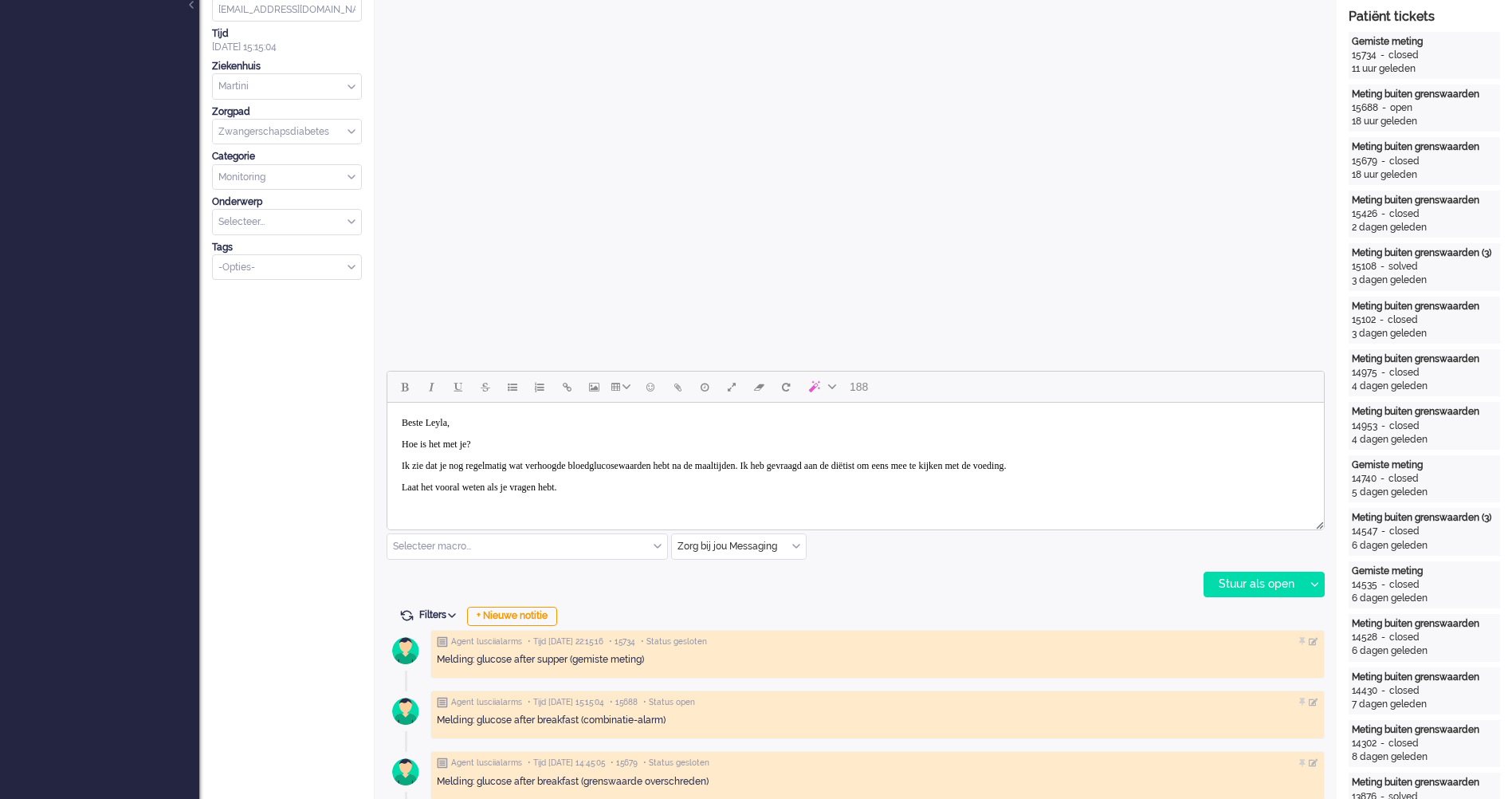
scroll to position [31, 0]
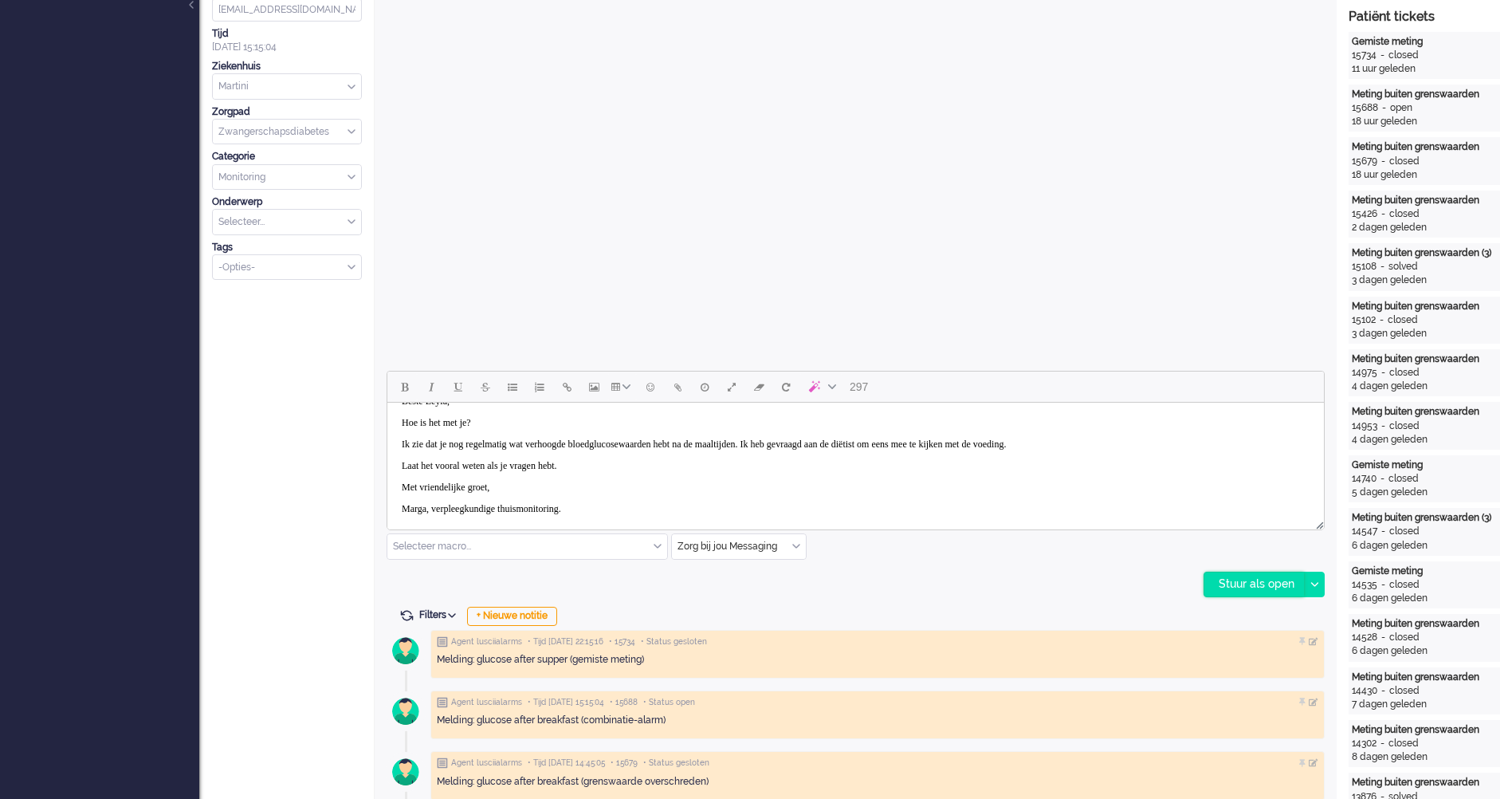
click at [1261, 582] on div "Stuur als open" at bounding box center [1254, 584] width 99 height 24
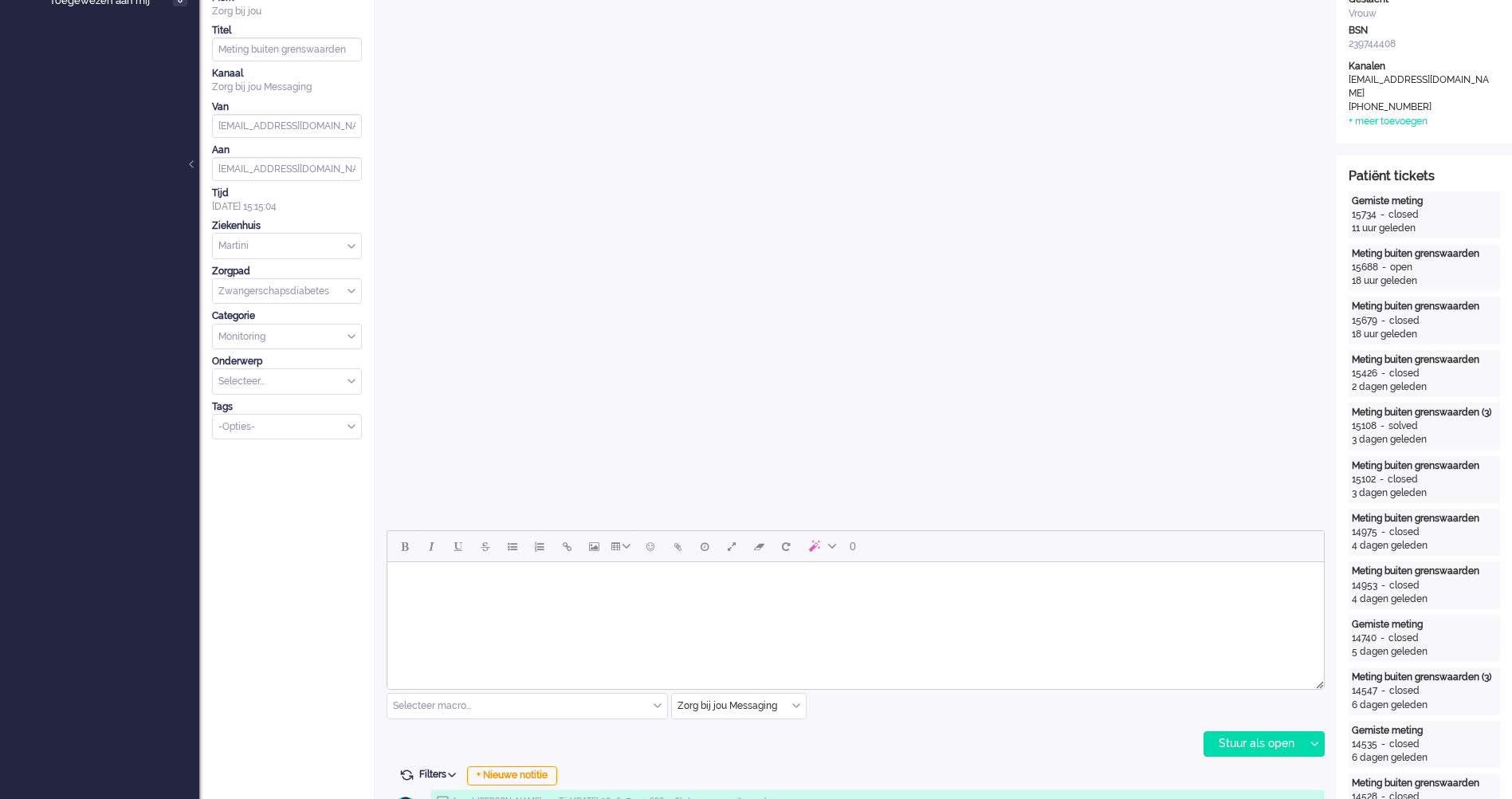
scroll to position [0, 0]
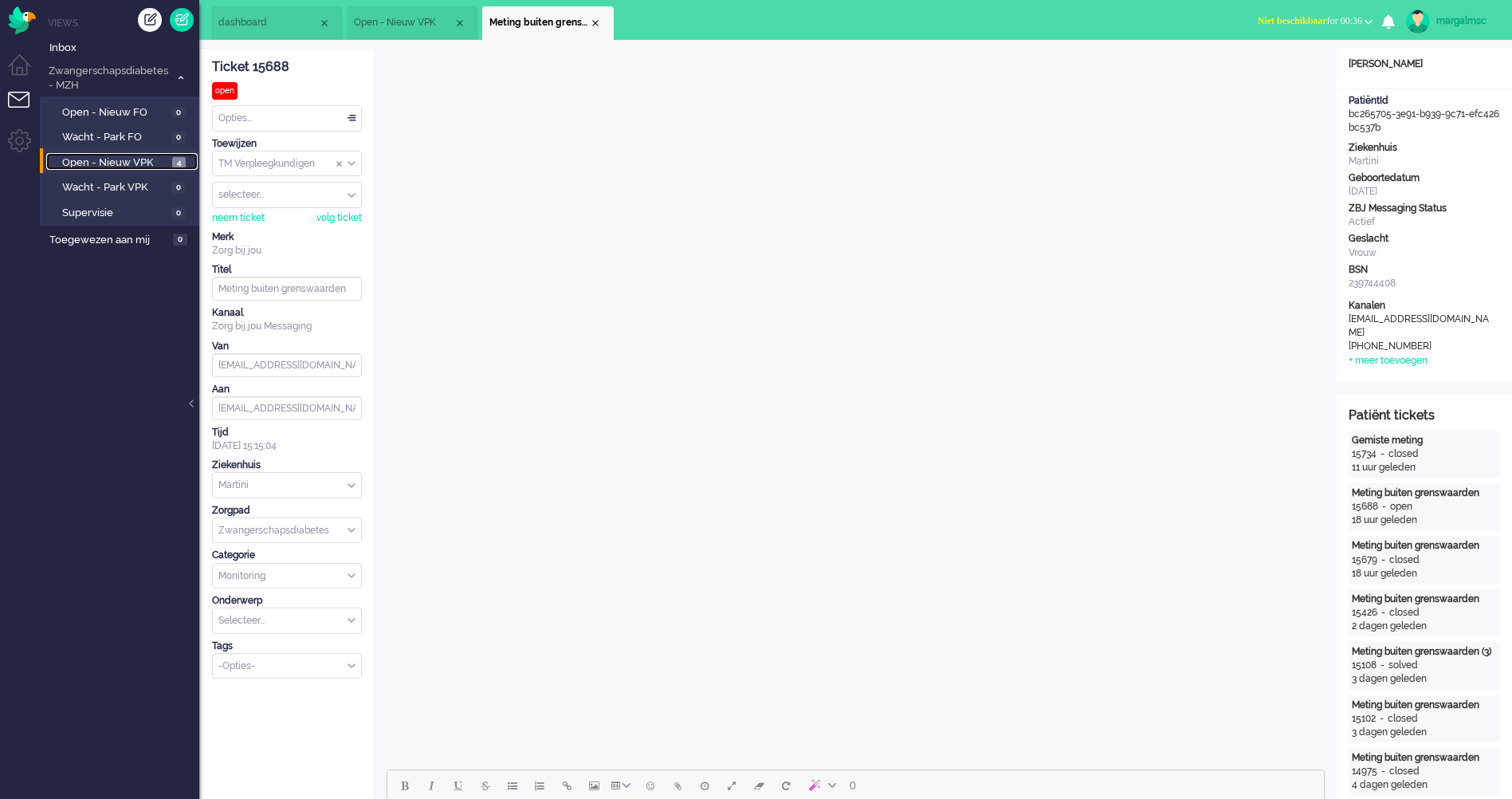
click at [148, 157] on span "Open - Nieuw VPK" at bounding box center [115, 163] width 106 height 16
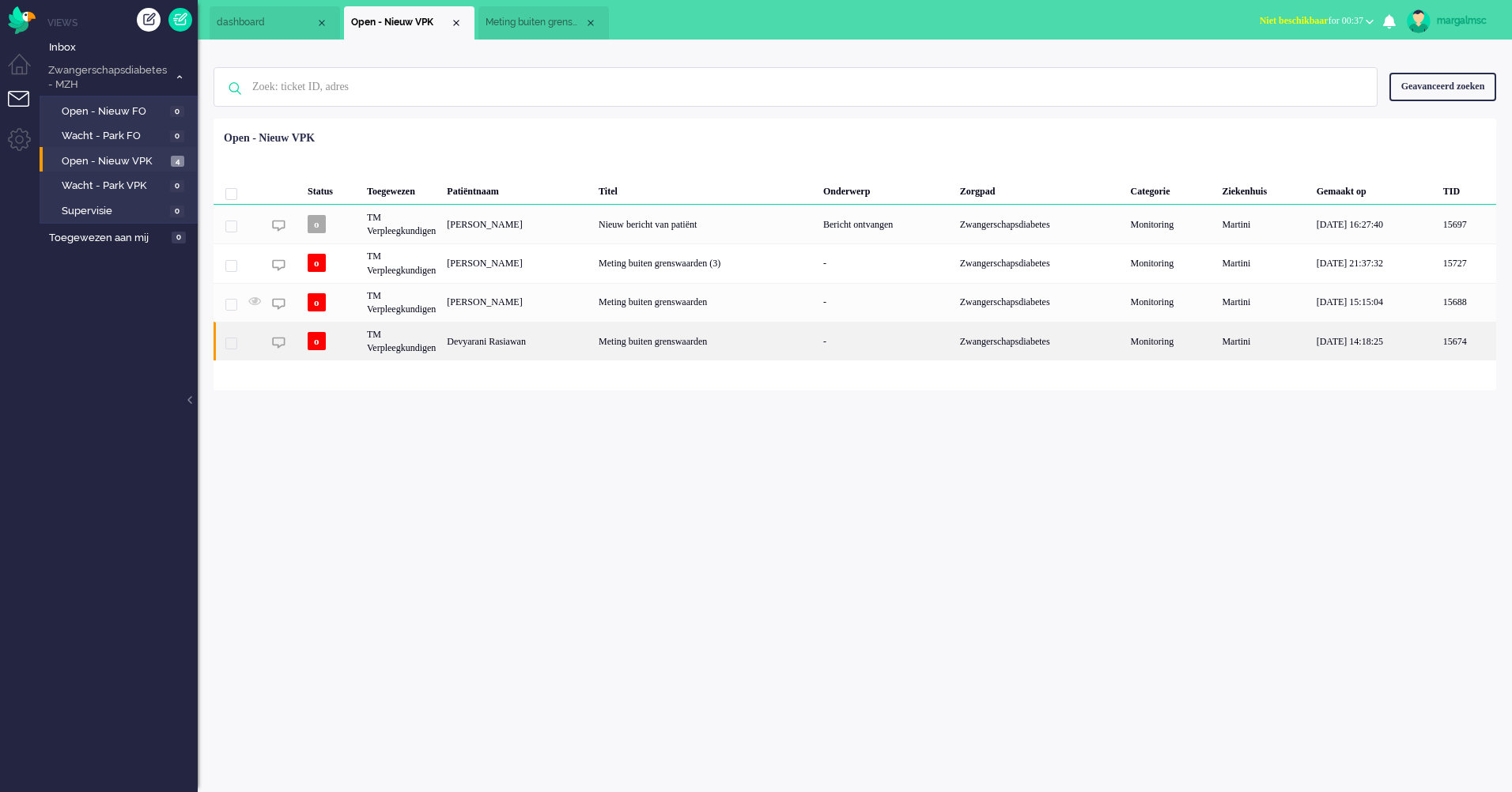
click at [559, 352] on div "Devyarani Rasiawan" at bounding box center [516, 341] width 151 height 39
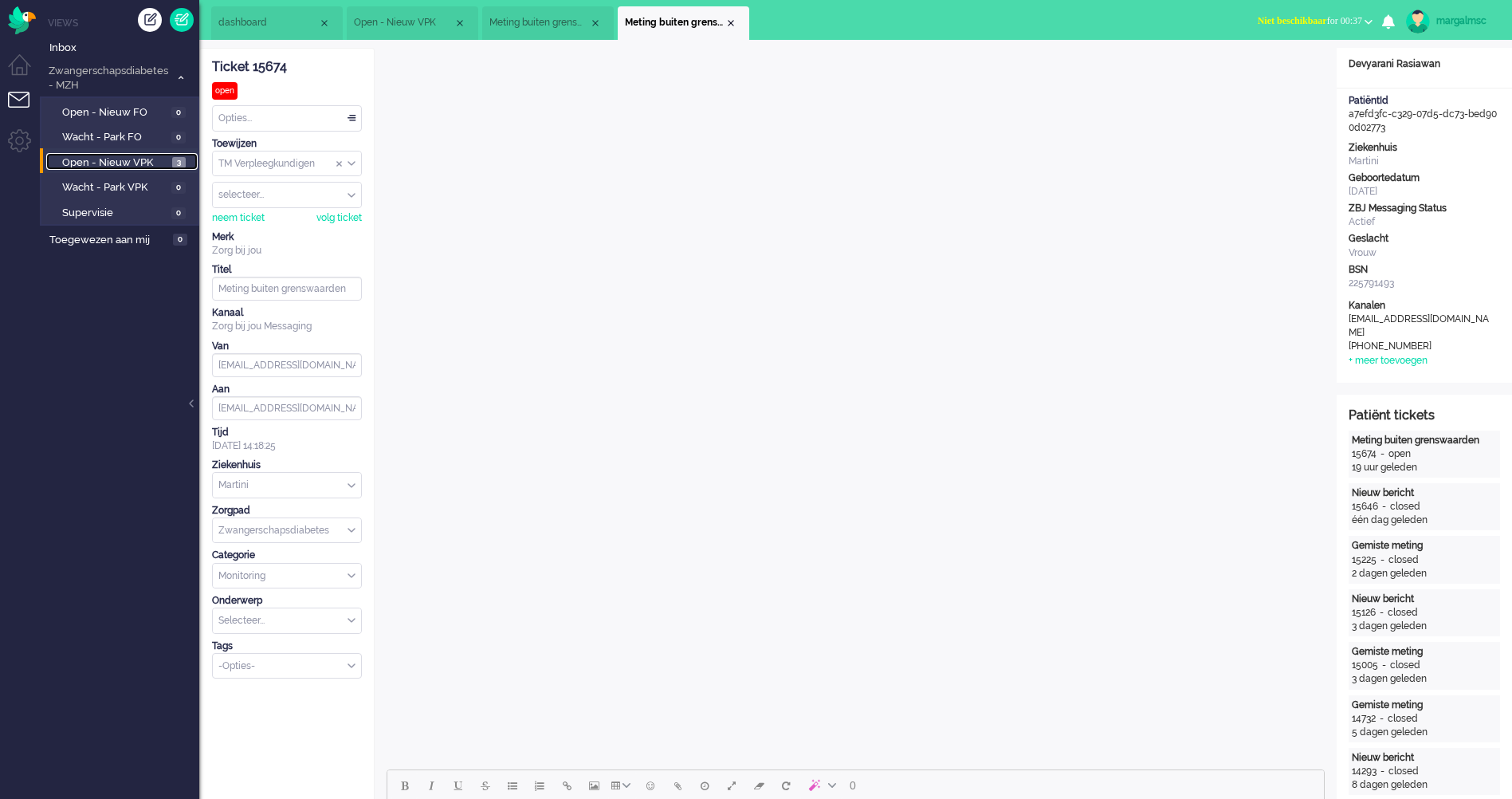
click at [134, 163] on span "Open - Nieuw VPK" at bounding box center [115, 163] width 106 height 16
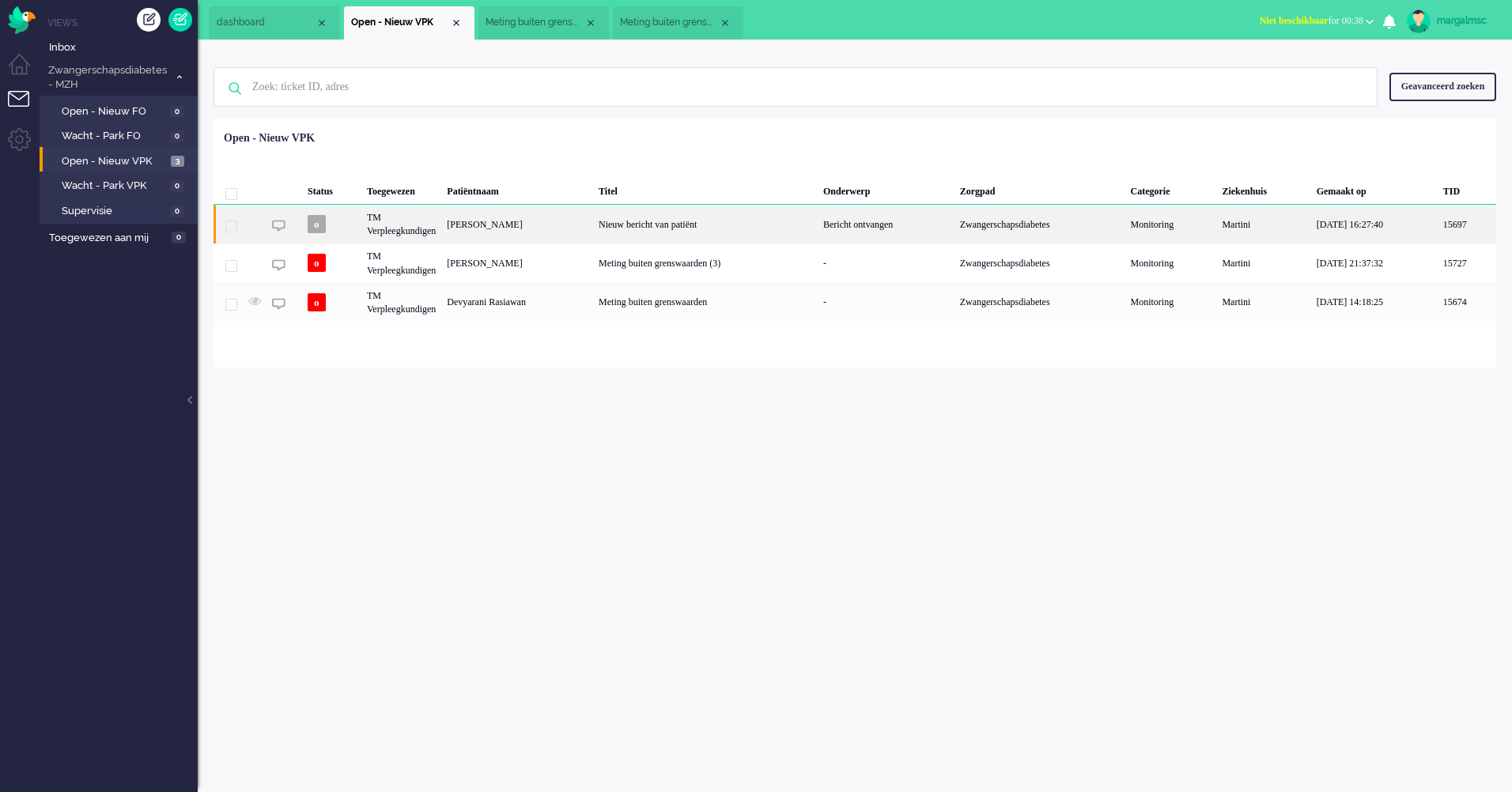
click at [593, 222] on div "[PERSON_NAME]" at bounding box center [516, 224] width 151 height 39
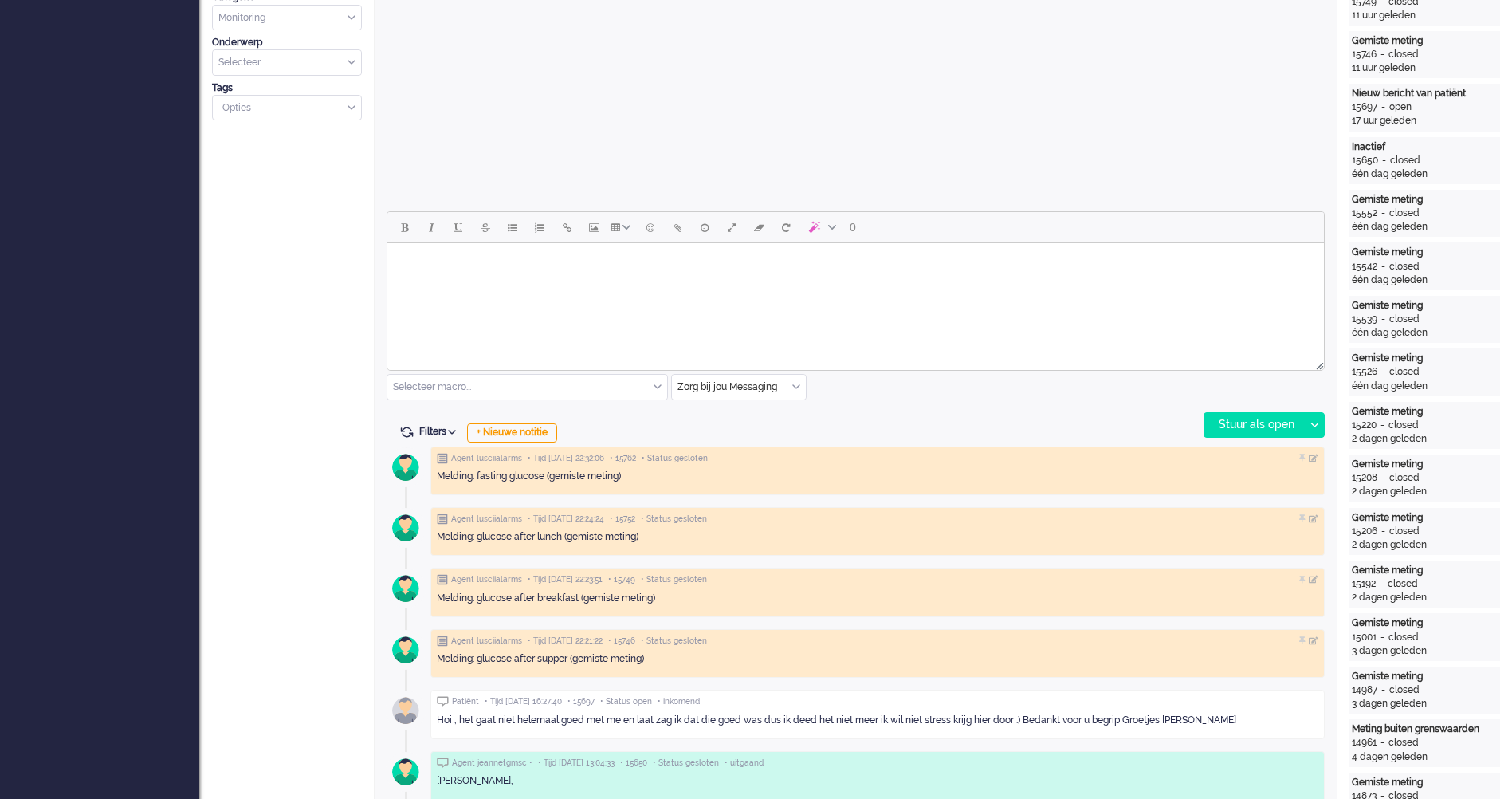
scroll to position [877, 0]
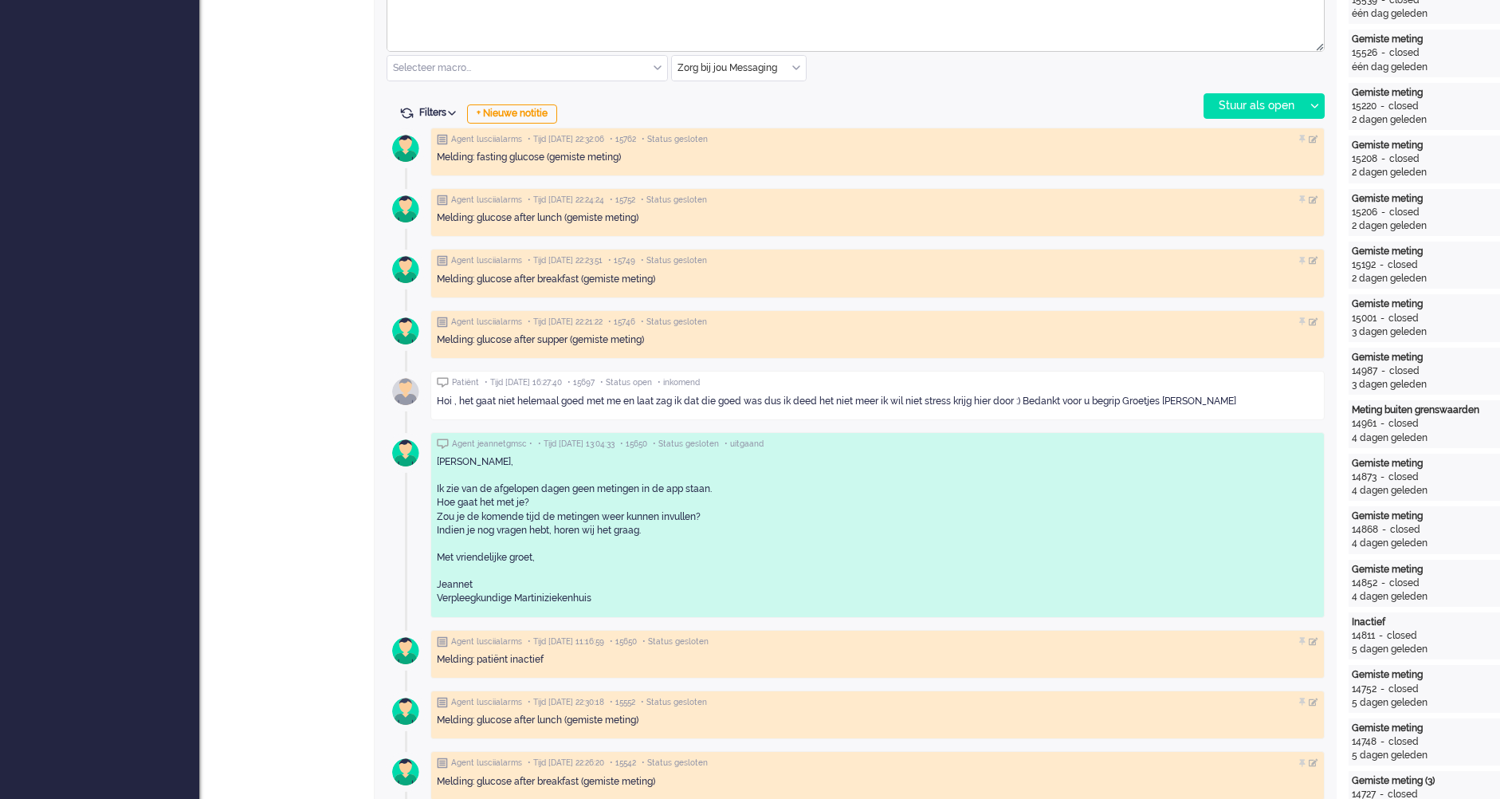
click at [513, 389] on div "Hoi , het gaat niet helemaal goed met me en laat zag ik dat die goed was dus ik…" at bounding box center [878, 401] width 882 height 24
click at [644, 404] on div "Hoi , het gaat niet helemaal goed met me en laat zag ik dat die goed was dus ik…" at bounding box center [878, 402] width 882 height 14
drag, startPoint x: 1255, startPoint y: 395, endPoint x: 435, endPoint y: 408, distance: 820.1
click at [435, 408] on div "Patiënt • Tijd [DATE] 16:27:40 • 15697 • Status open • inkomend Hoi , het gaat …" at bounding box center [877, 395] width 894 height 49
copy div "Hoi , het gaat niet helemaal goed met me en laat zag ik dat die goed was dus ik…"
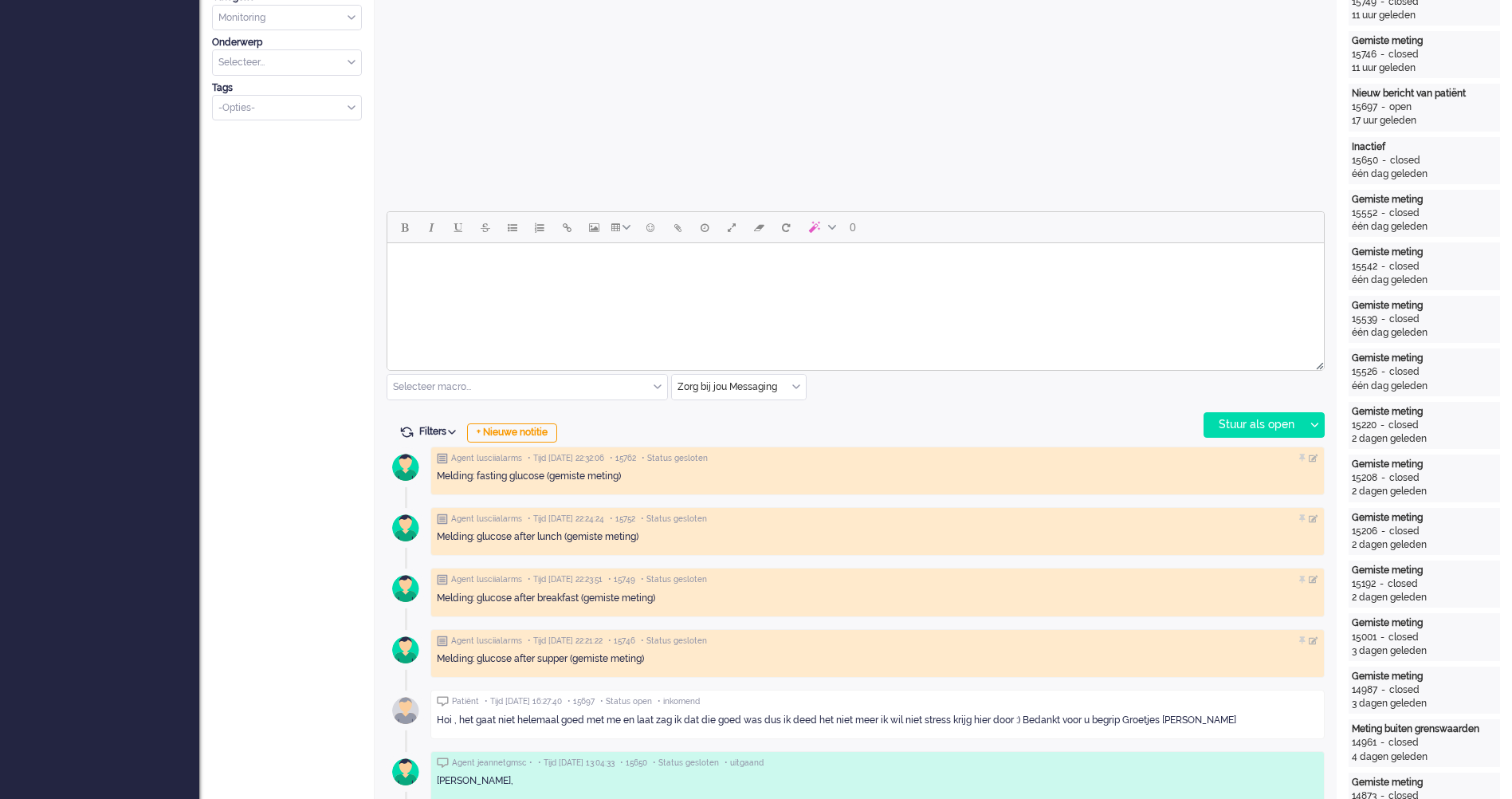
scroll to position [797, 0]
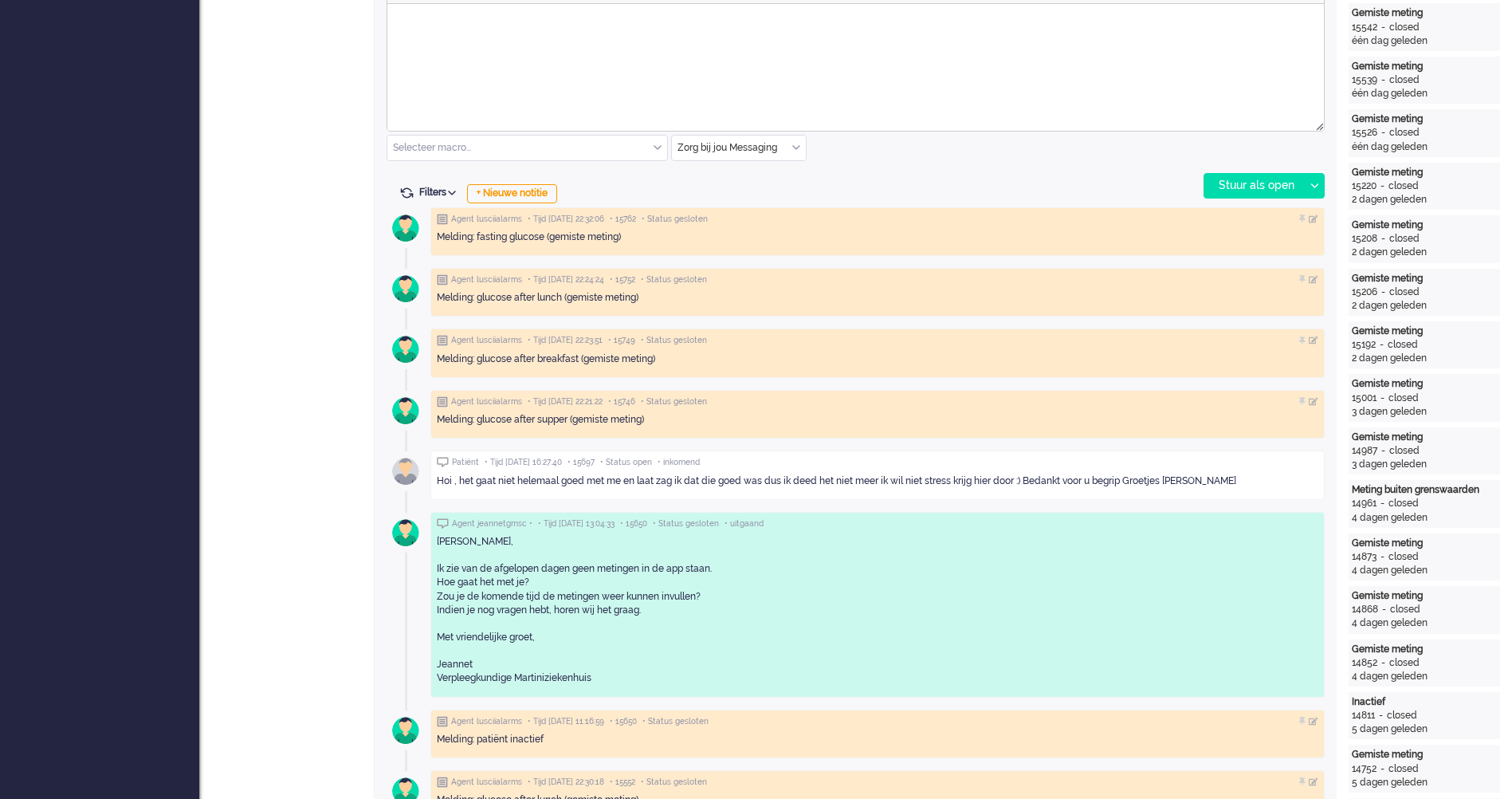
copy div "Hoi , het gaat niet helemaal goed met me en laat zag ik dat die goed was dus ik…"
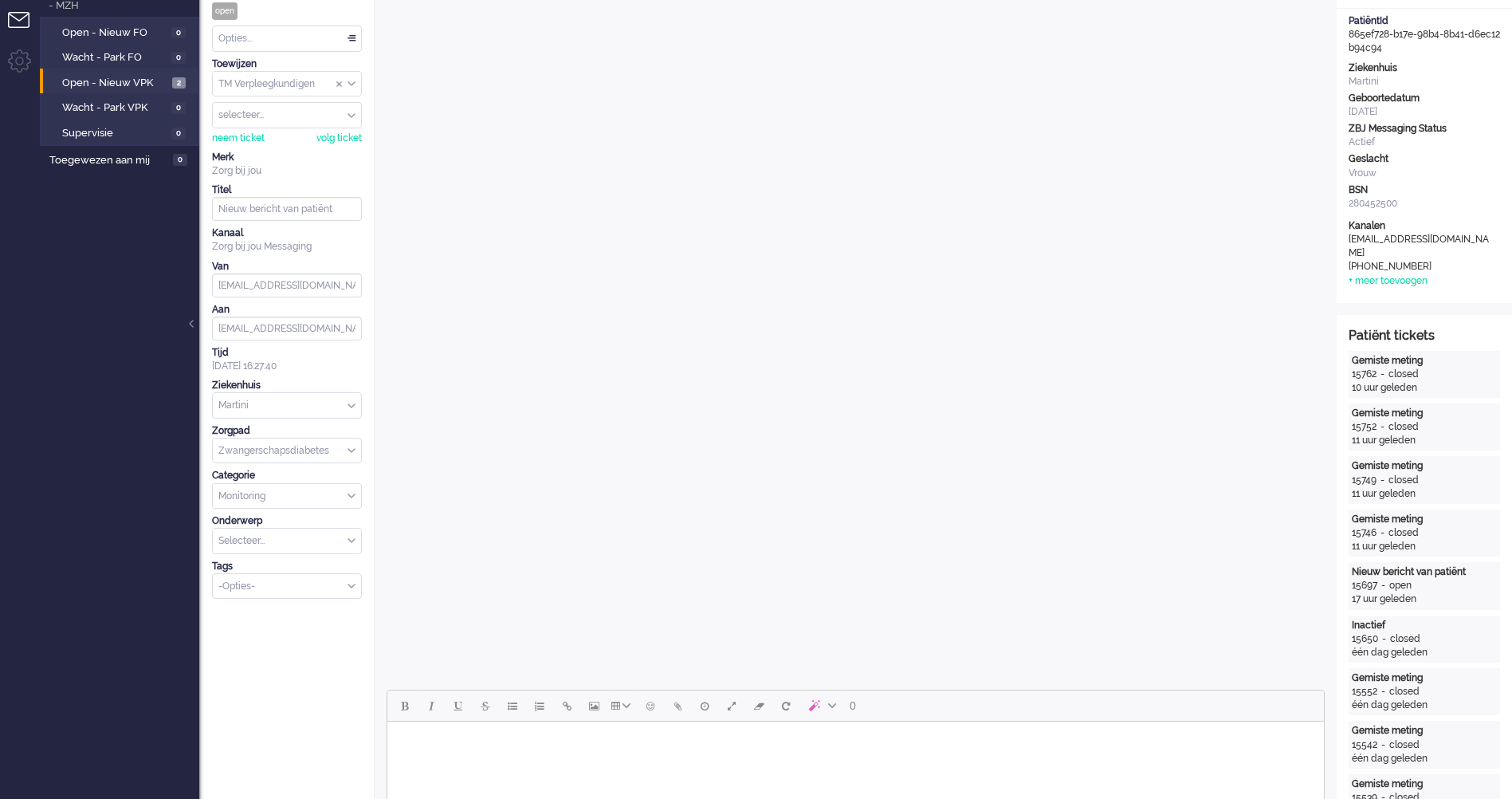
scroll to position [0, 0]
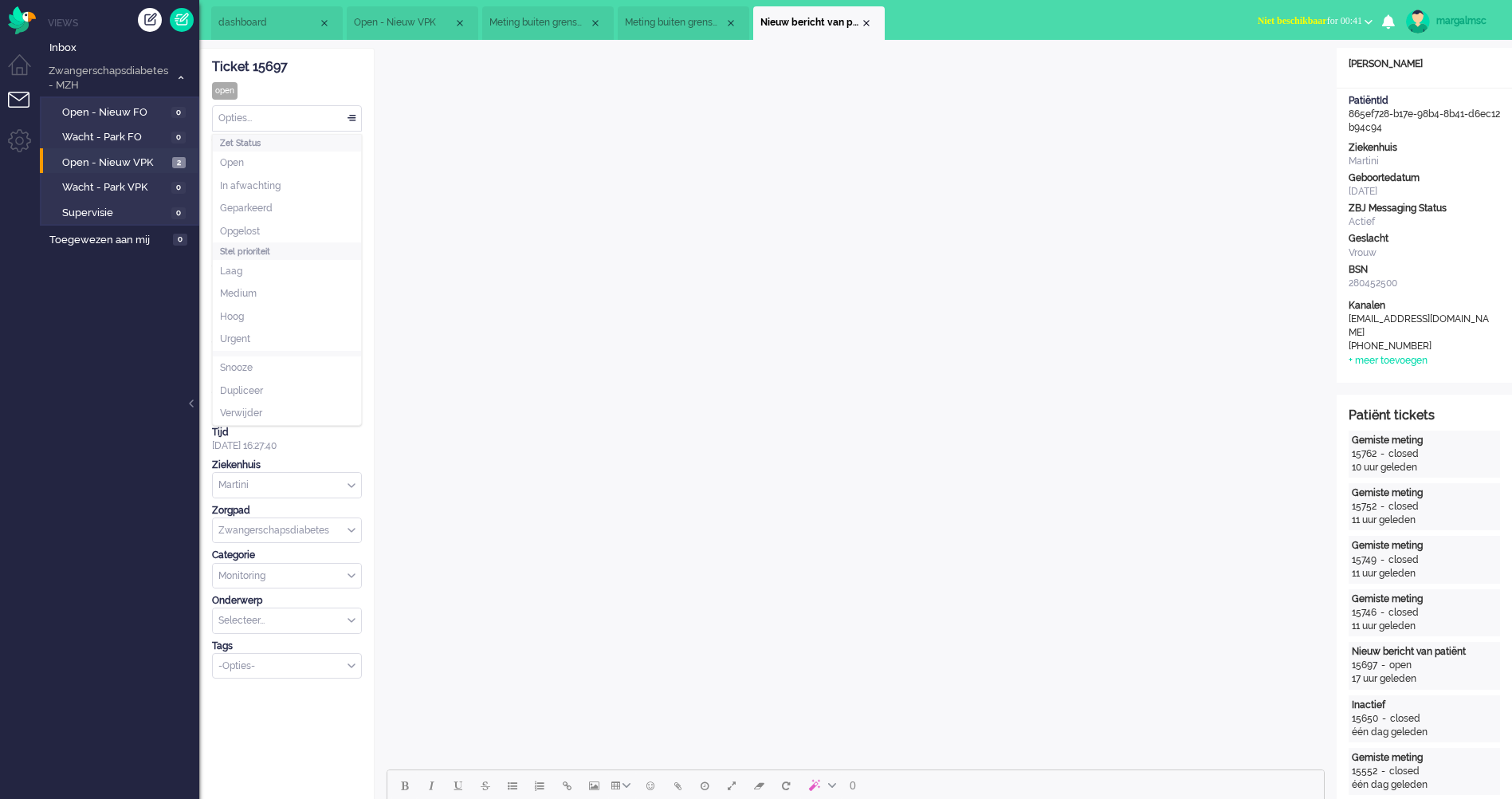
click at [301, 120] on div "Opties..." at bounding box center [287, 118] width 148 height 24
click at [281, 232] on li "Opgelost" at bounding box center [287, 232] width 148 height 23
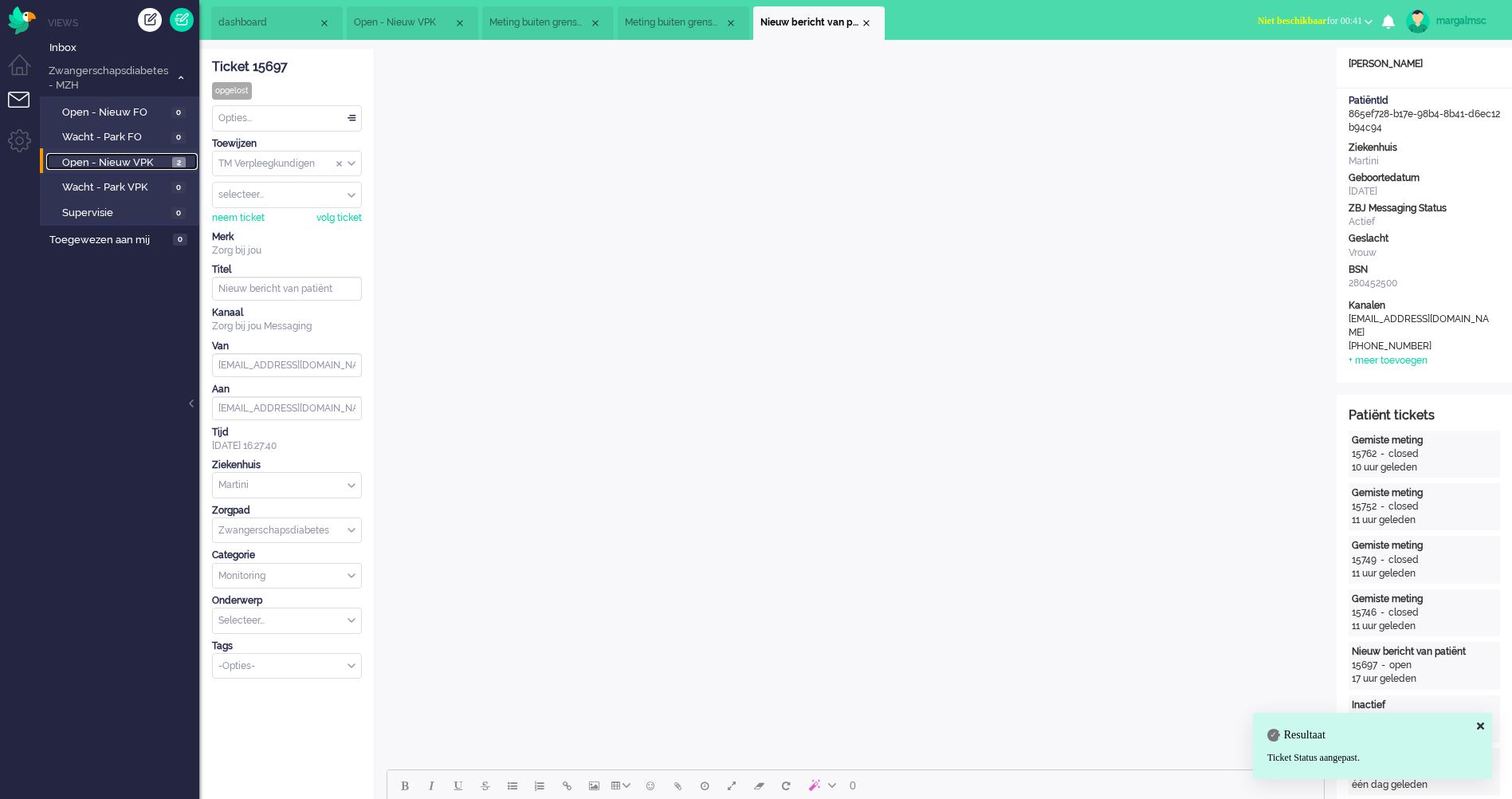
click at [150, 162] on span "Open - Nieuw VPK" at bounding box center [115, 163] width 106 height 16
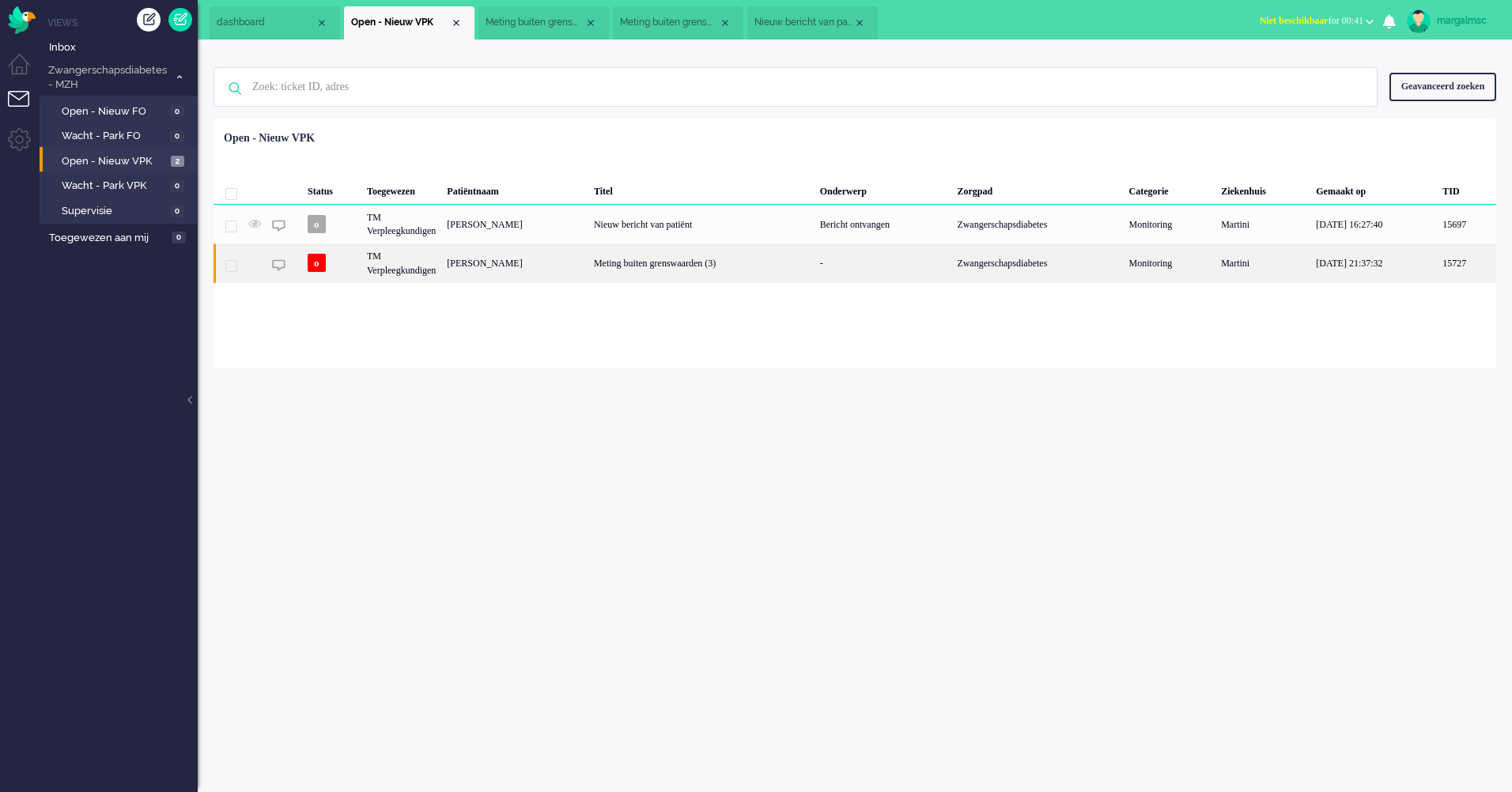
click at [589, 273] on div "[PERSON_NAME]" at bounding box center [514, 262] width 147 height 39
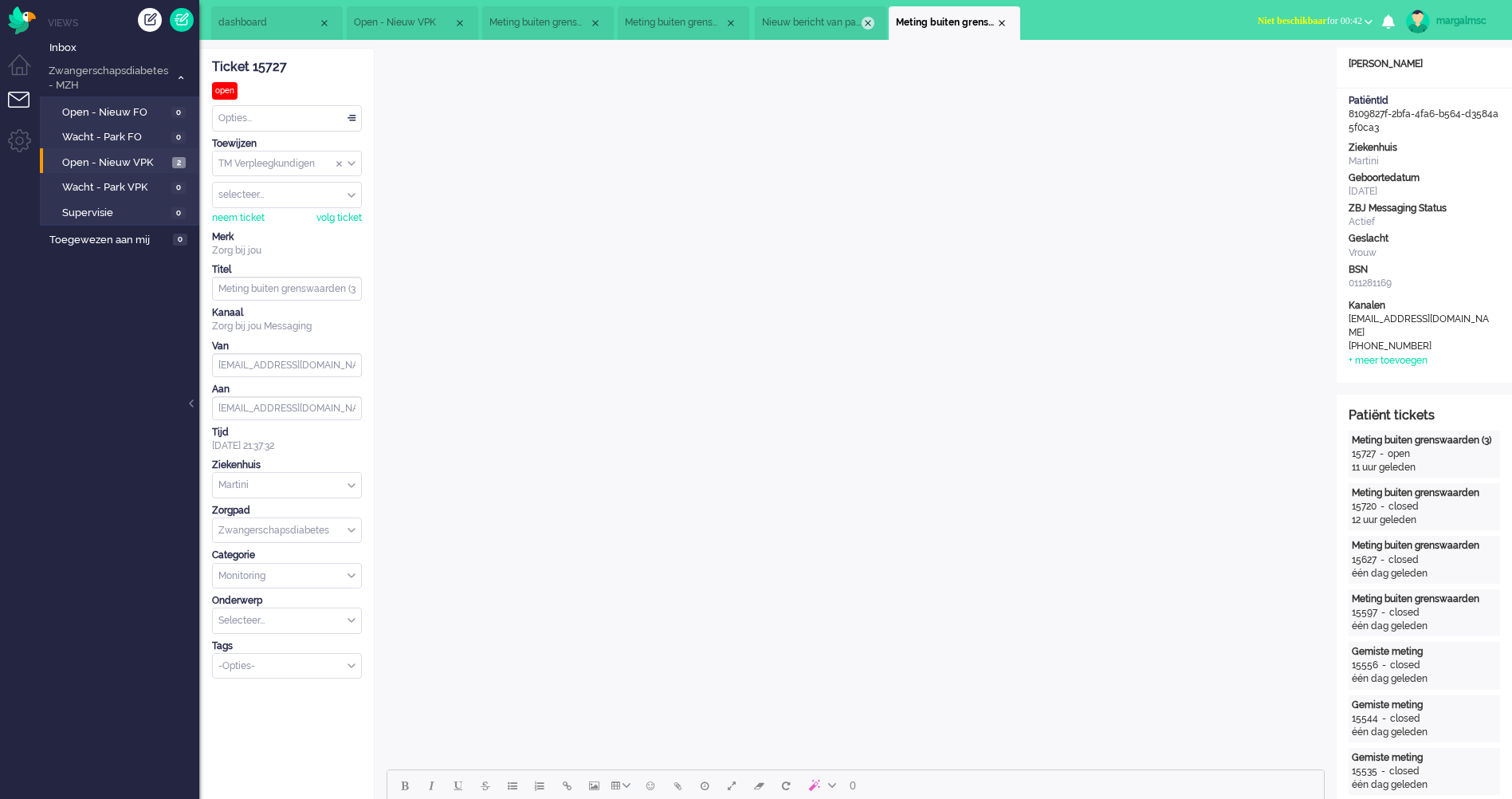
click at [863, 24] on div "Close tab" at bounding box center [868, 22] width 13 height 13
click at [733, 21] on div "Close tab" at bounding box center [731, 22] width 13 height 13
